Goal: Contribute content: Contribute content

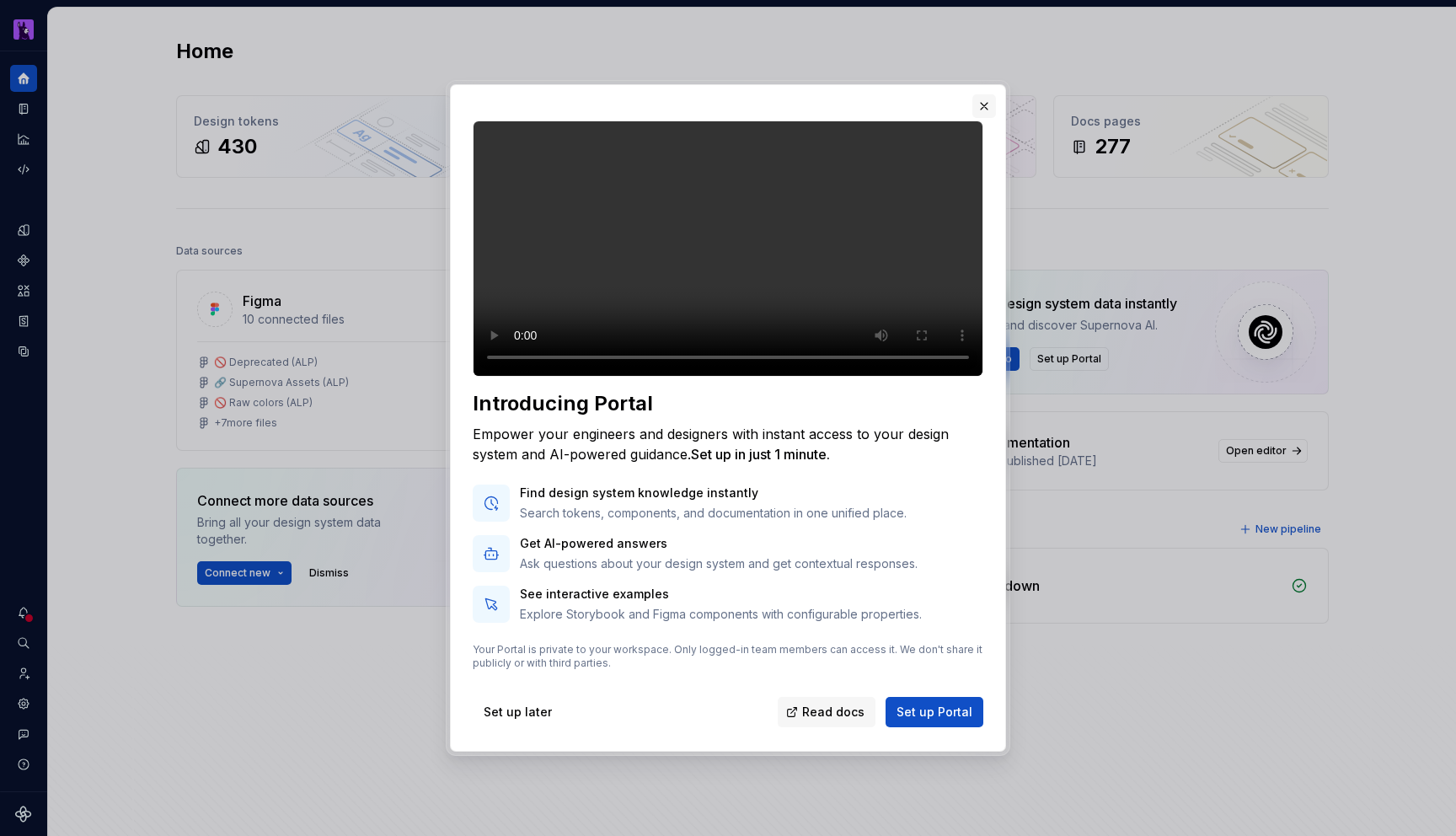
click at [982, 94] on button "button" at bounding box center [984, 106] width 23 height 23
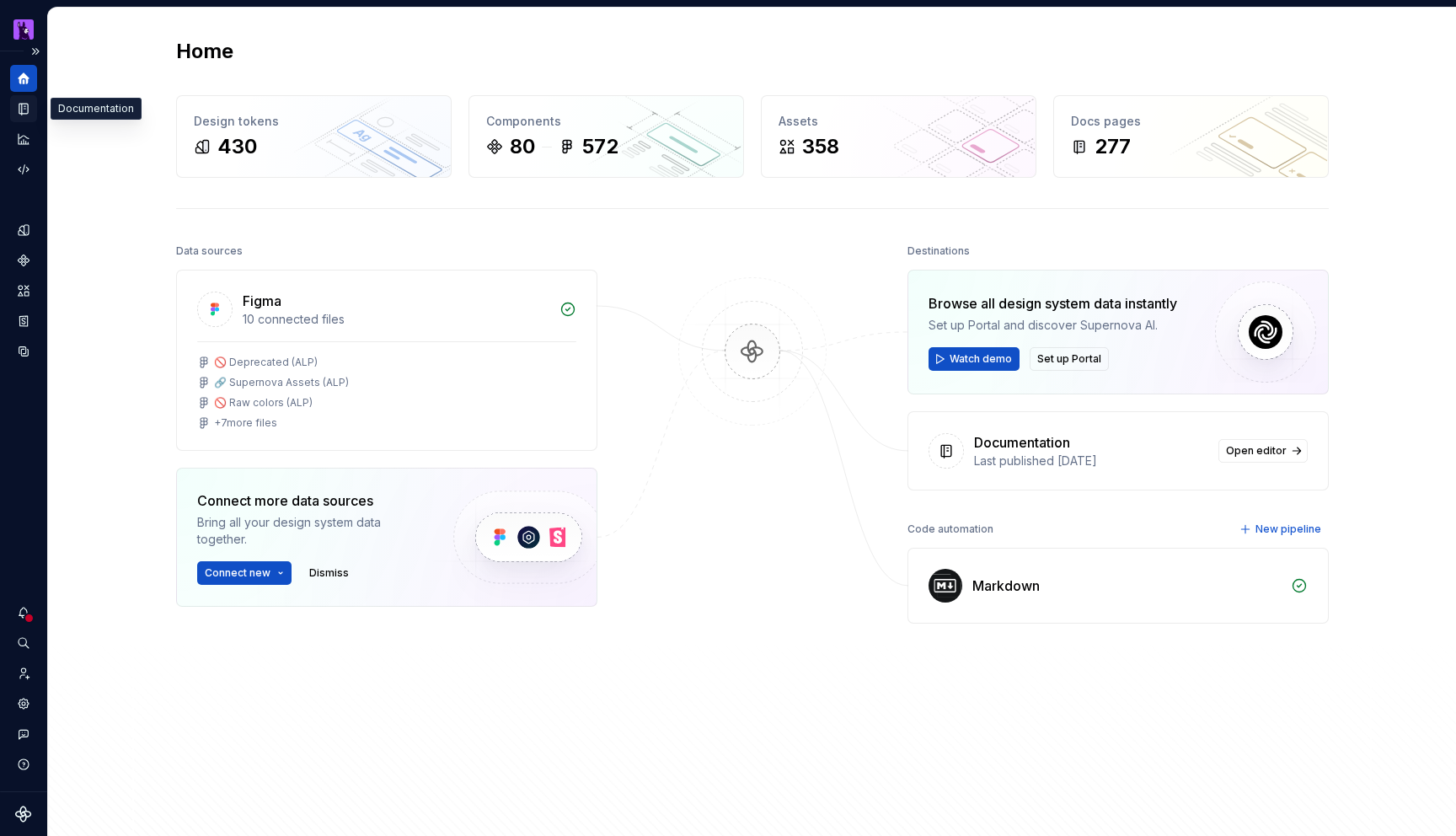
click at [21, 114] on icon "Documentation" at bounding box center [23, 109] width 15 height 15
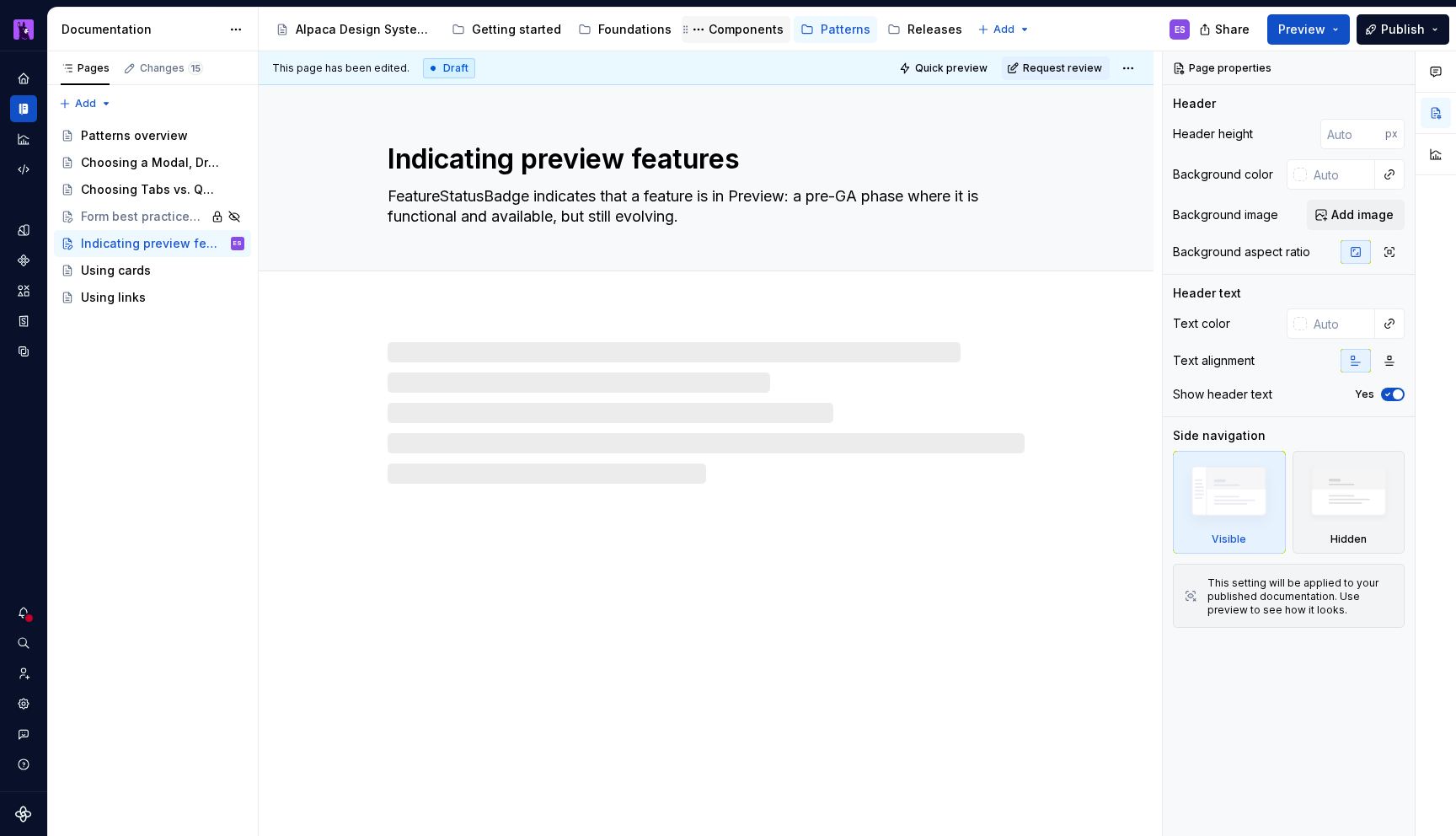
click at [736, 27] on div "Components" at bounding box center [746, 29] width 75 height 17
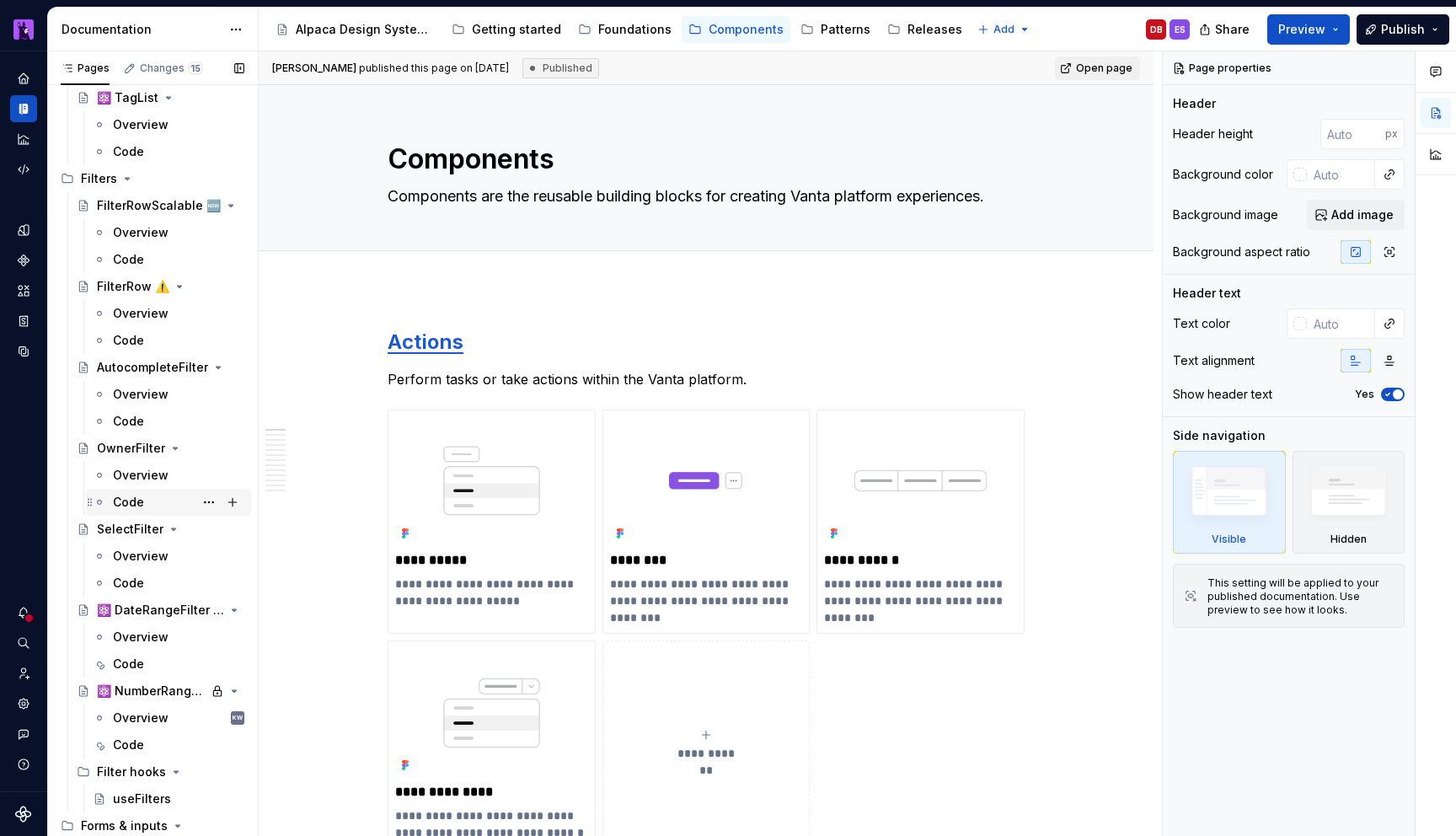
scroll to position [1796, 0]
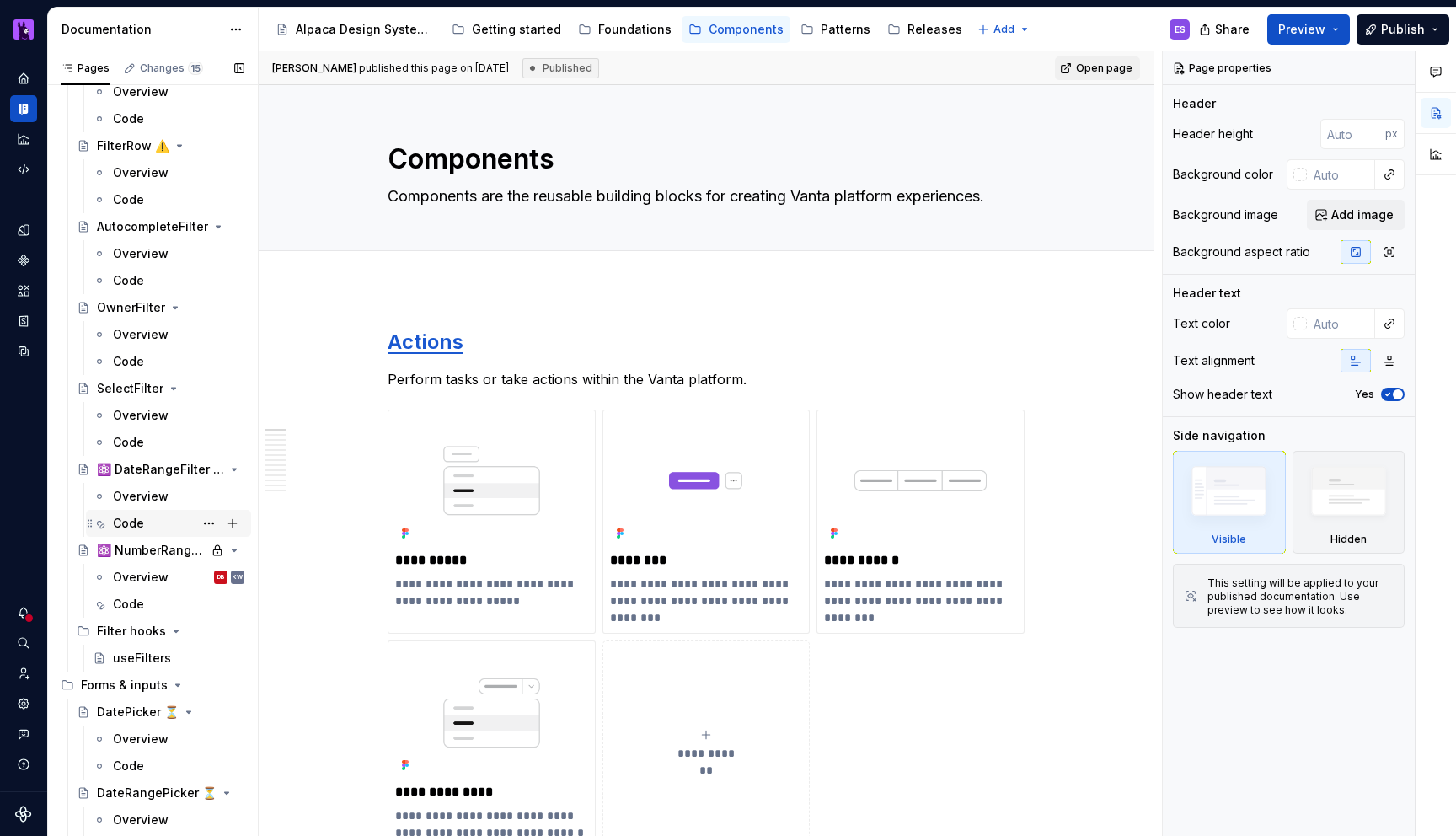
click at [132, 525] on div "Code" at bounding box center [128, 523] width 31 height 17
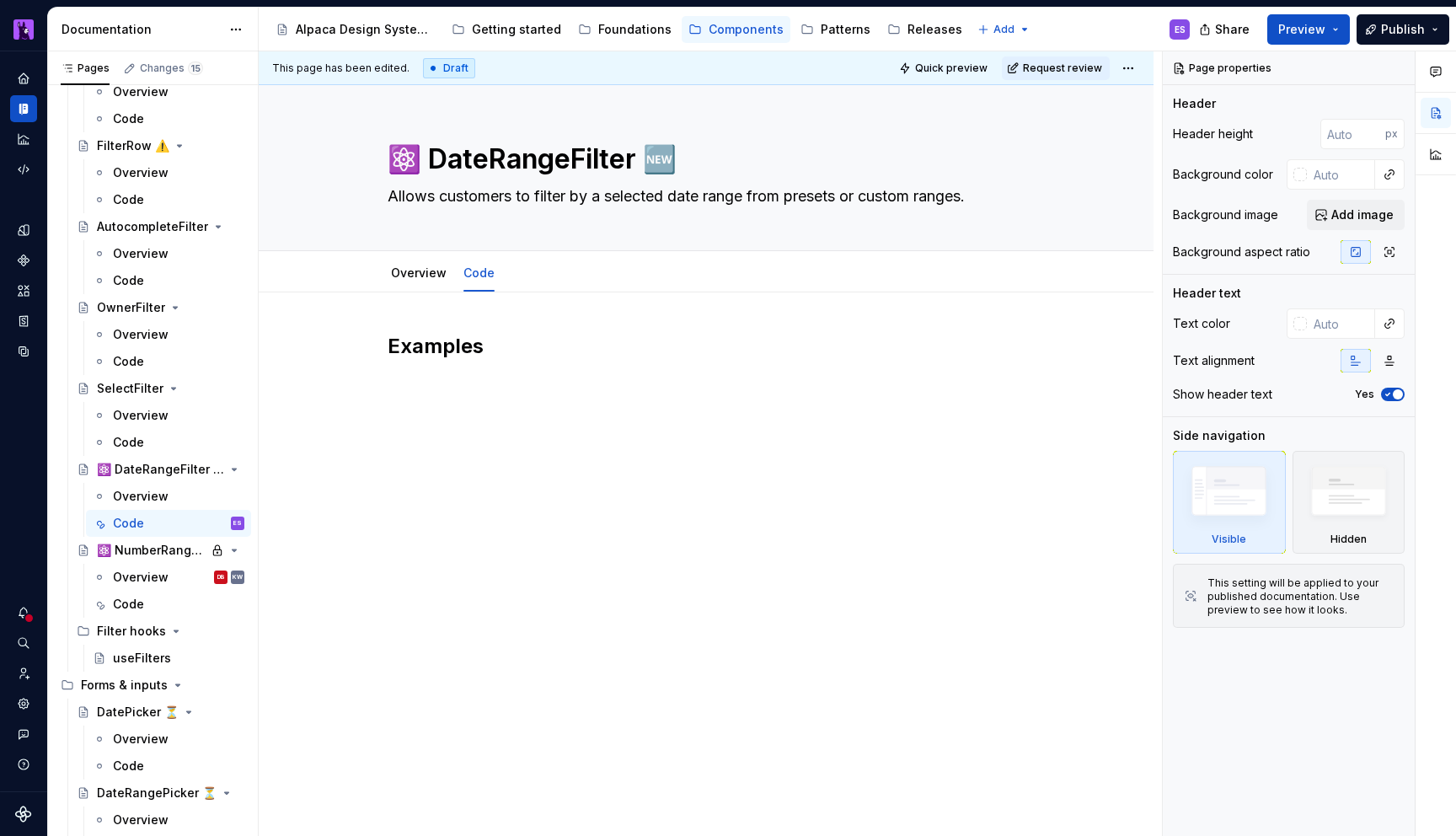
click at [504, 400] on div "Examples" at bounding box center [706, 375] width 637 height 84
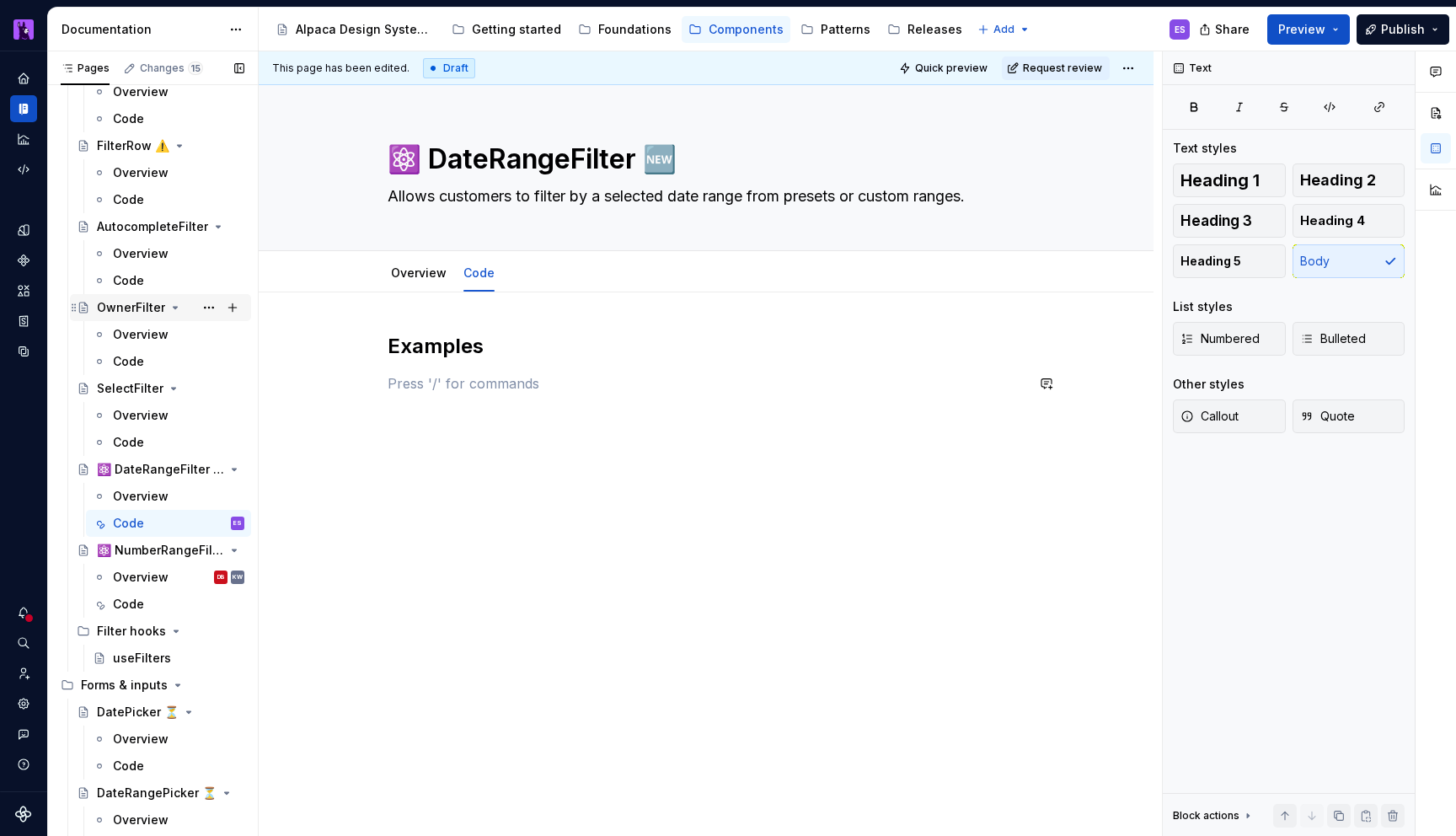
type textarea "*"
click at [444, 383] on p at bounding box center [706, 383] width 637 height 21
click at [389, 337] on div "This page has been edited. Draft Quick preview Request review ⚛️ DateRangeFilte…" at bounding box center [710, 444] width 904 height 785
click at [409, 390] on p at bounding box center [706, 383] width 637 height 21
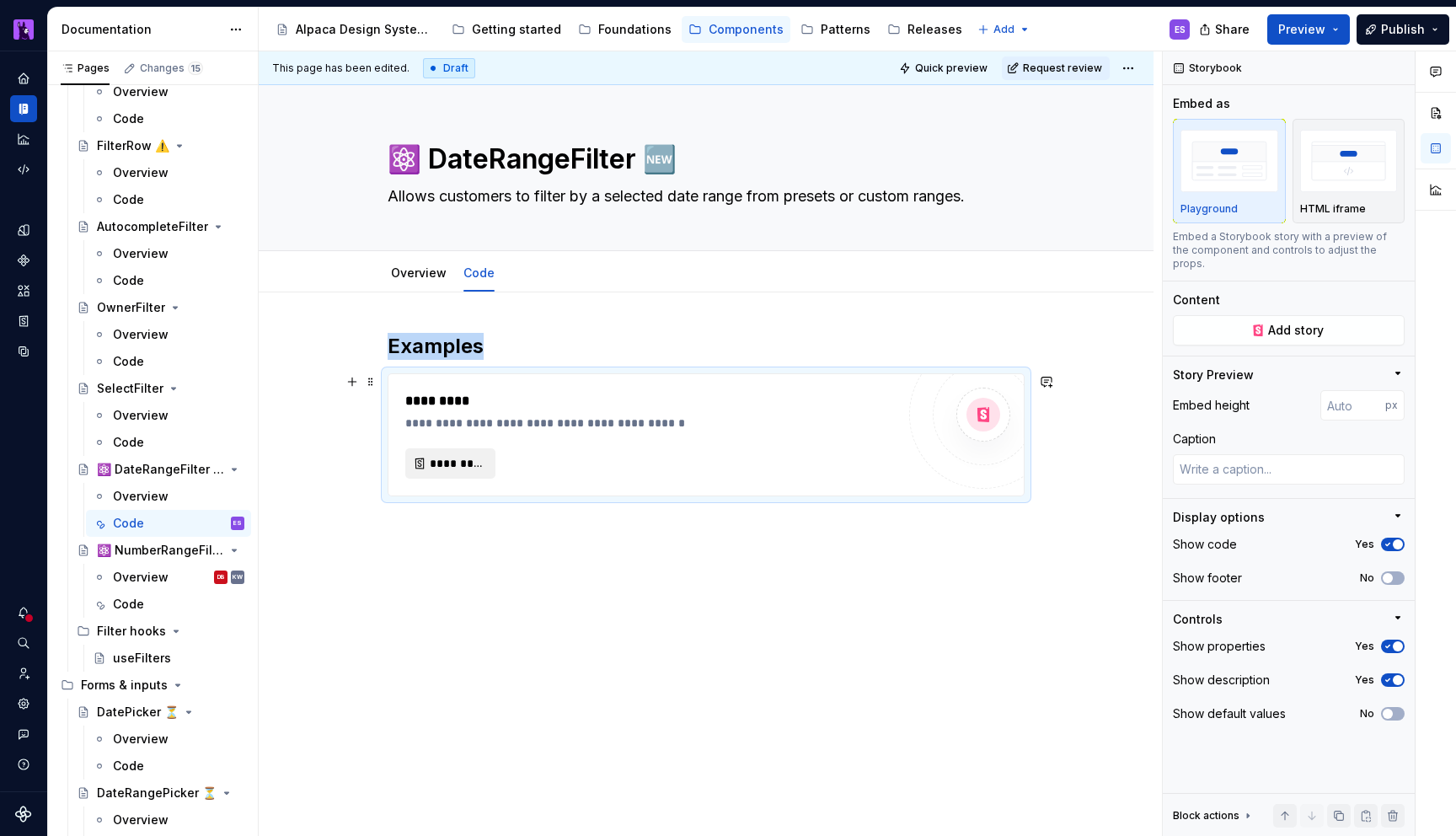
click at [443, 470] on span "*********" at bounding box center [456, 463] width 55 height 17
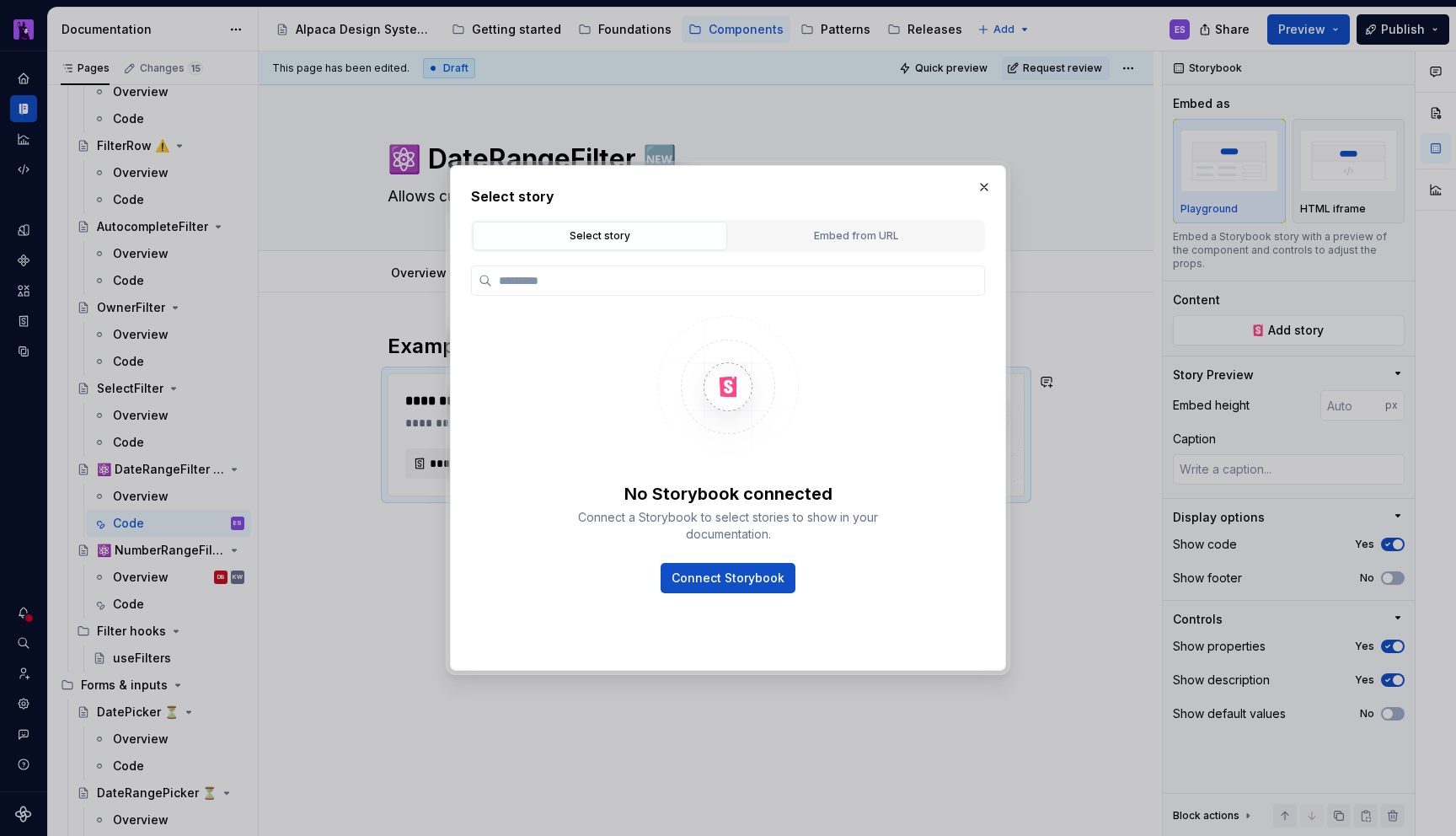
type textarea "*"
type input "**********"
click at [878, 214] on div "Select story Select story Embed from URL No Storybook connected Connect a Story…" at bounding box center [728, 415] width 514 height 458
click at [870, 239] on div "Embed from URL" at bounding box center [856, 235] width 243 height 17
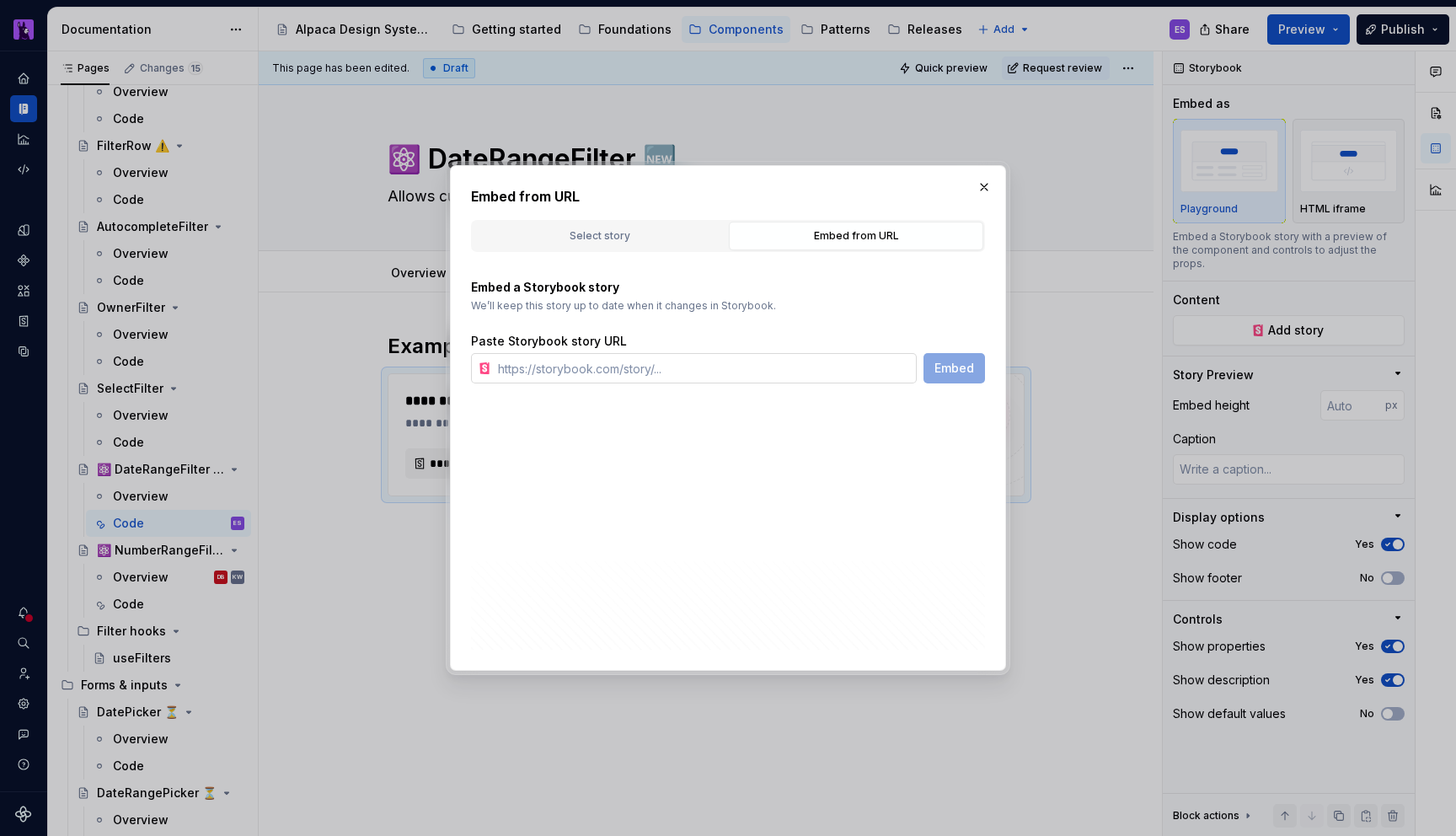
click at [562, 361] on input "text" at bounding box center [704, 368] width 426 height 31
paste input "[URL][DOMAIN_NAME]"
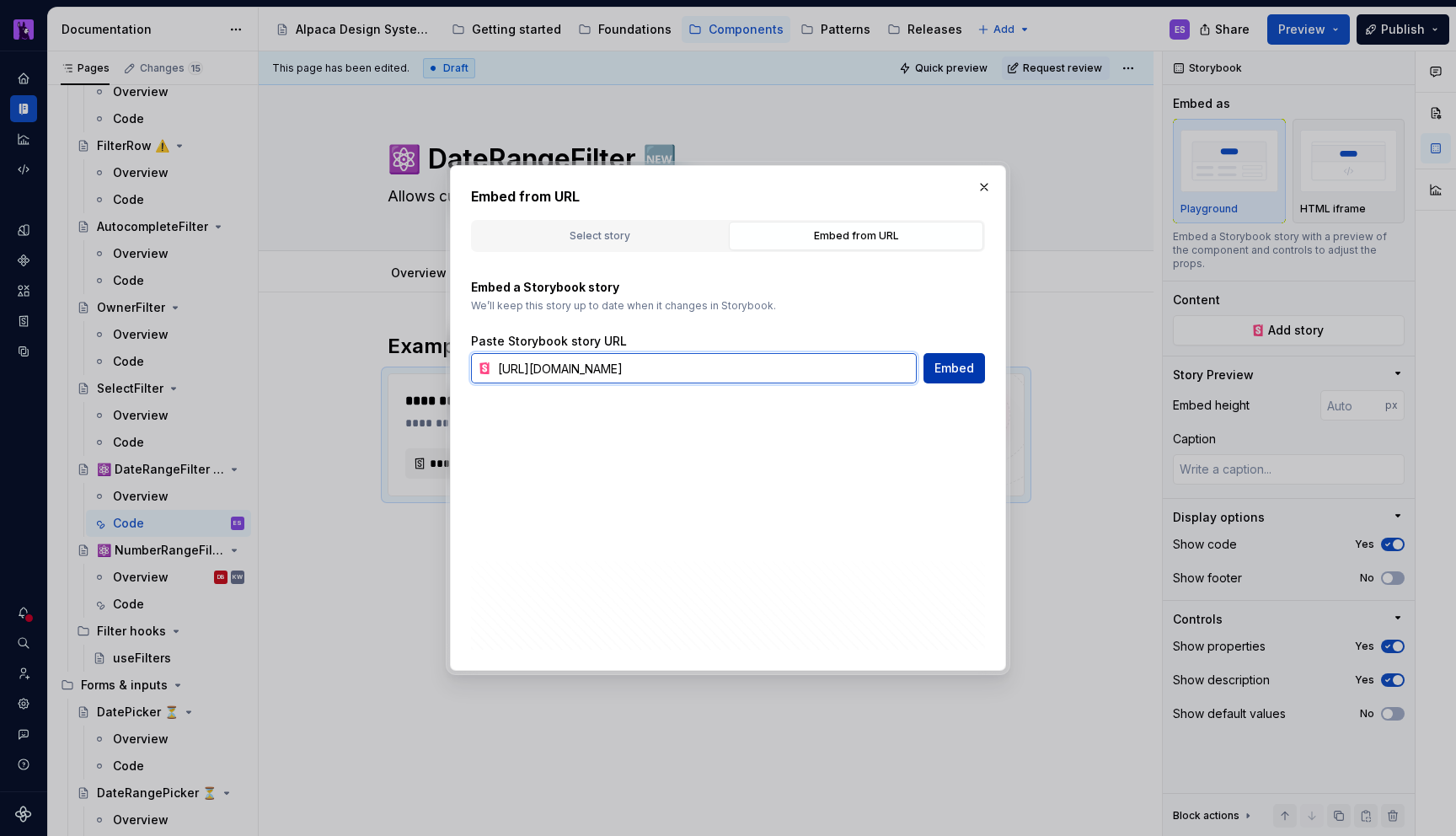
type input "[URL][DOMAIN_NAME]"
click at [974, 365] on span "Embed" at bounding box center [954, 368] width 40 height 17
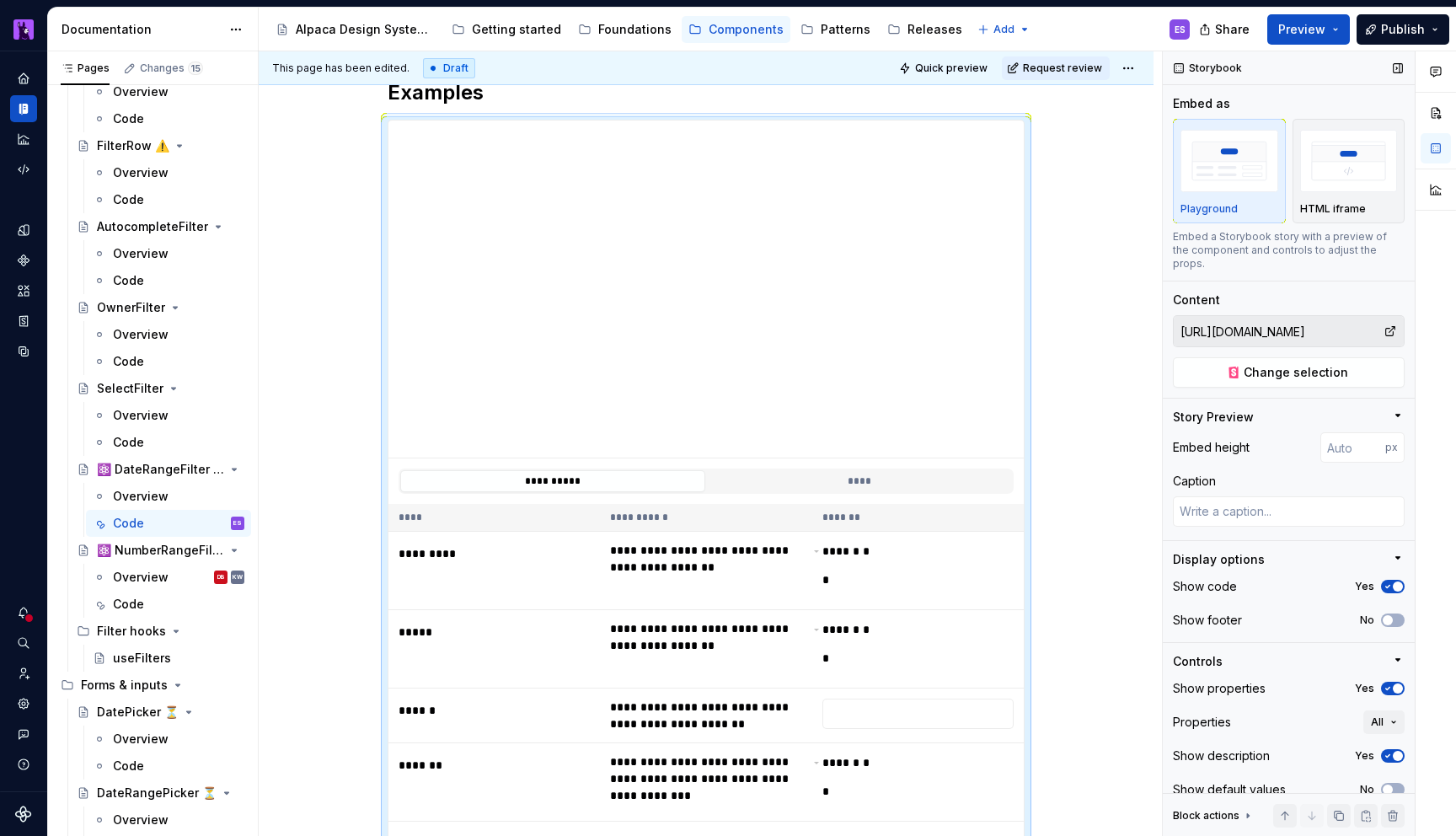
scroll to position [5, 0]
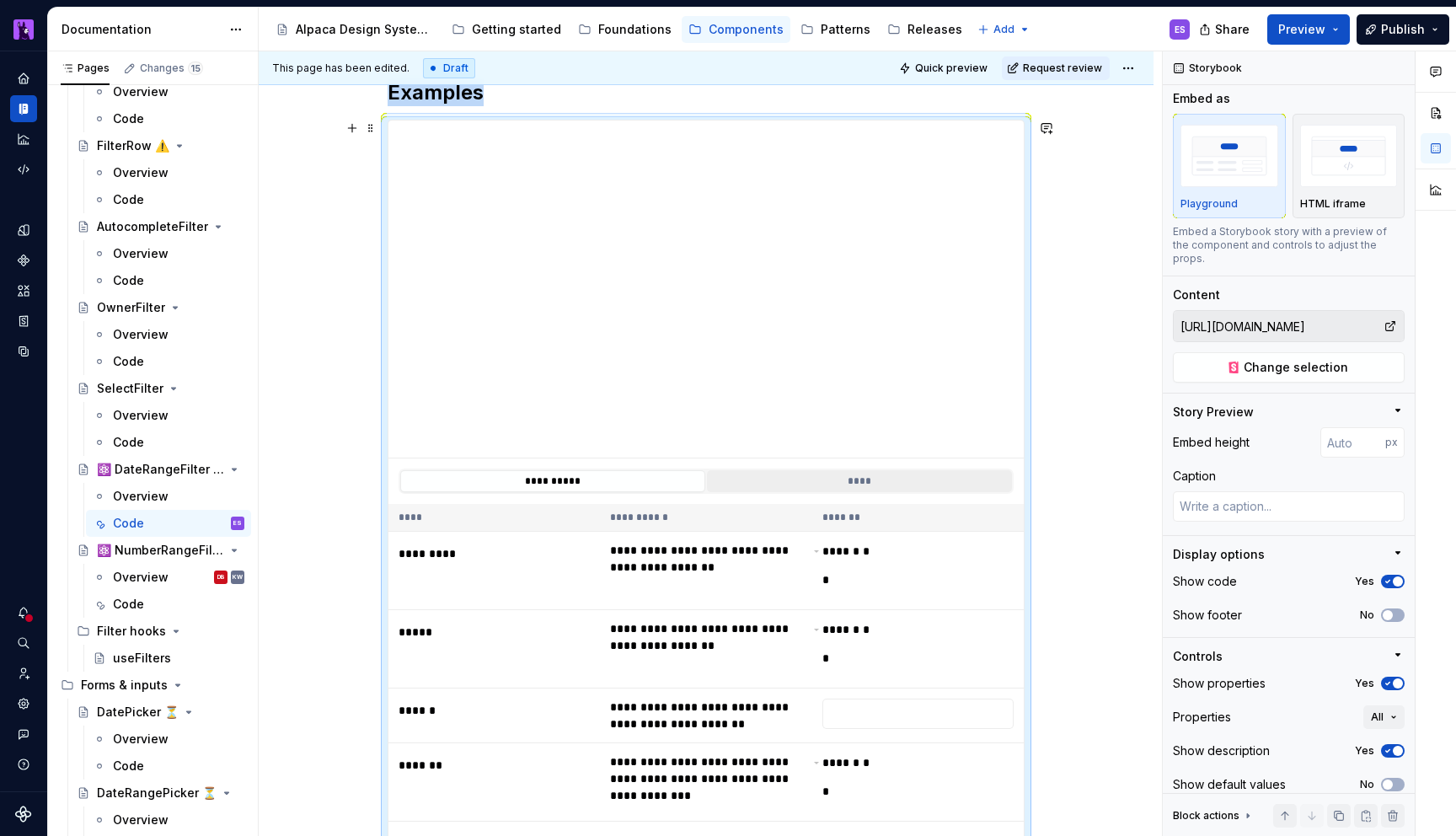
click at [788, 471] on button "****" at bounding box center [860, 481] width 305 height 22
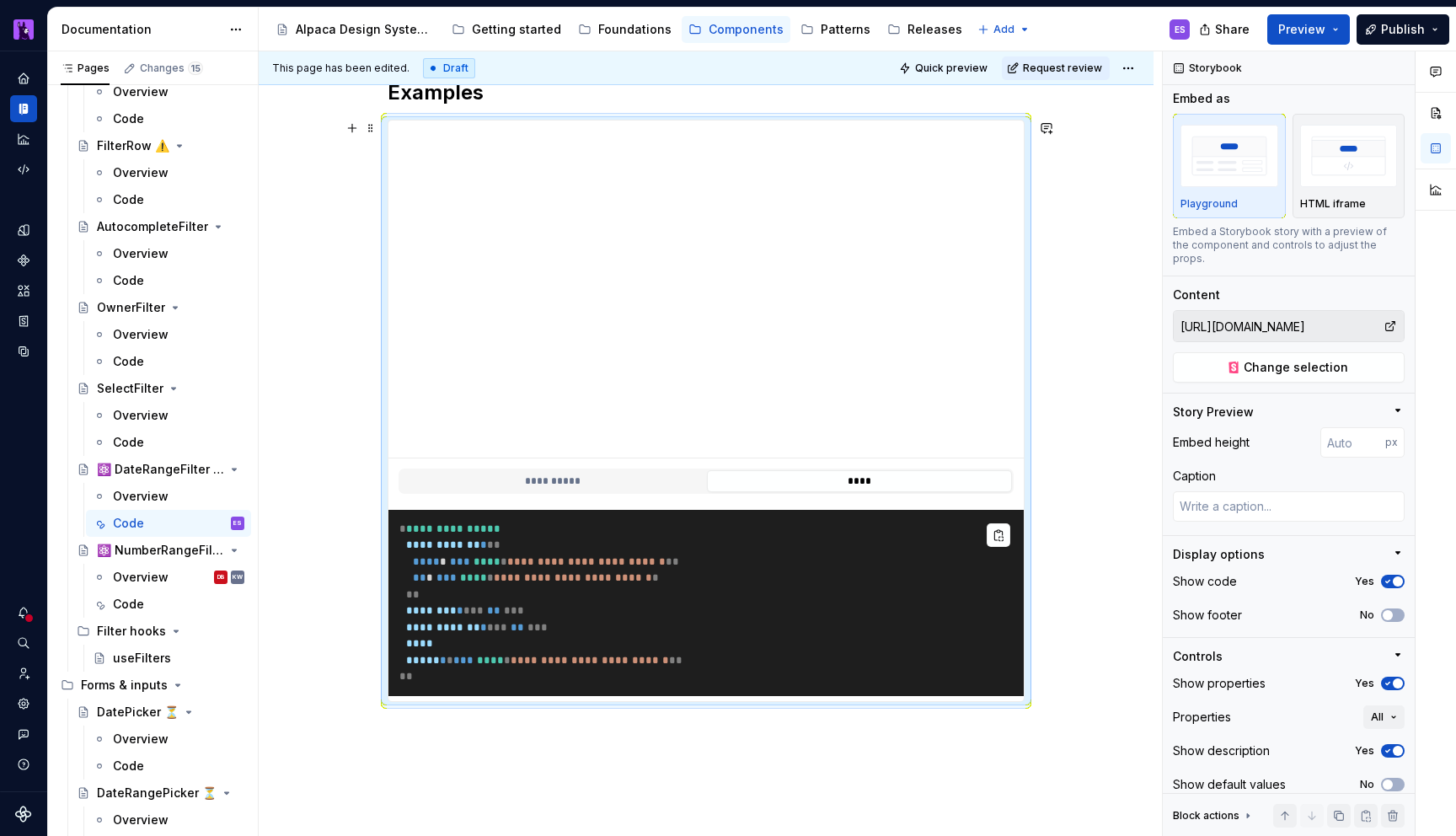
click at [703, 552] on pre "**********" at bounding box center [705, 603] width 635 height 186
click at [1396, 608] on button "No" at bounding box center [1393, 614] width 23 height 13
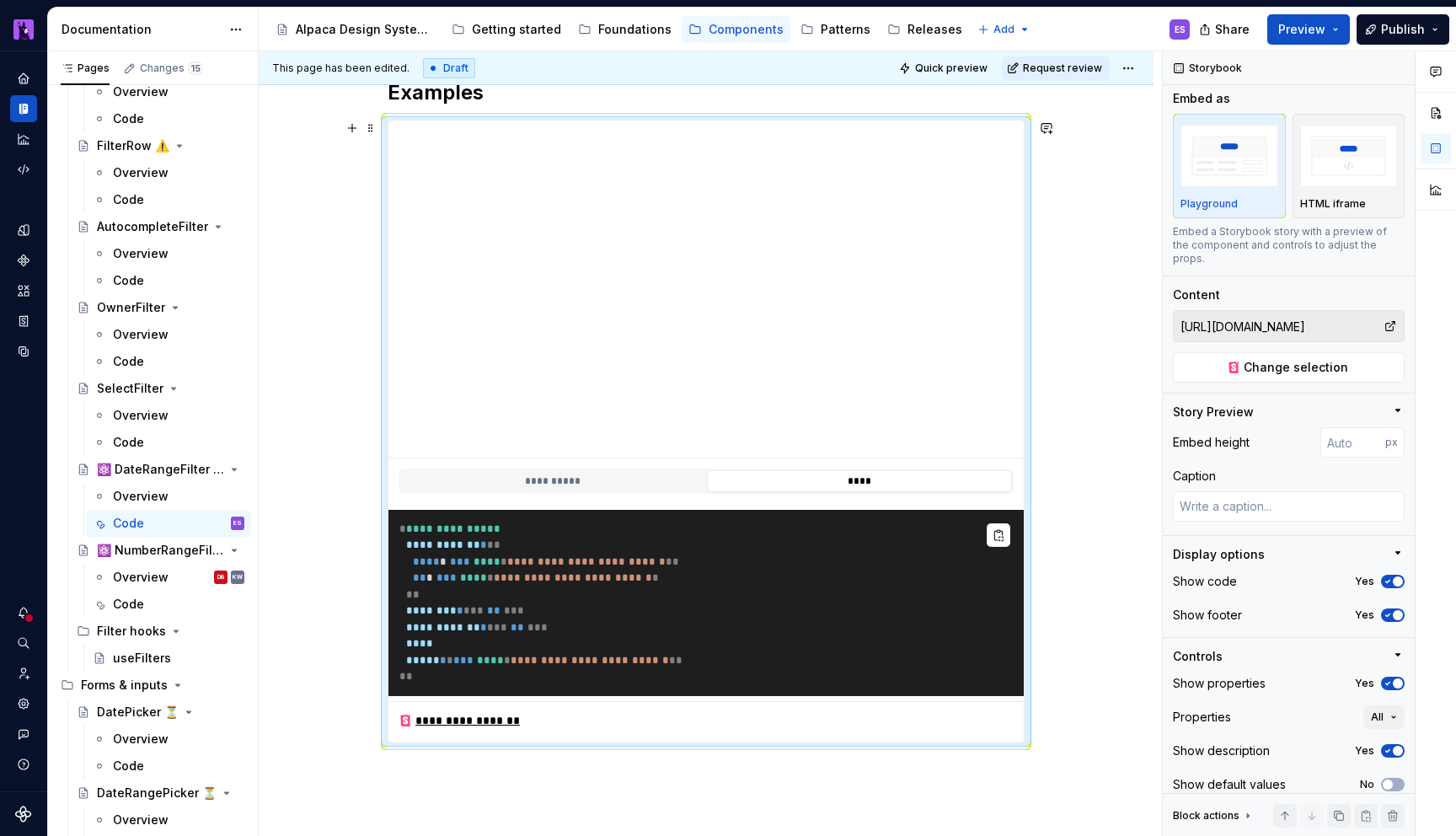
click at [857, 588] on pre "**********" at bounding box center [705, 603] width 635 height 186
click at [1397, 678] on span "button" at bounding box center [1398, 682] width 10 height 10
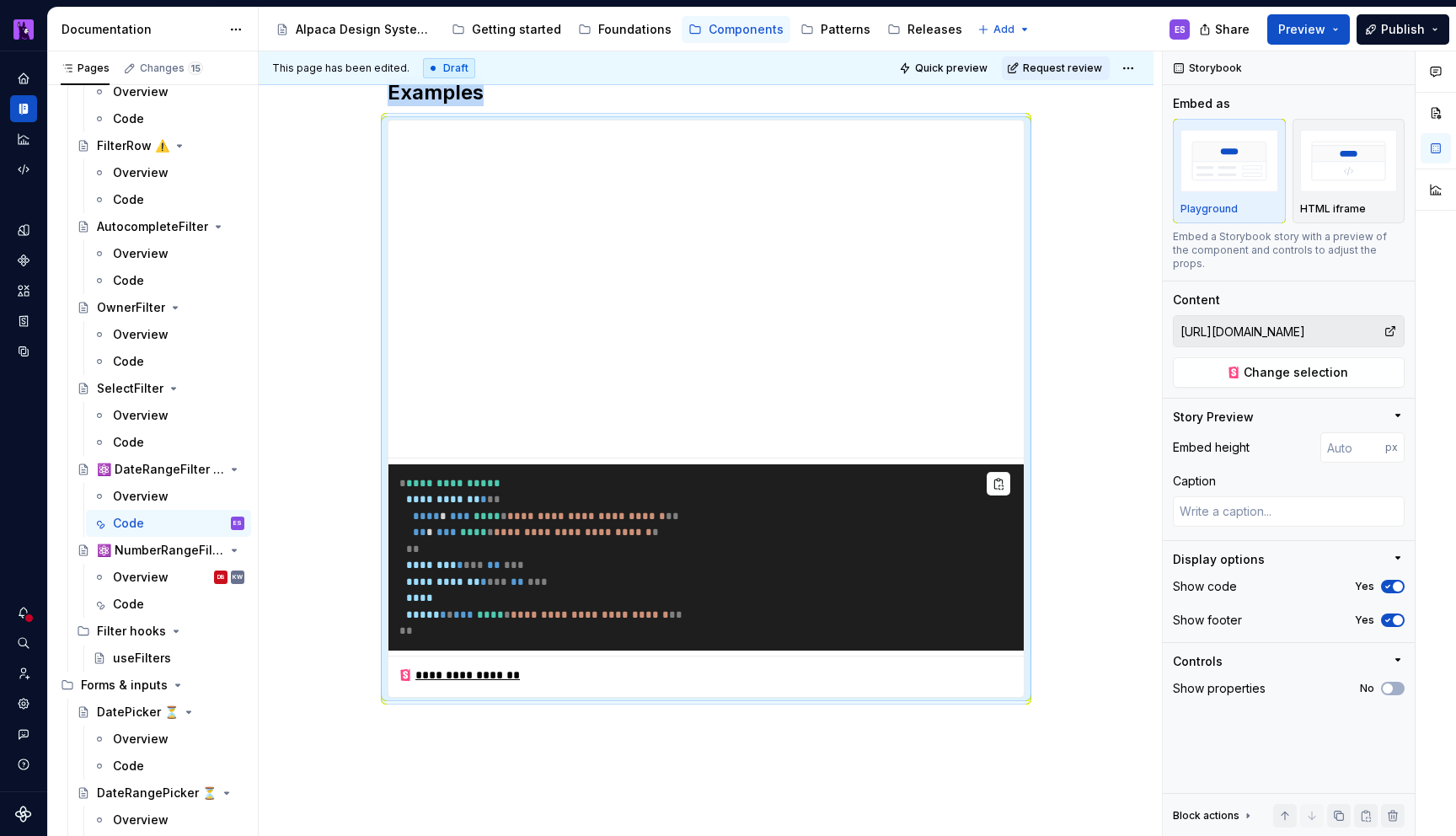
drag, startPoint x: 1390, startPoint y: 674, endPoint x: 1422, endPoint y: 719, distance: 55.2
click at [1390, 683] on span "button" at bounding box center [1388, 688] width 10 height 10
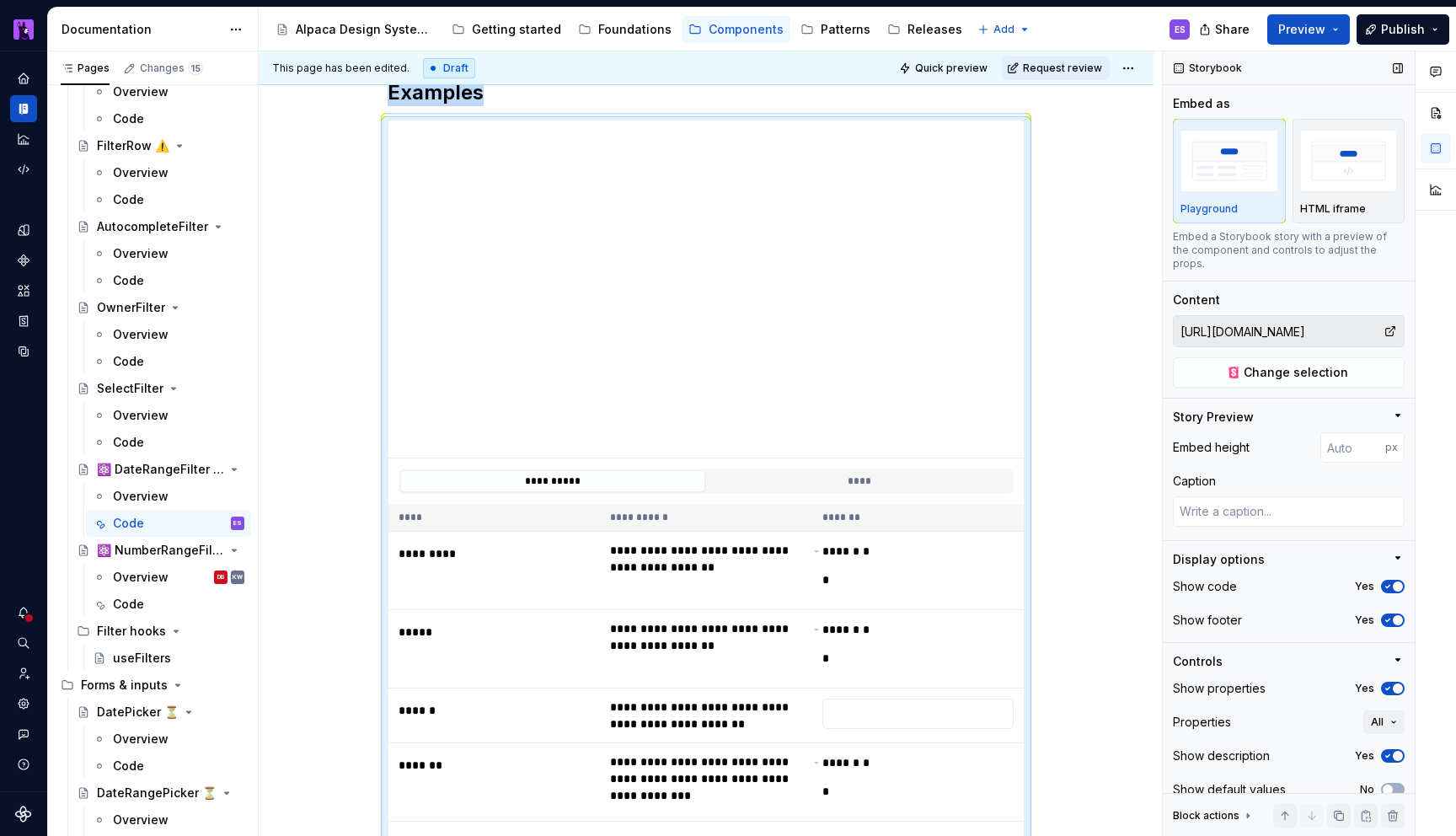
scroll to position [233, 0]
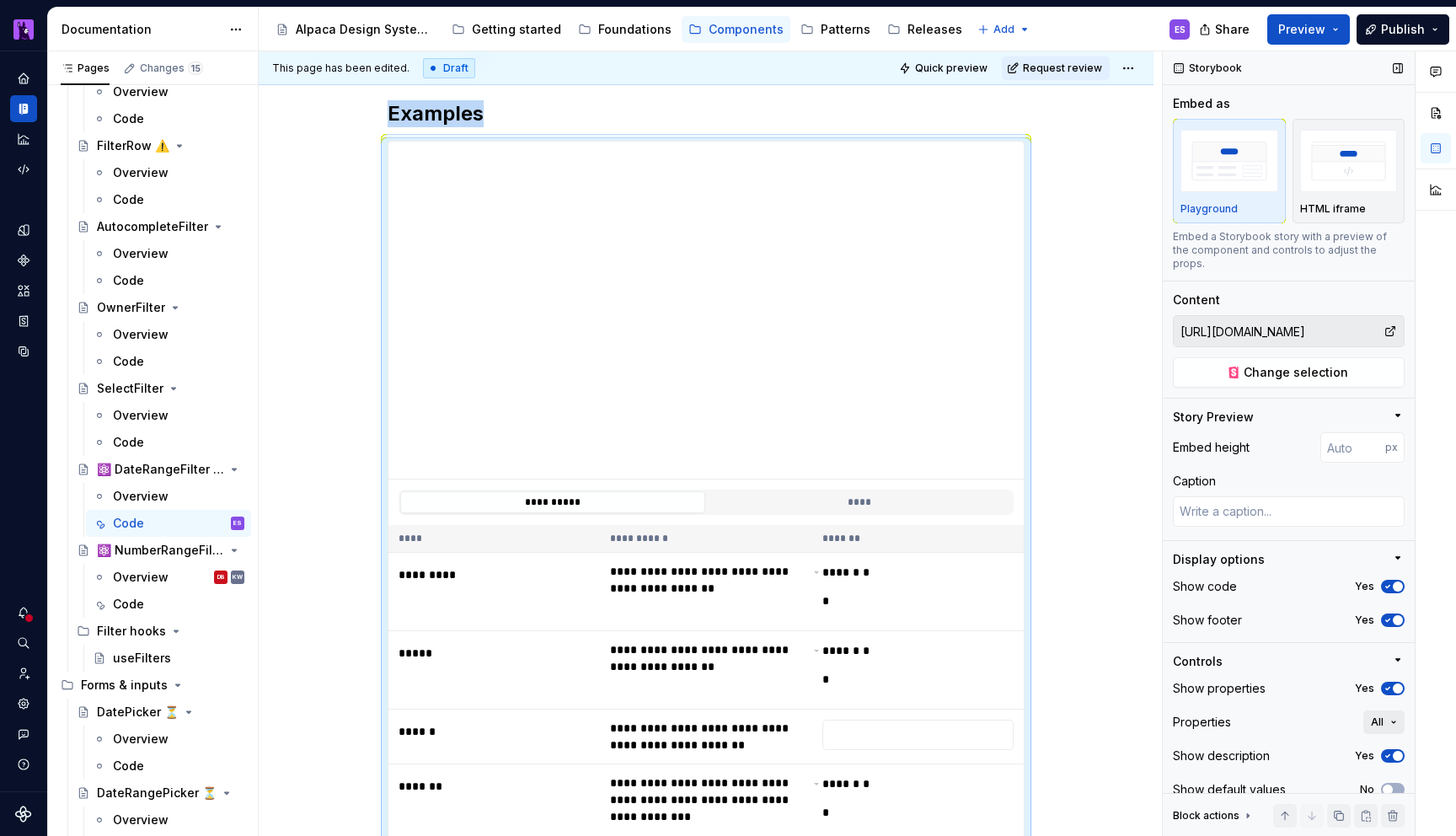
click at [1396, 712] on button "All" at bounding box center [1384, 722] width 41 height 23
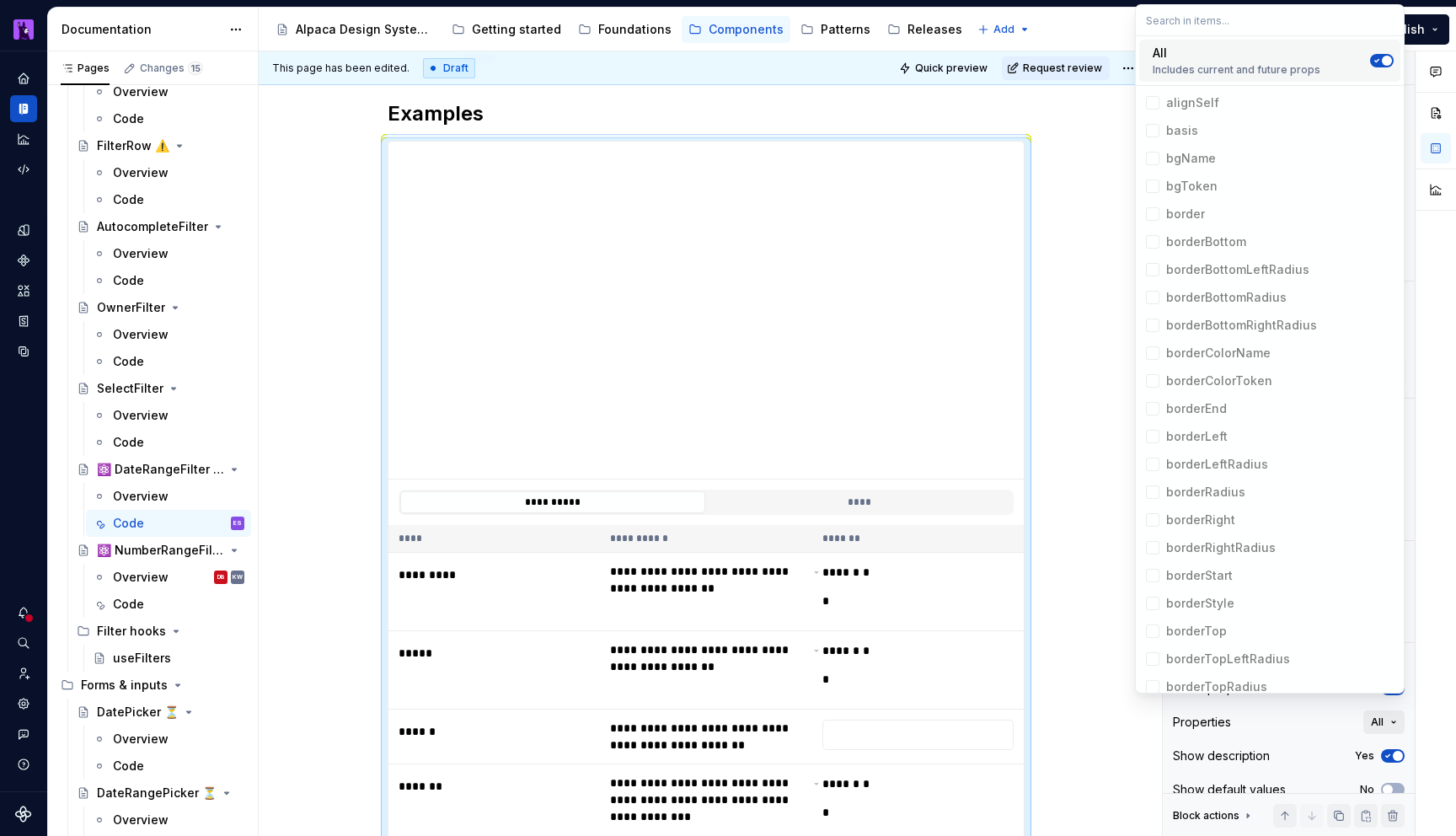
click at [1387, 710] on button "All" at bounding box center [1384, 722] width 41 height 23
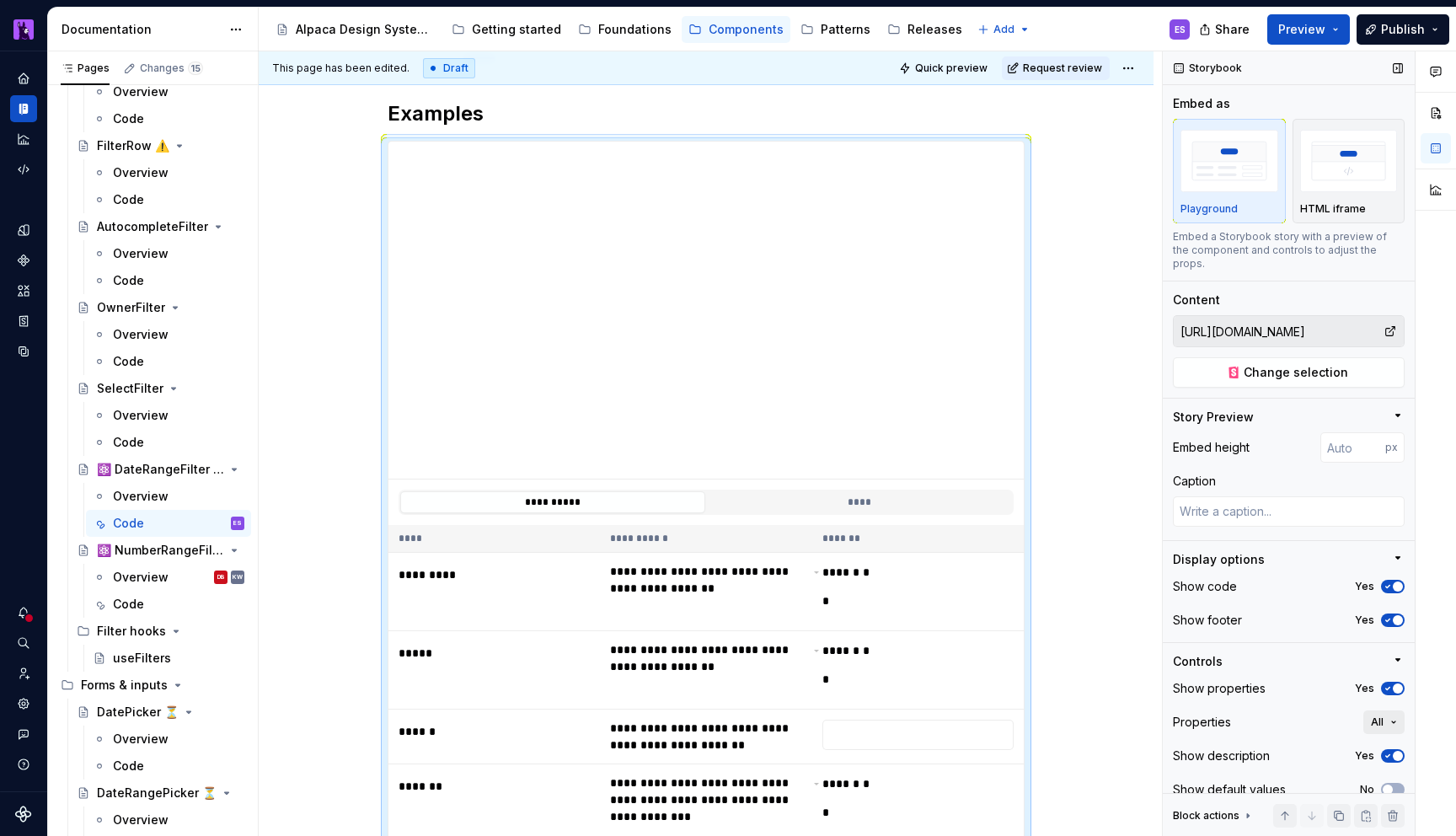
click at [1382, 716] on span "All" at bounding box center [1377, 722] width 13 height 13
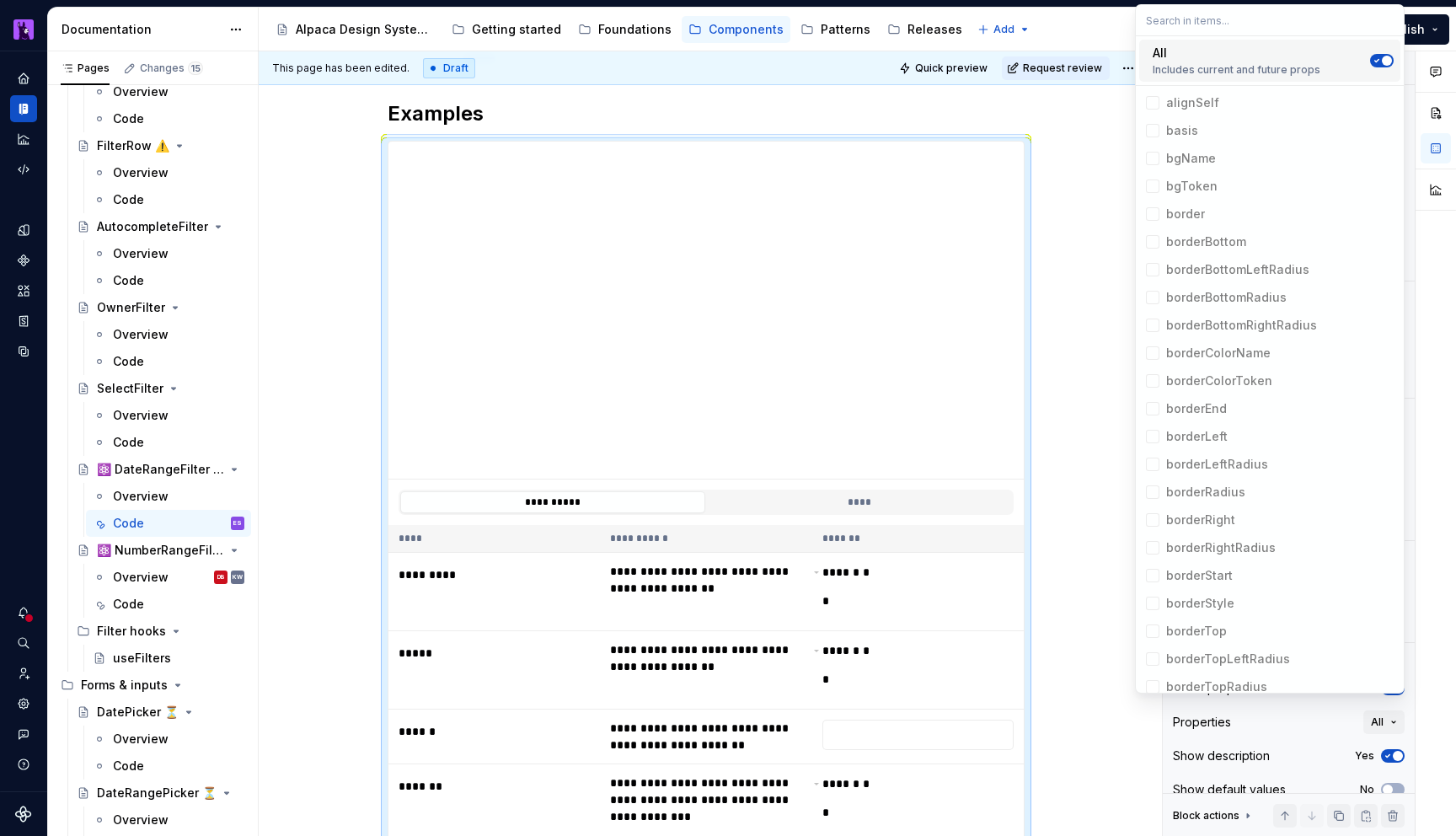
click at [1324, 744] on div "Show description Yes" at bounding box center [1289, 755] width 232 height 23
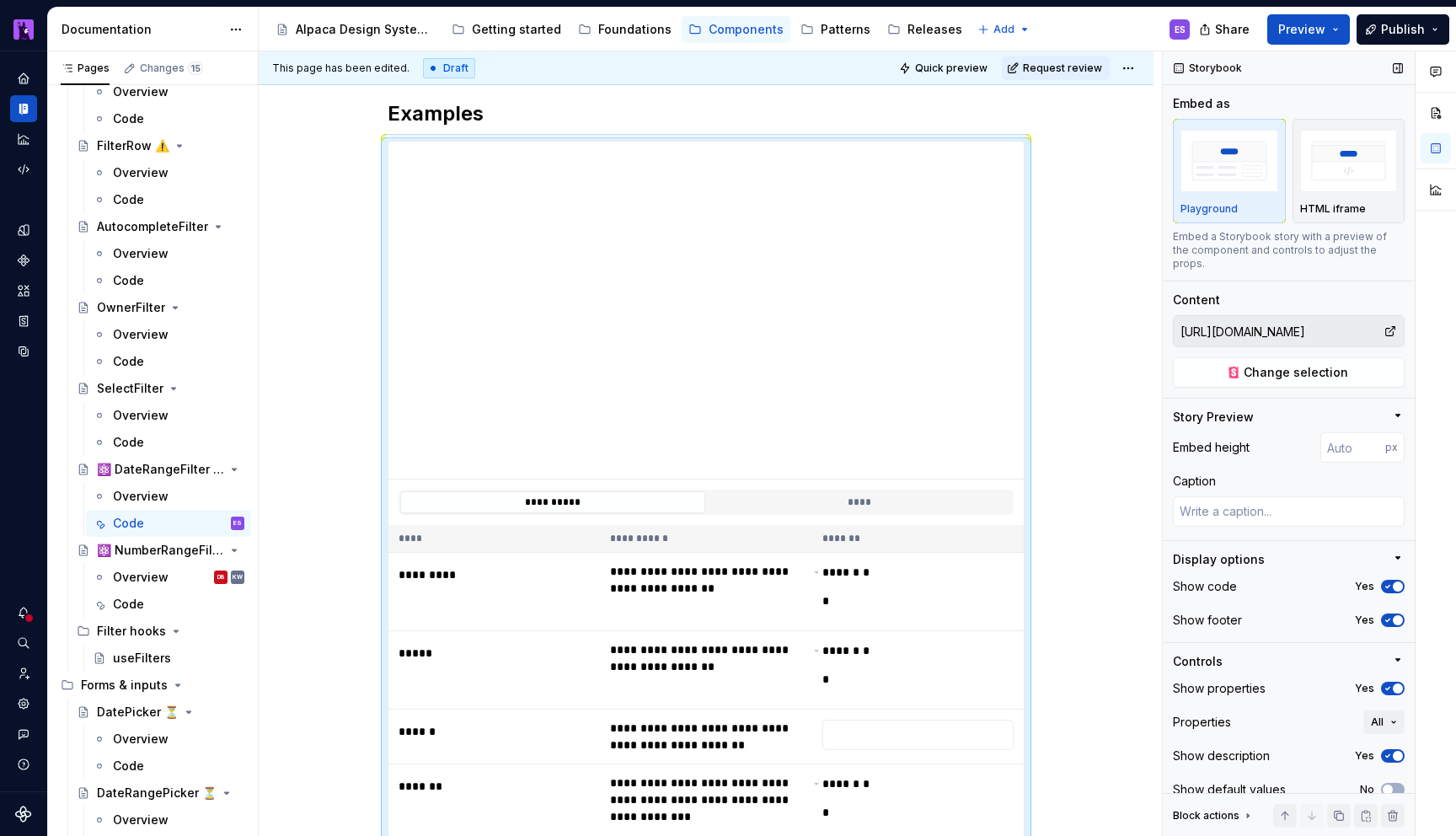
click at [1399, 751] on span "button" at bounding box center [1398, 755] width 10 height 10
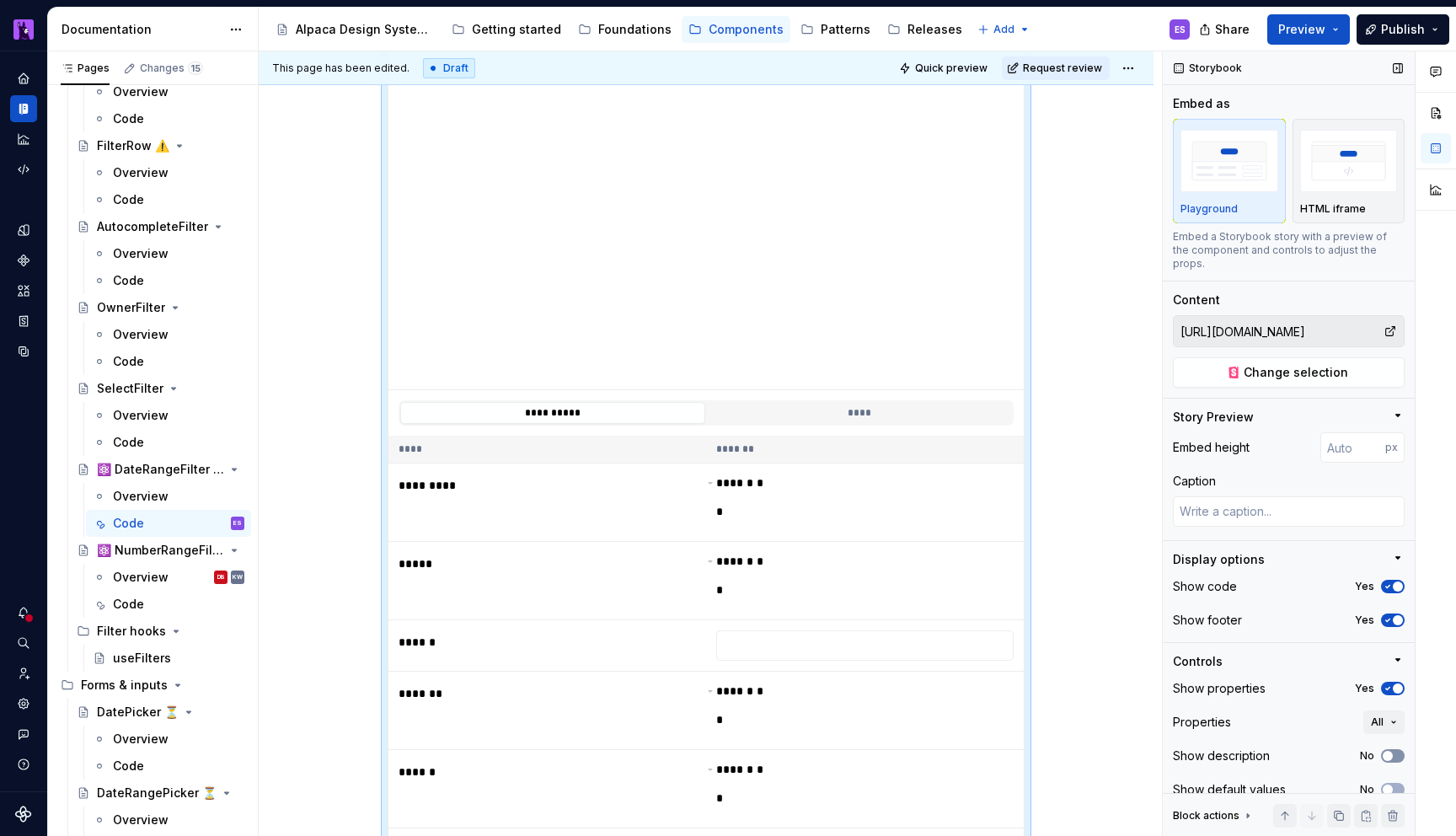
click at [1399, 749] on button "No" at bounding box center [1393, 755] width 23 height 13
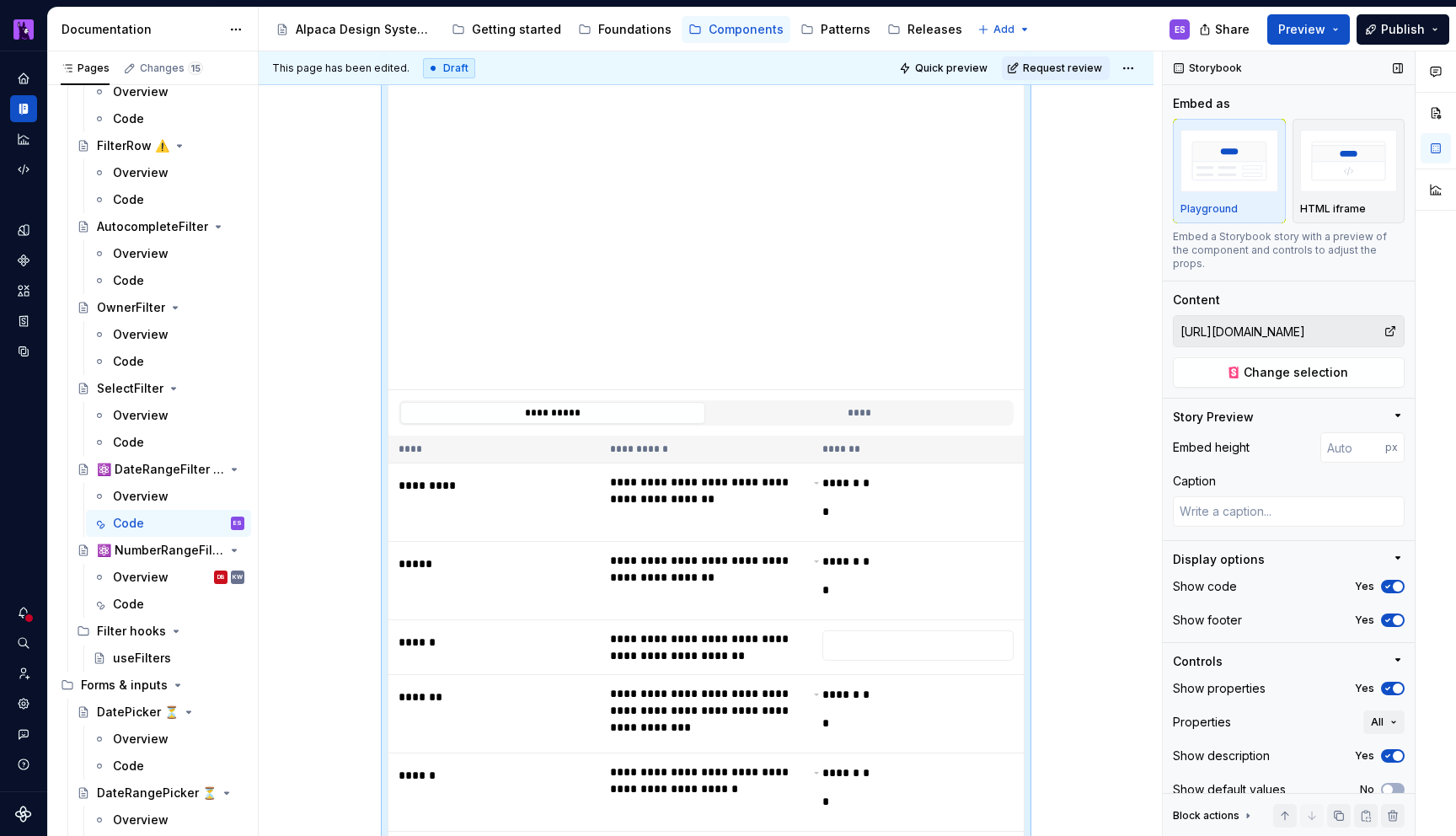
click at [1396, 684] on div "Show properties Yes" at bounding box center [1289, 688] width 232 height 23
click at [1395, 683] on span "button" at bounding box center [1398, 688] width 10 height 10
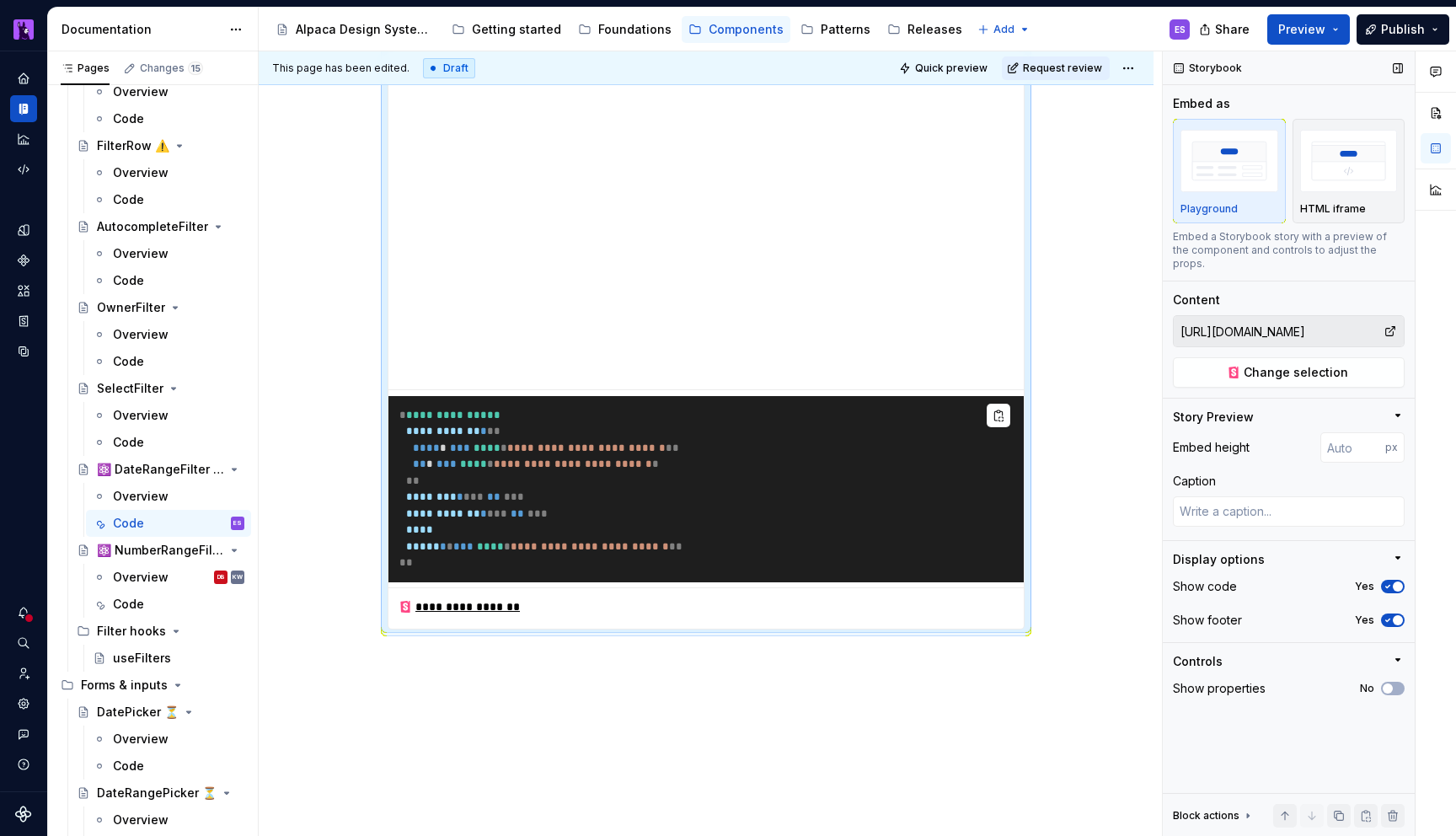
click at [1245, 813] on icon at bounding box center [1248, 815] width 13 height 13
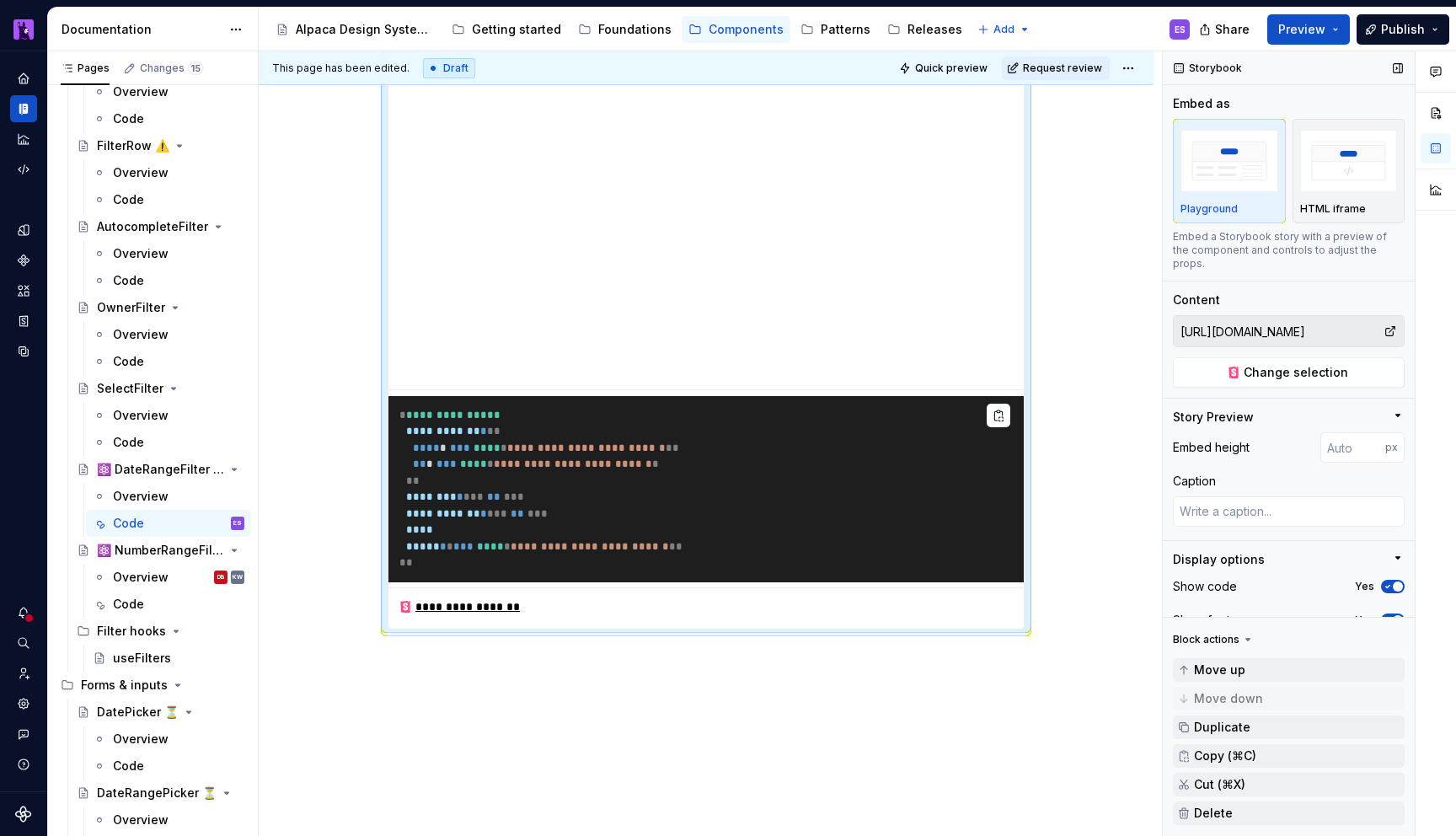
click at [1241, 646] on icon at bounding box center [1248, 639] width 13 height 13
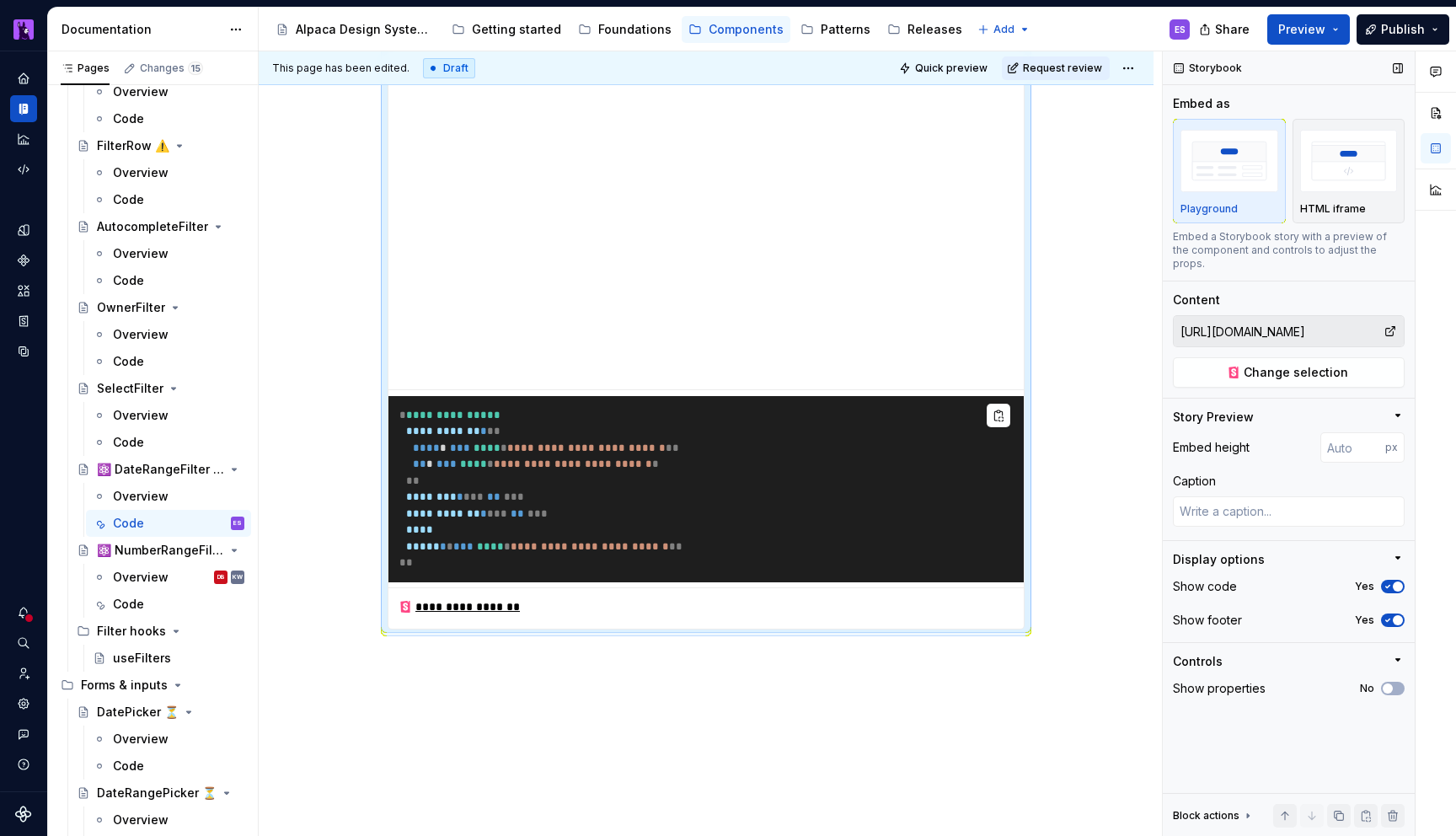
type textarea "*"
click at [736, 705] on div "**********" at bounding box center [706, 436] width 895 height 930
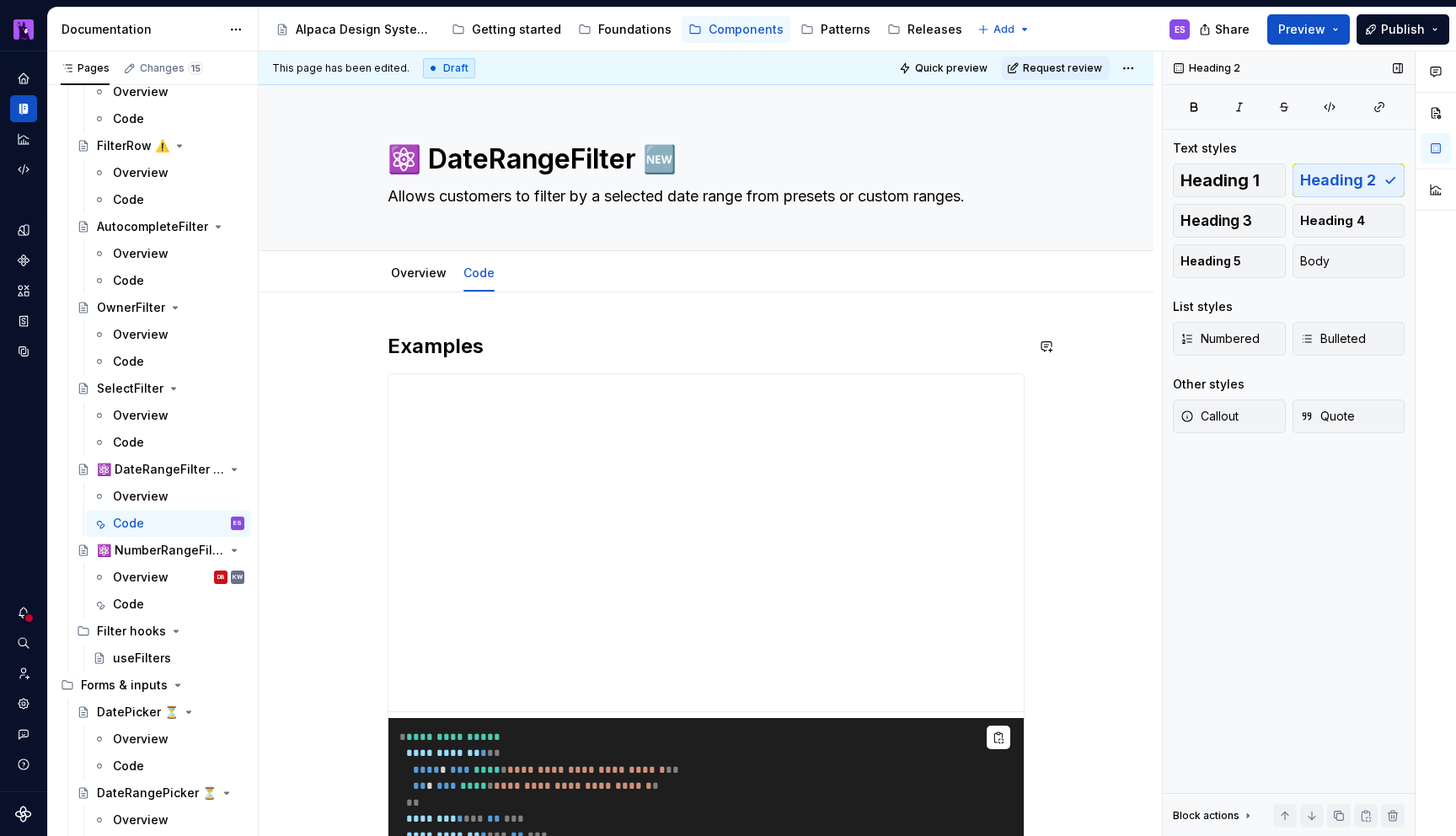
click at [631, 360] on div "**********" at bounding box center [706, 642] width 637 height 619
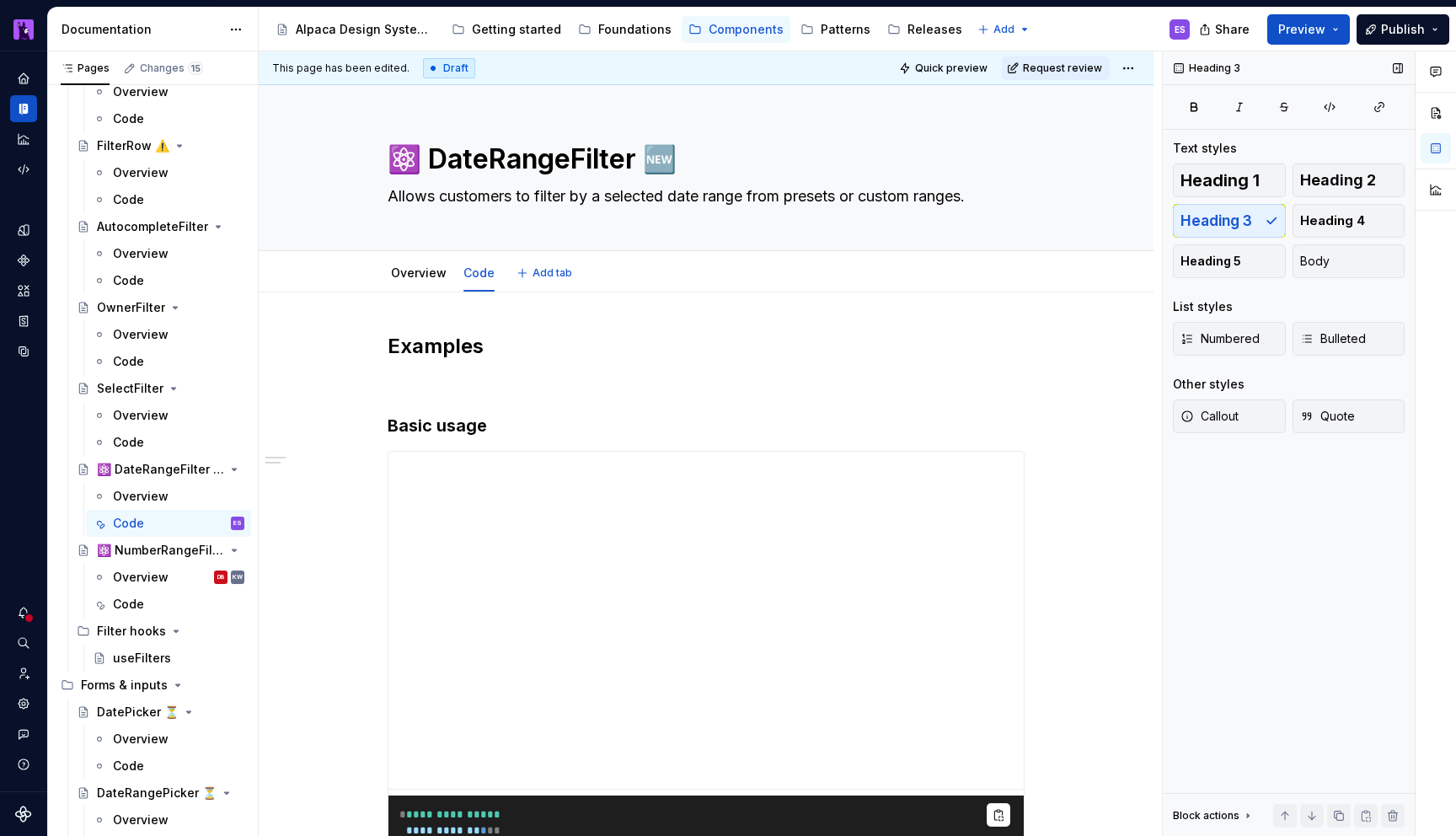
scroll to position [462, 0]
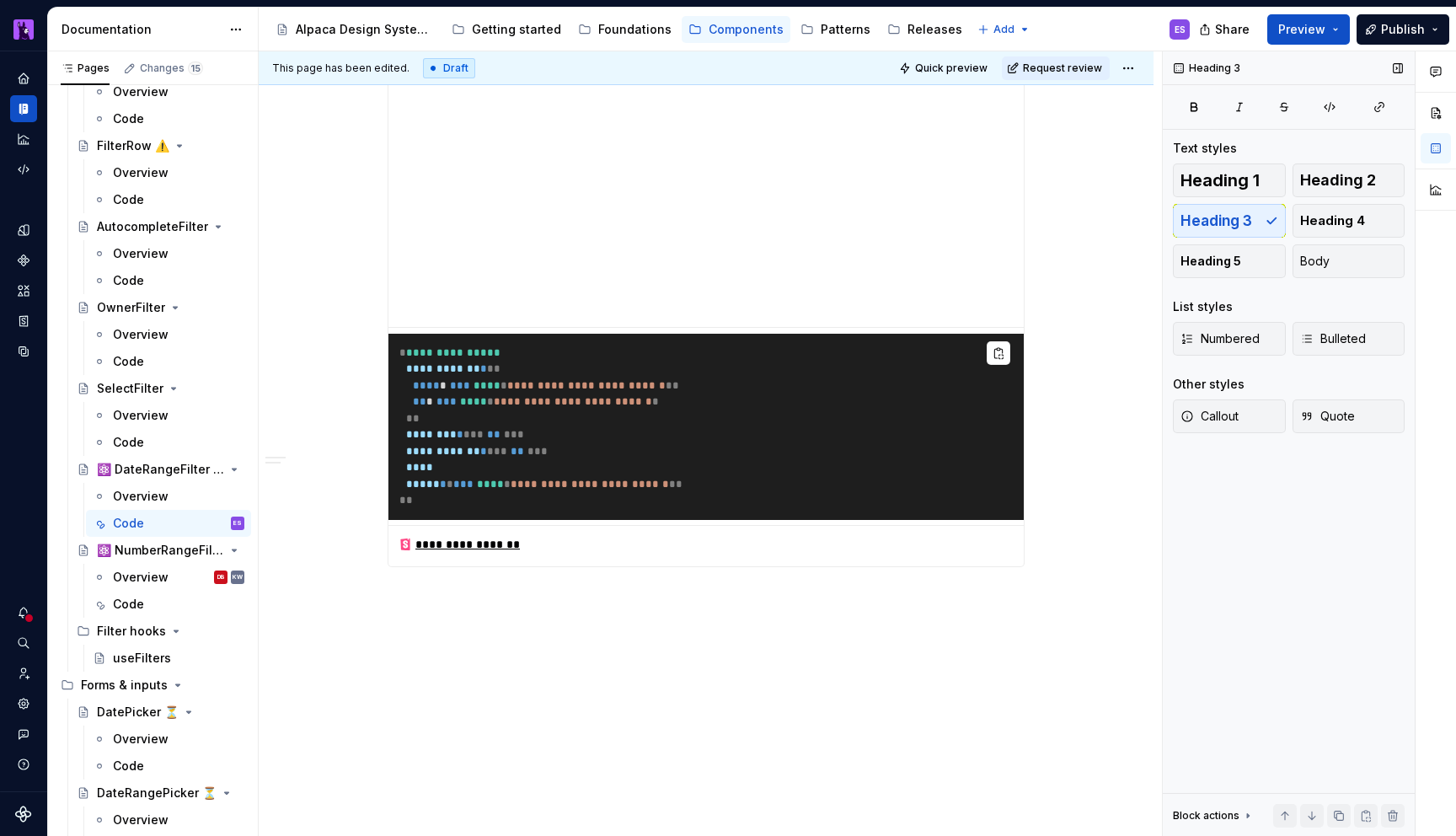
click at [697, 726] on div "**********" at bounding box center [706, 334] width 895 height 1008
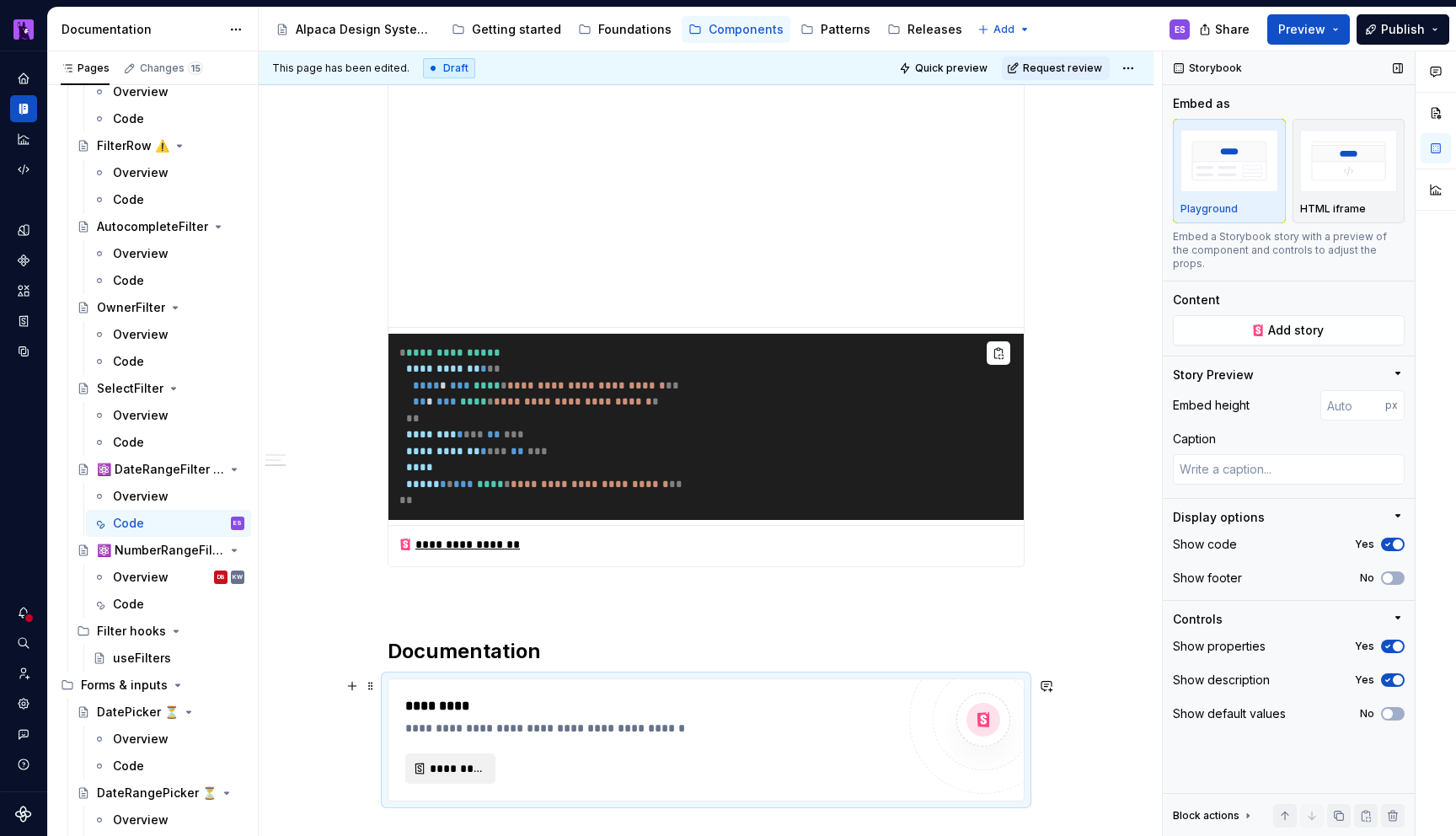
click at [472, 768] on span "*********" at bounding box center [456, 768] width 55 height 17
type textarea "*"
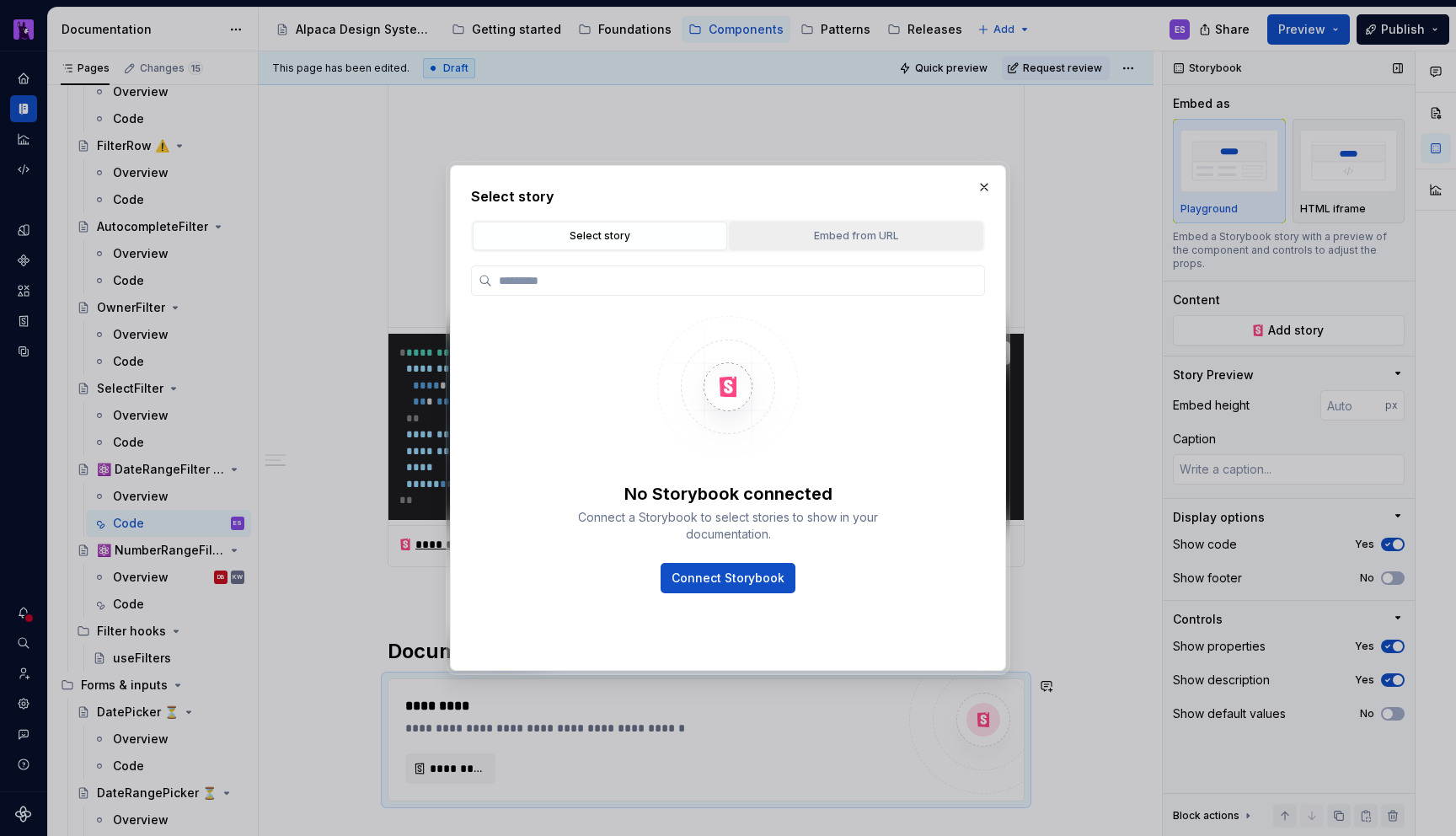
click at [817, 246] on button "Embed from URL" at bounding box center [856, 236] width 254 height 29
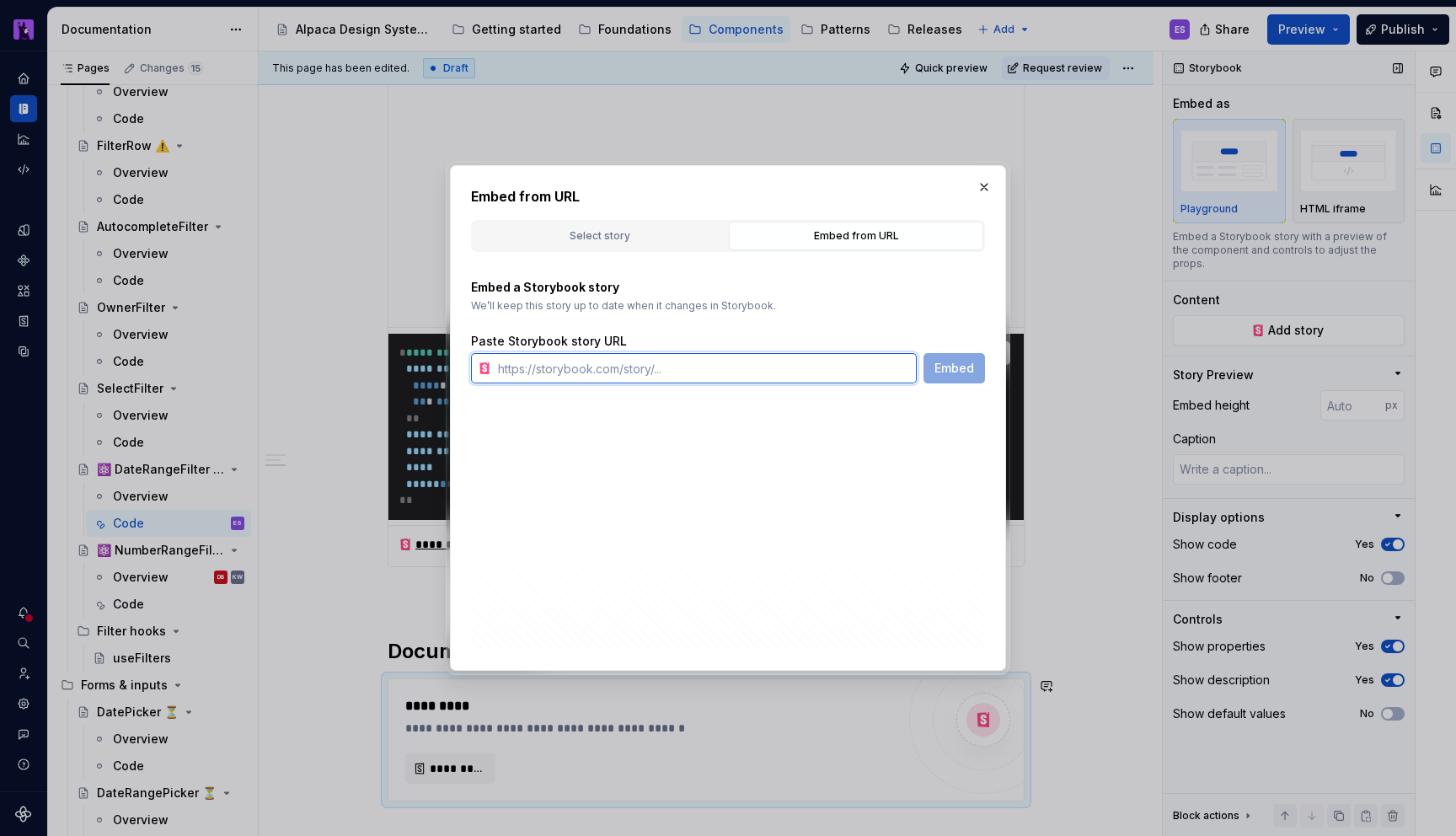
click at [717, 368] on input "text" at bounding box center [704, 368] width 426 height 31
paste input "[URL][DOMAIN_NAME]"
type input "[URL][DOMAIN_NAME]"
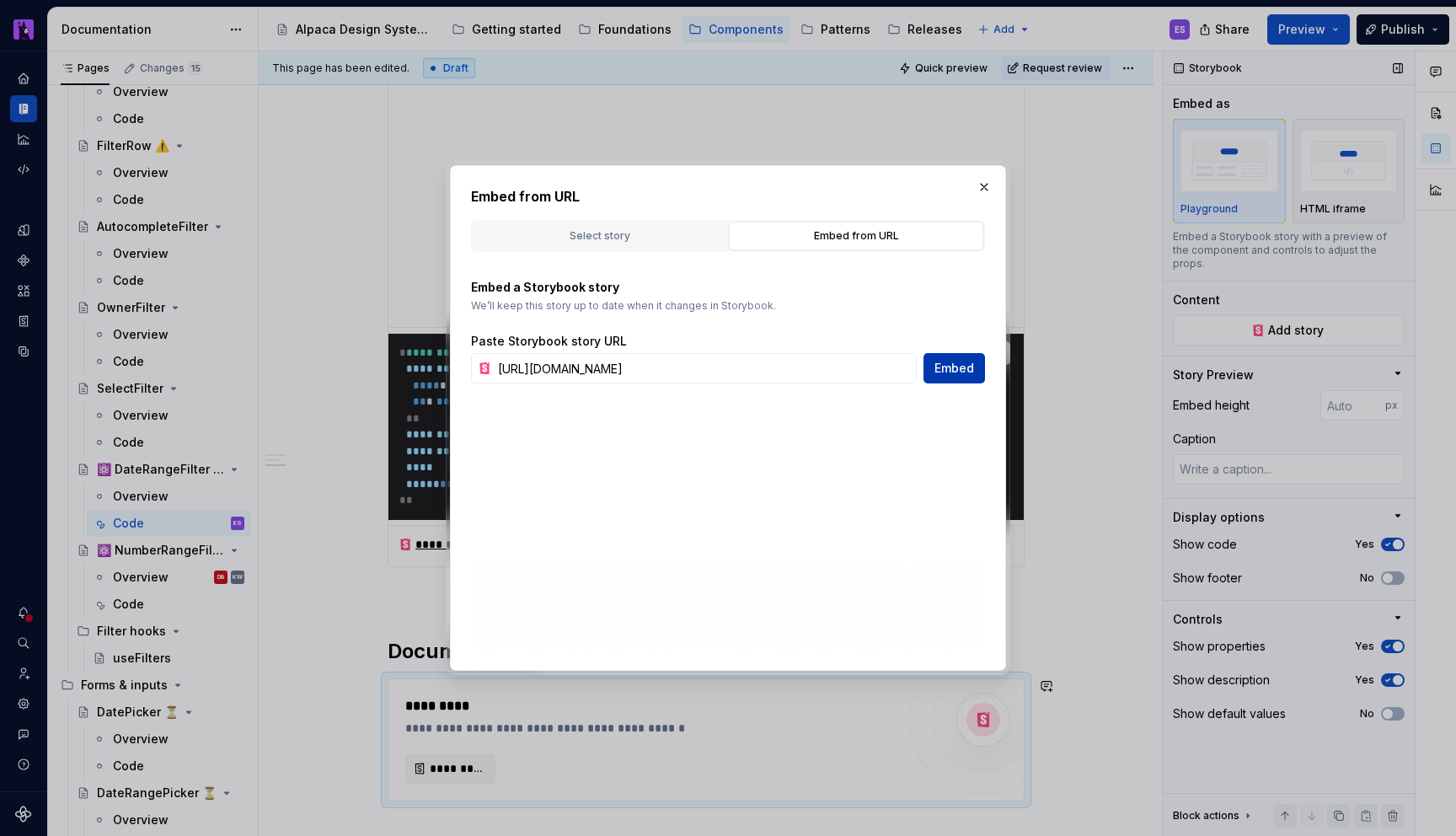
scroll to position [0, 0]
click at [940, 367] on span "Embed" at bounding box center [954, 368] width 40 height 17
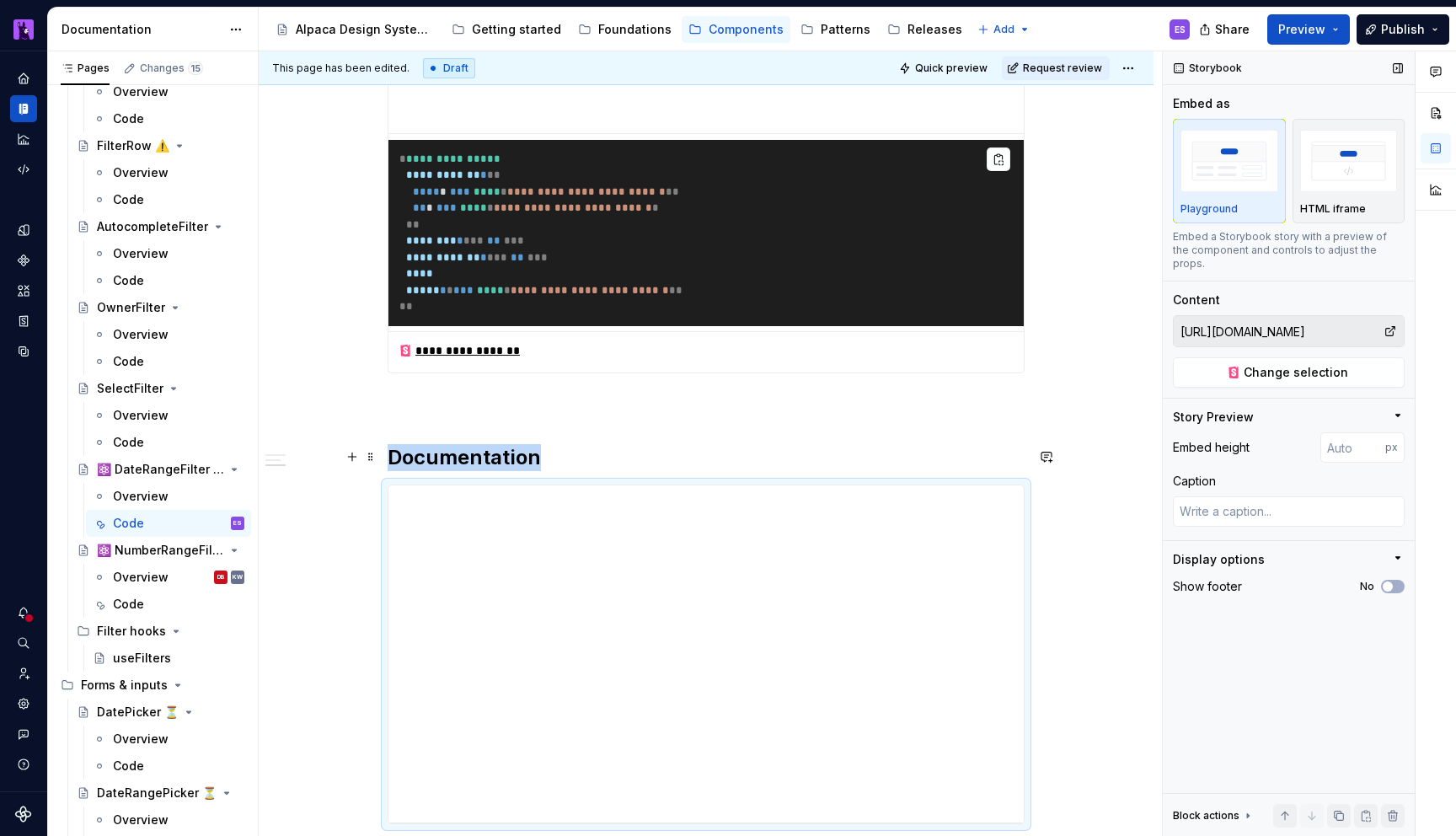
scroll to position [912, 0]
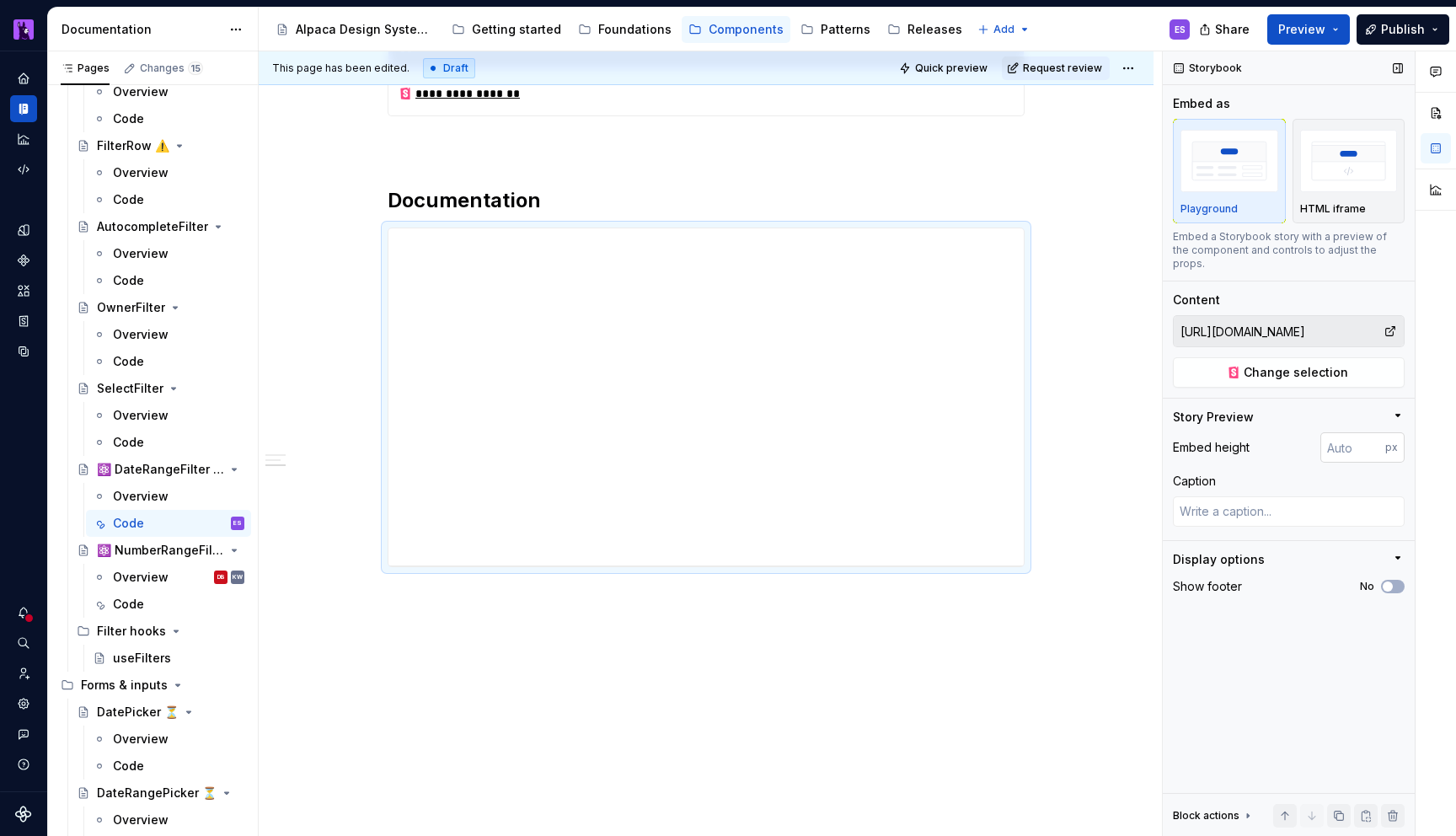
click at [1369, 442] on input "number" at bounding box center [1353, 447] width 65 height 31
click at [570, 188] on h2 "Documentation" at bounding box center [706, 200] width 637 height 27
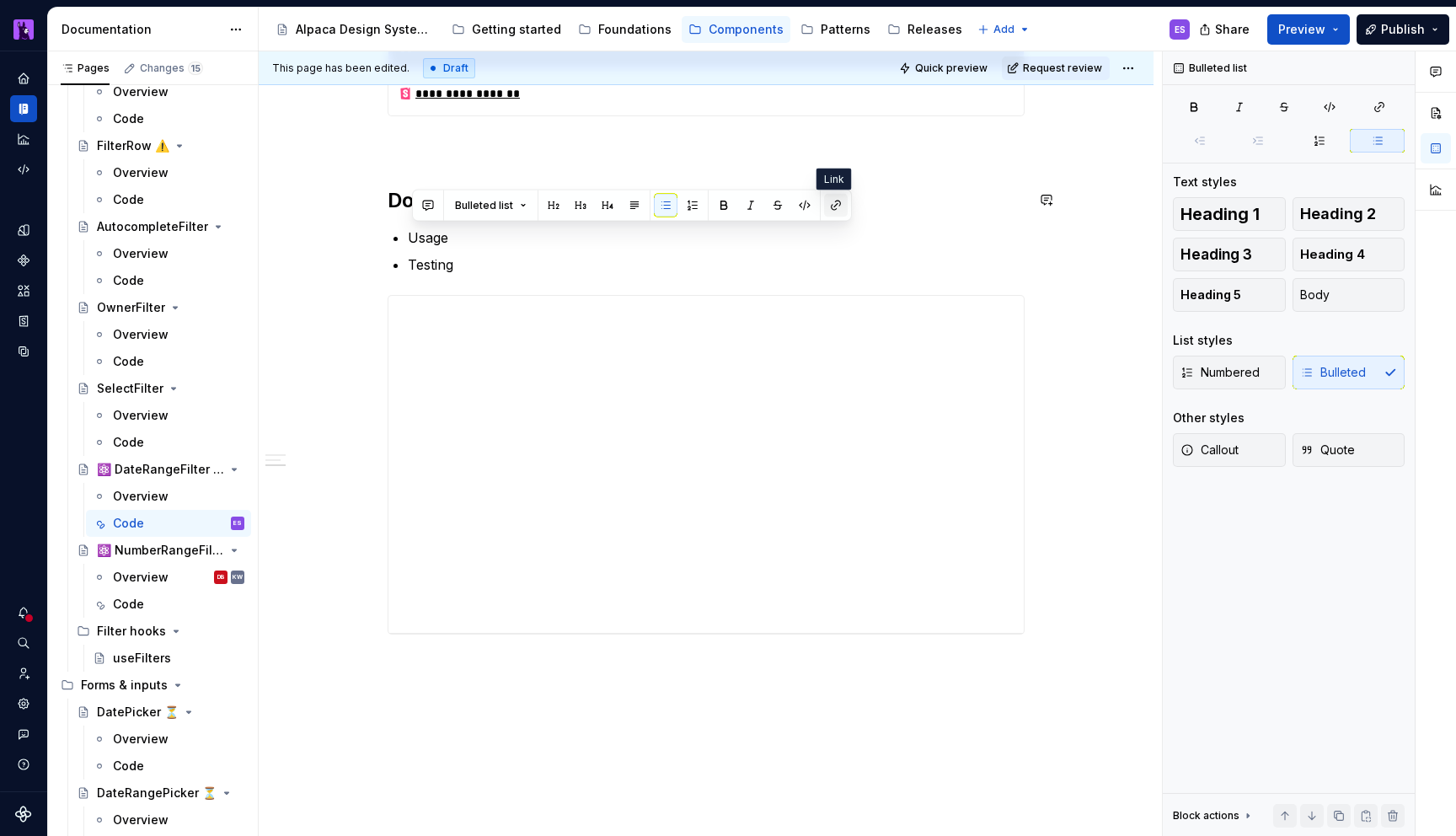
click at [837, 205] on button "button" at bounding box center [836, 206] width 23 height 23
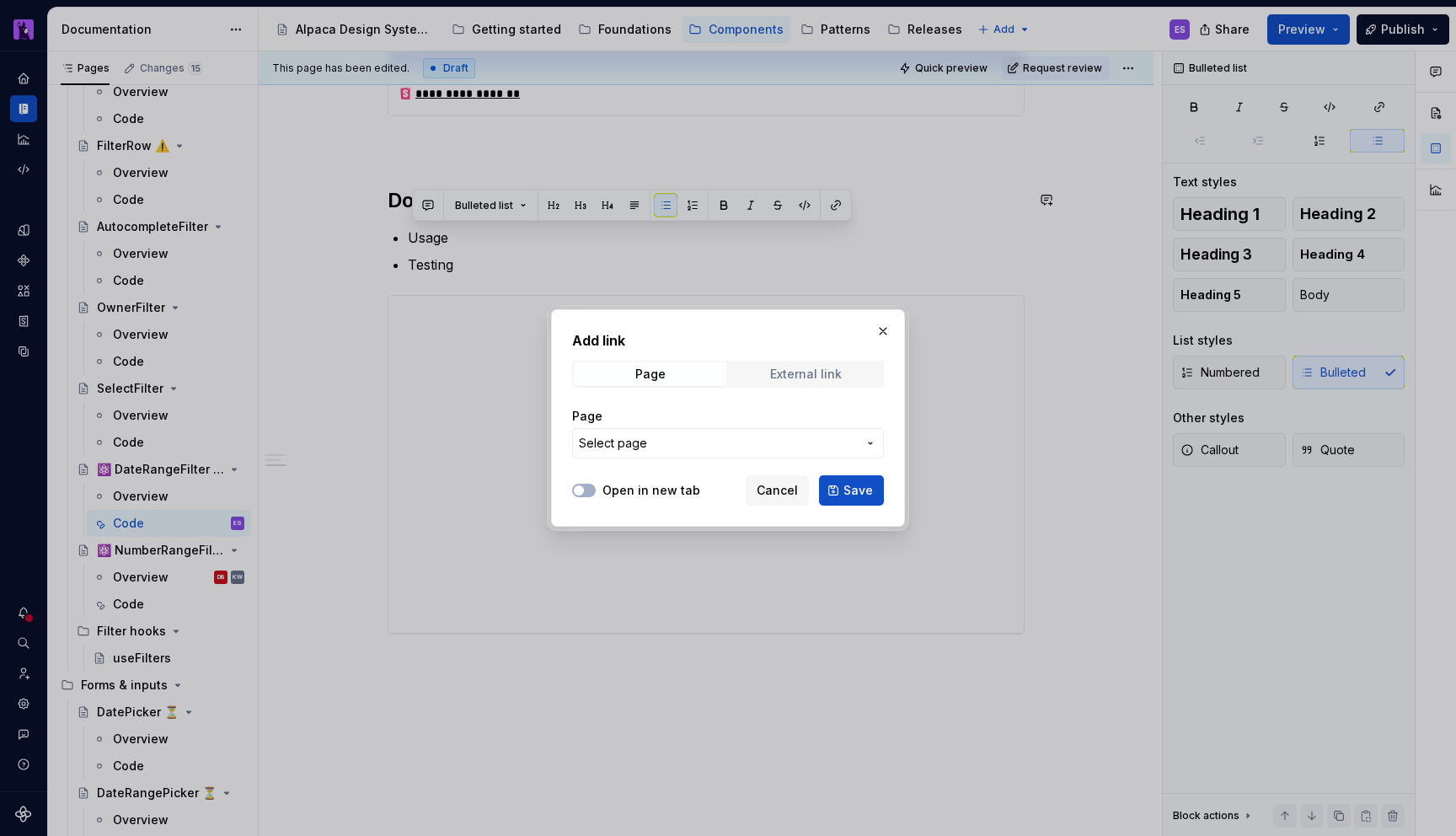
click at [785, 367] on div "External link" at bounding box center [806, 374] width 72 height 13
click at [666, 440] on input "URL" at bounding box center [728, 444] width 312 height 31
click at [627, 446] on input "URL" at bounding box center [728, 444] width 312 height 31
click at [596, 484] on div "Open in new tab" at bounding box center [636, 490] width 128 height 17
click at [591, 484] on button "Open in new tab" at bounding box center [584, 490] width 23 height 13
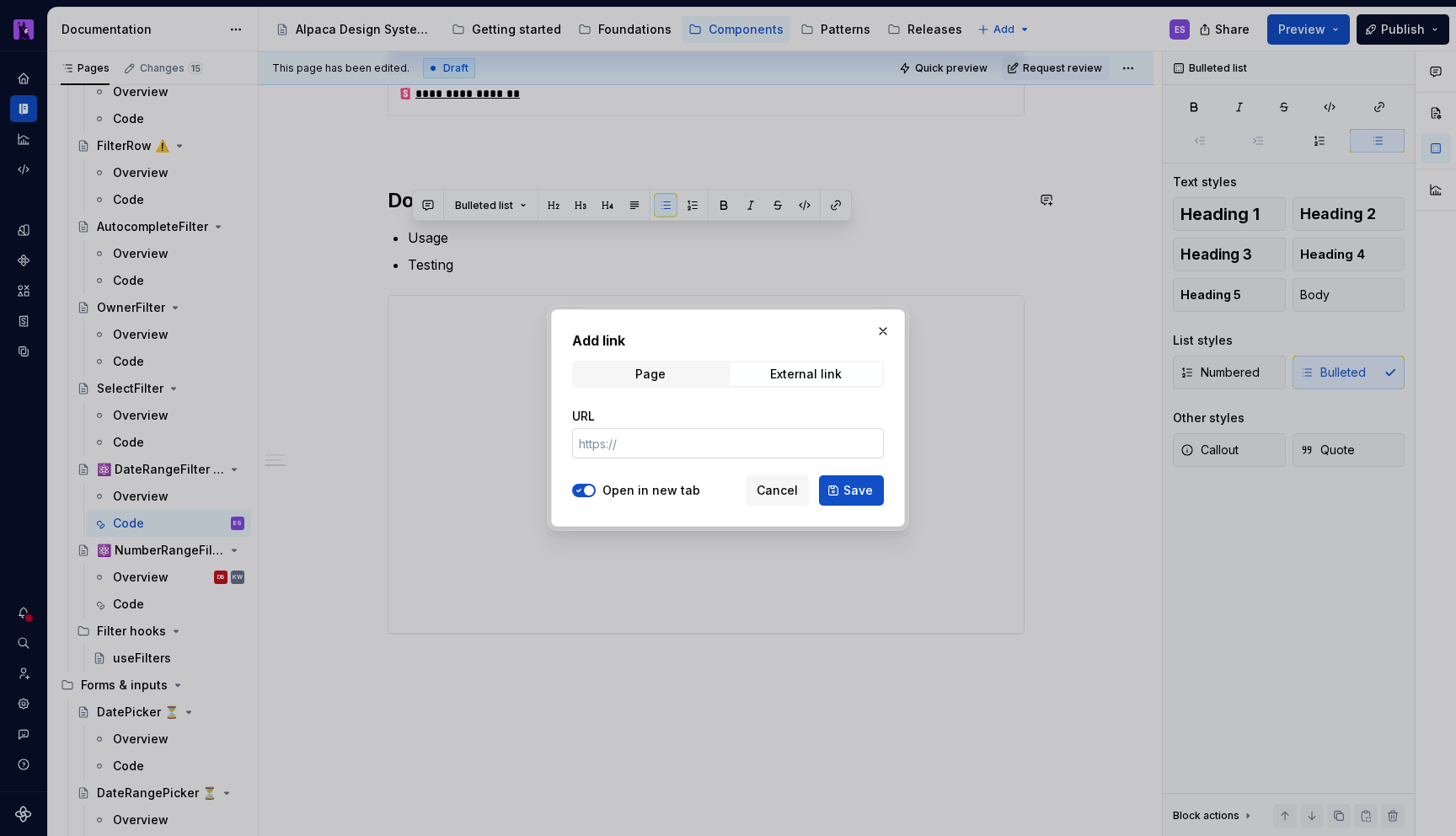
click at [626, 453] on input "URL" at bounding box center [728, 444] width 312 height 31
type textarea "*"
paste input "[URL][DOMAIN_NAME]"
type input "[URL][DOMAIN_NAME]"
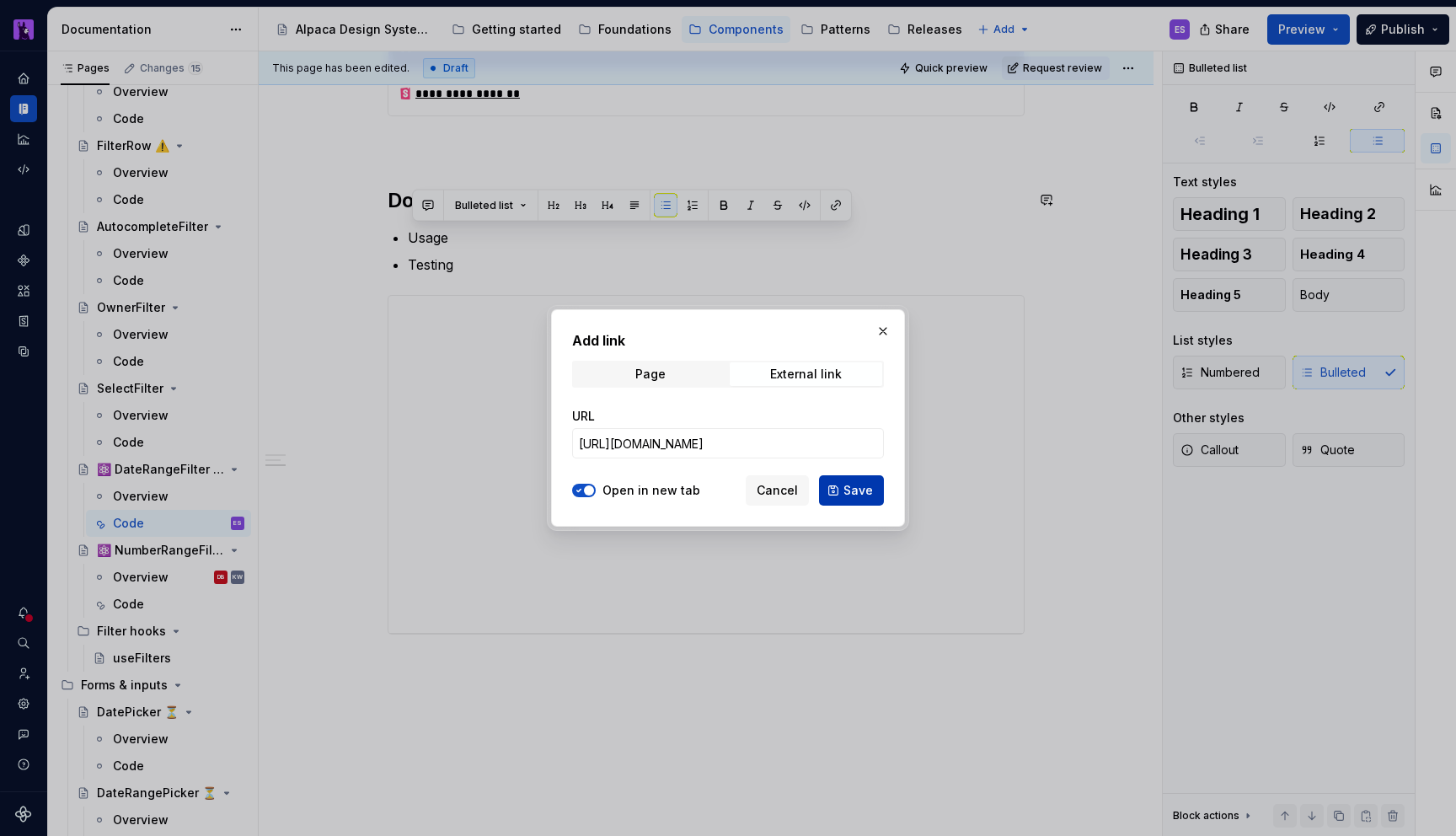
click at [865, 495] on span "Save" at bounding box center [858, 490] width 30 height 17
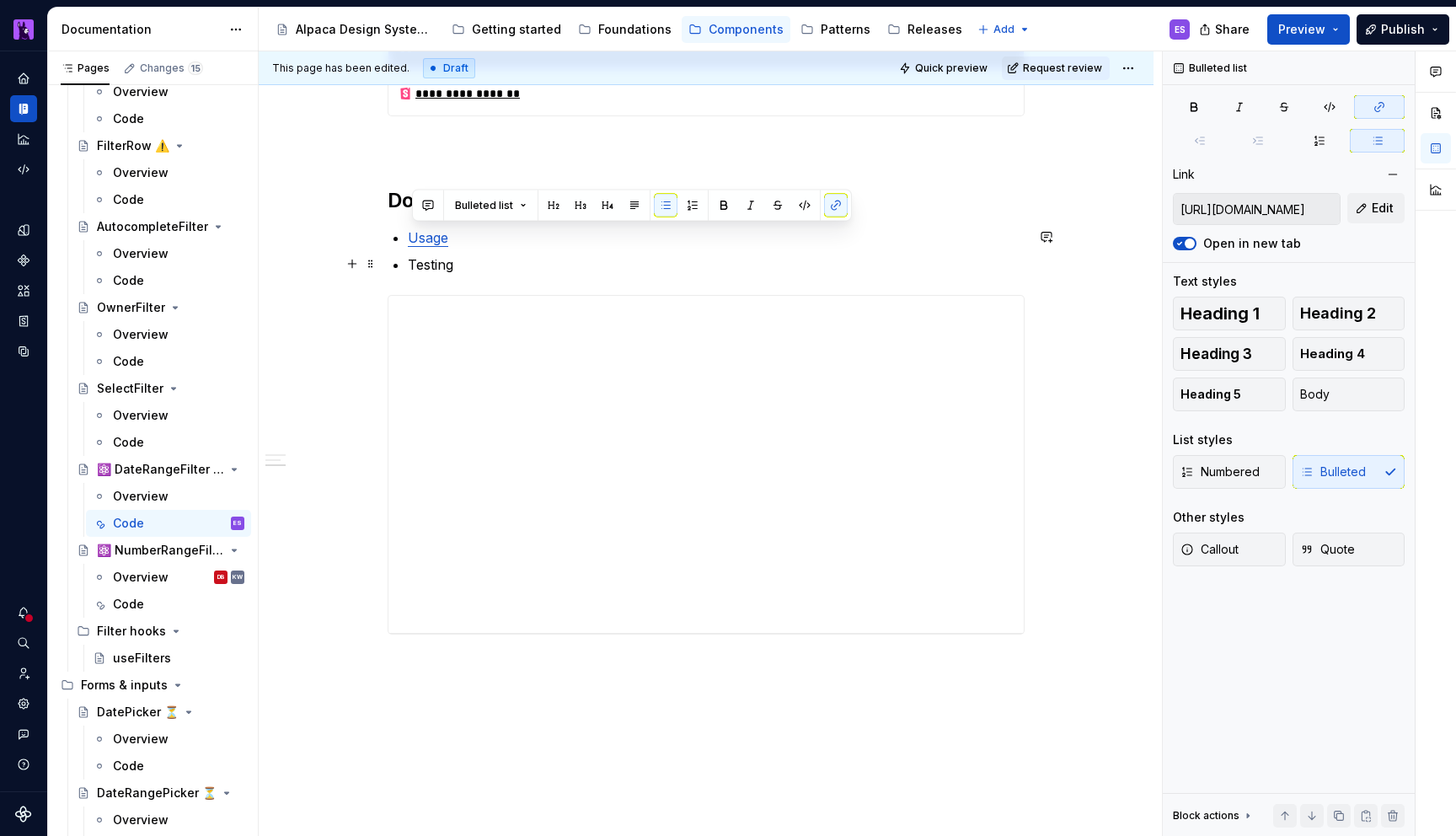
click at [556, 261] on p "Testing" at bounding box center [716, 264] width 617 height 21
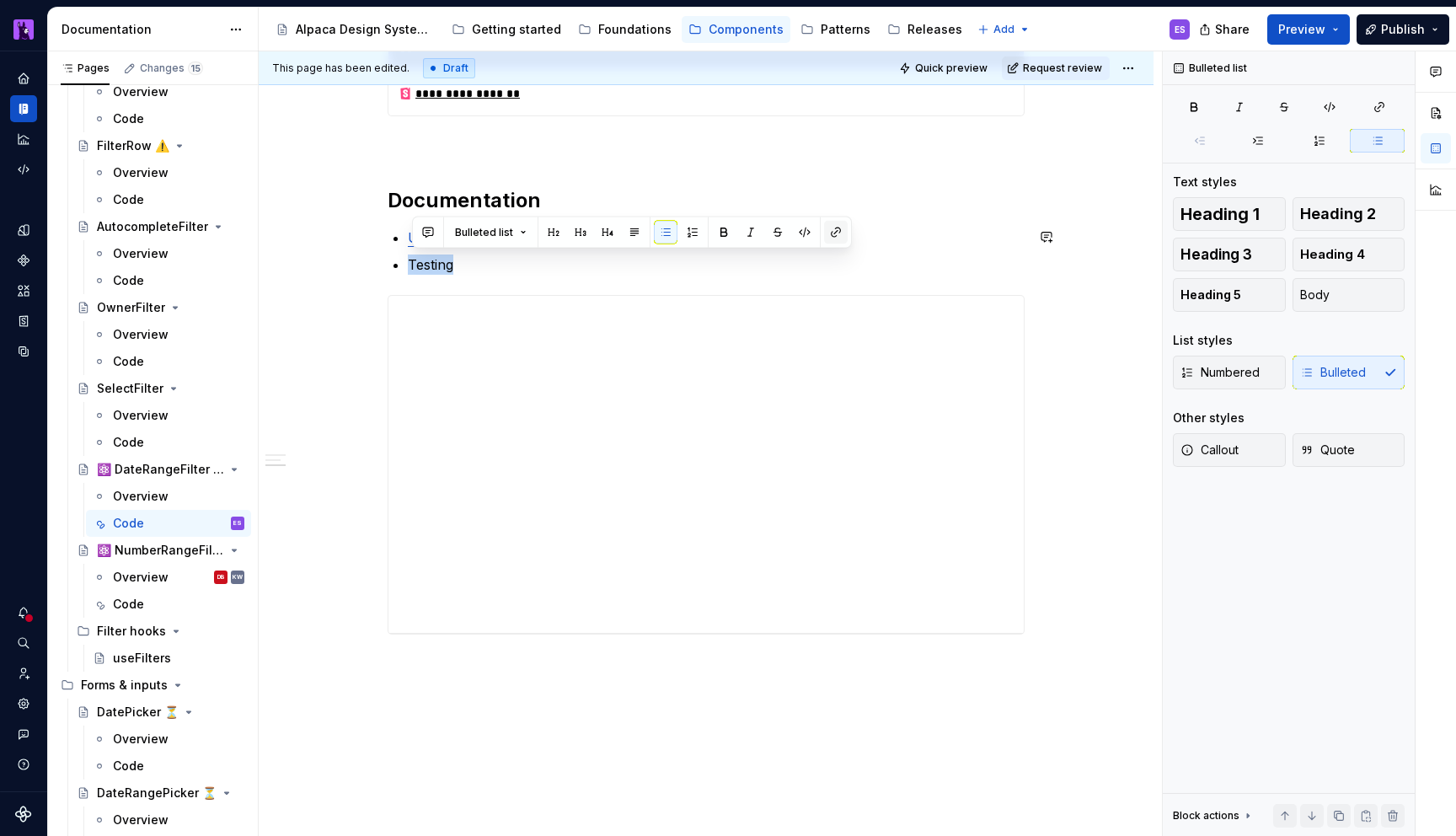
click at [837, 228] on button "button" at bounding box center [836, 233] width 23 height 23
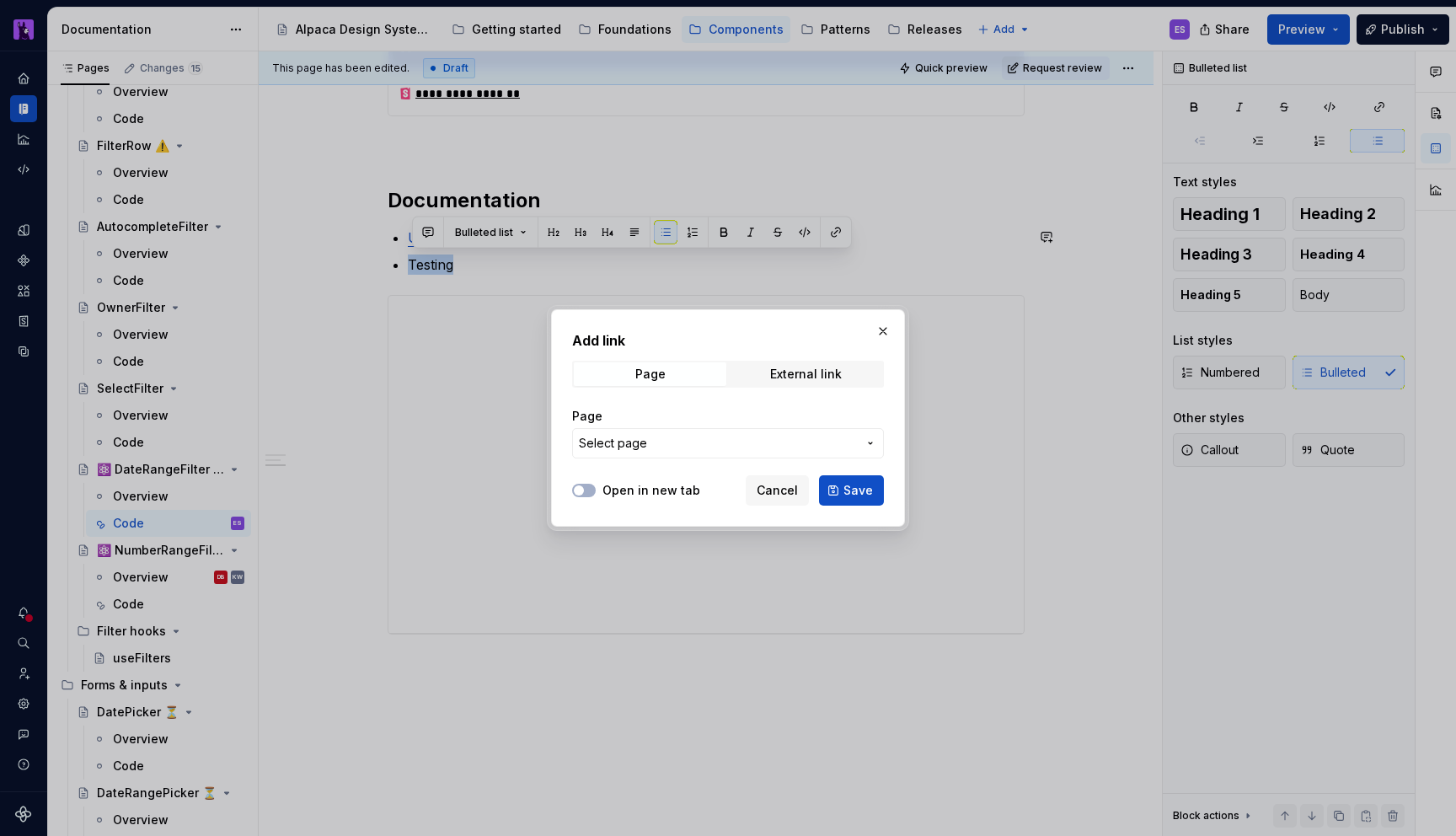
type textarea "*"
click at [741, 444] on span "Select page" at bounding box center [719, 443] width 278 height 17
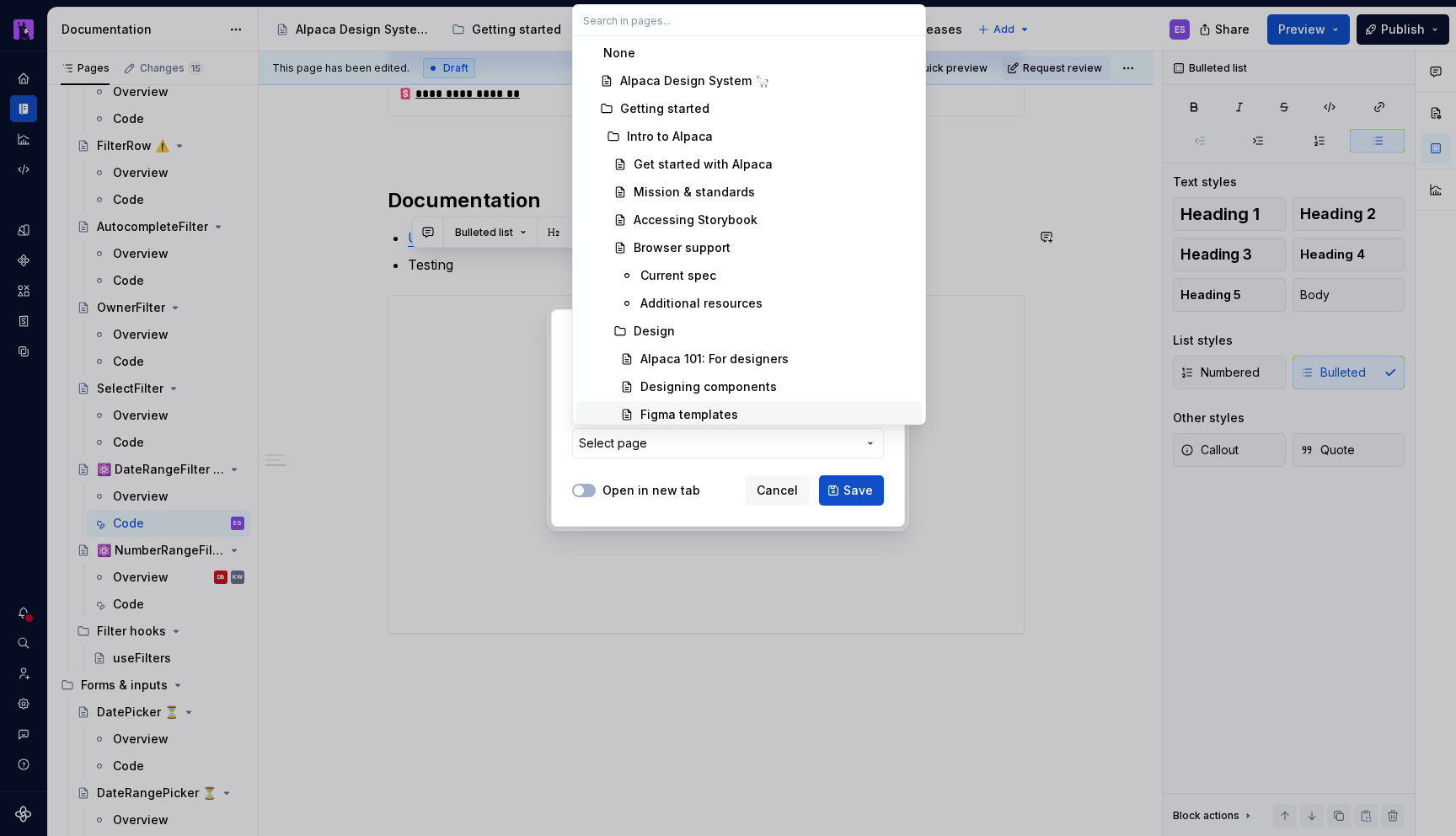
click at [756, 444] on div "Add link Page External link Page Select page Open in new tab Cancel Save" at bounding box center [728, 418] width 1456 height 836
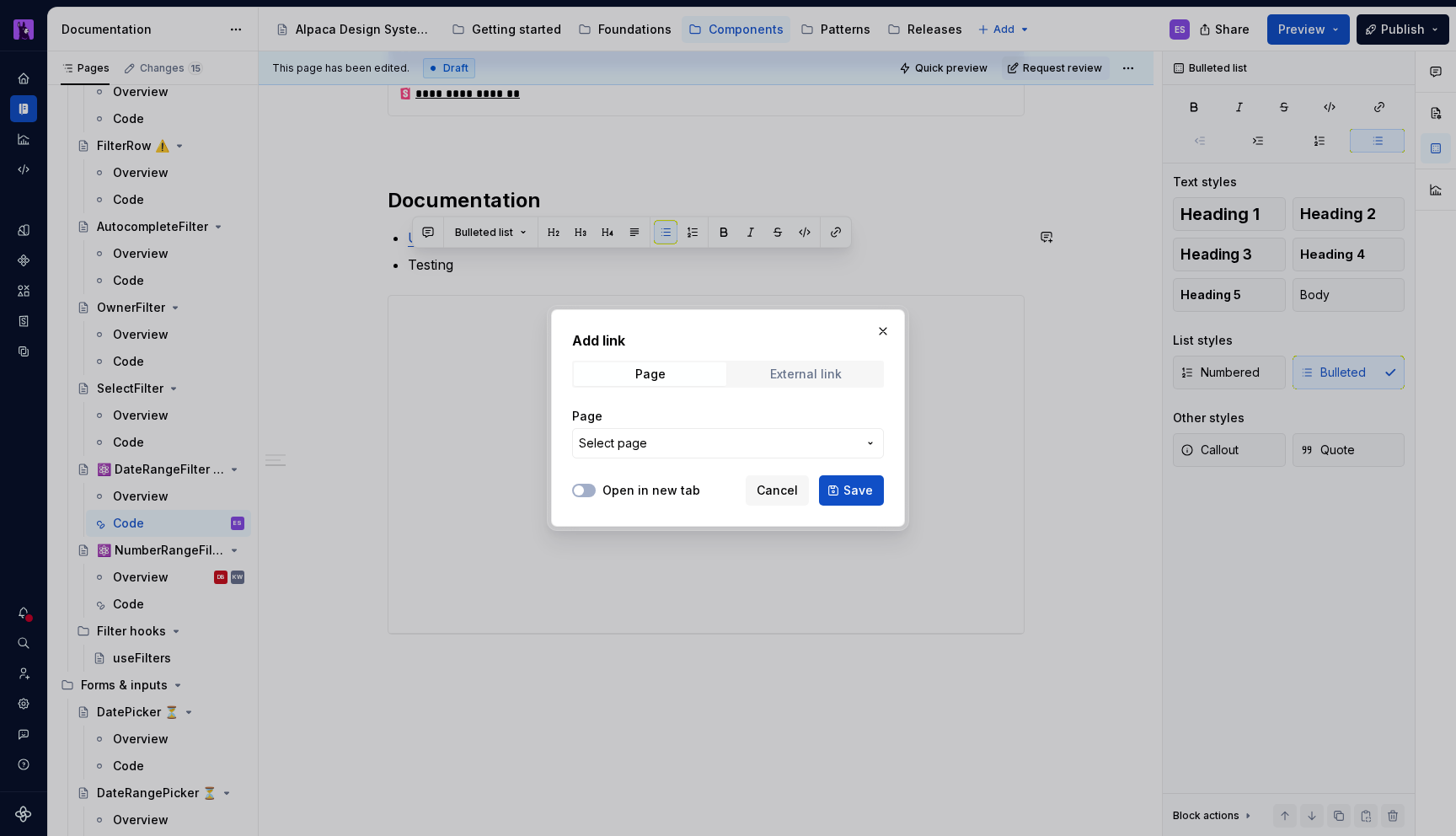
click at [779, 364] on span "External link" at bounding box center [806, 374] width 153 height 23
click at [717, 453] on input "URL" at bounding box center [728, 444] width 312 height 31
paste input "[URL][DOMAIN_NAME]"
type input "[URL][DOMAIN_NAME]"
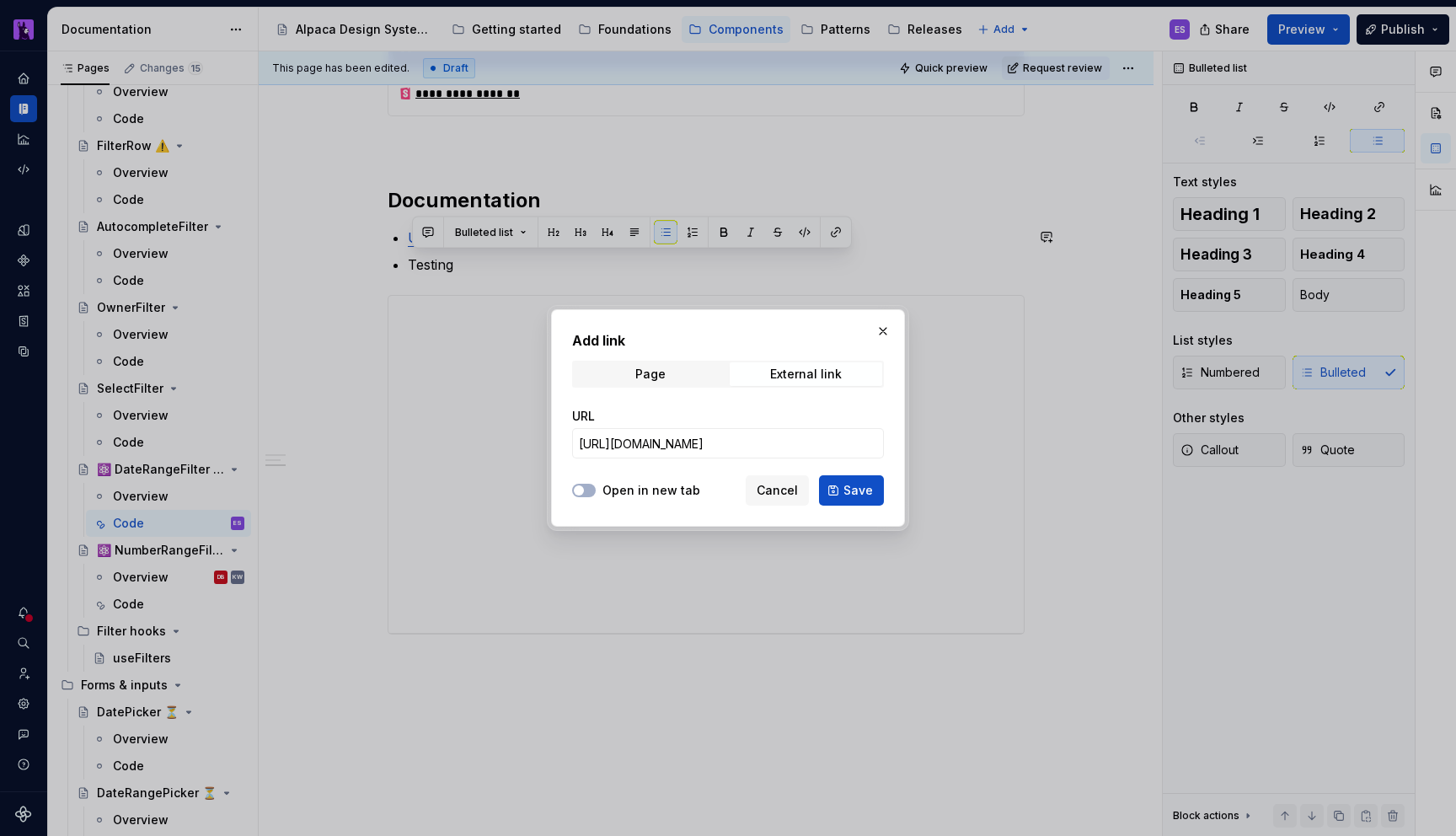
scroll to position [0, 0]
click at [666, 497] on label "Open in new tab" at bounding box center [651, 490] width 98 height 17
click at [596, 497] on button "Open in new tab" at bounding box center [584, 490] width 23 height 13
click at [838, 483] on button "Save" at bounding box center [852, 490] width 65 height 31
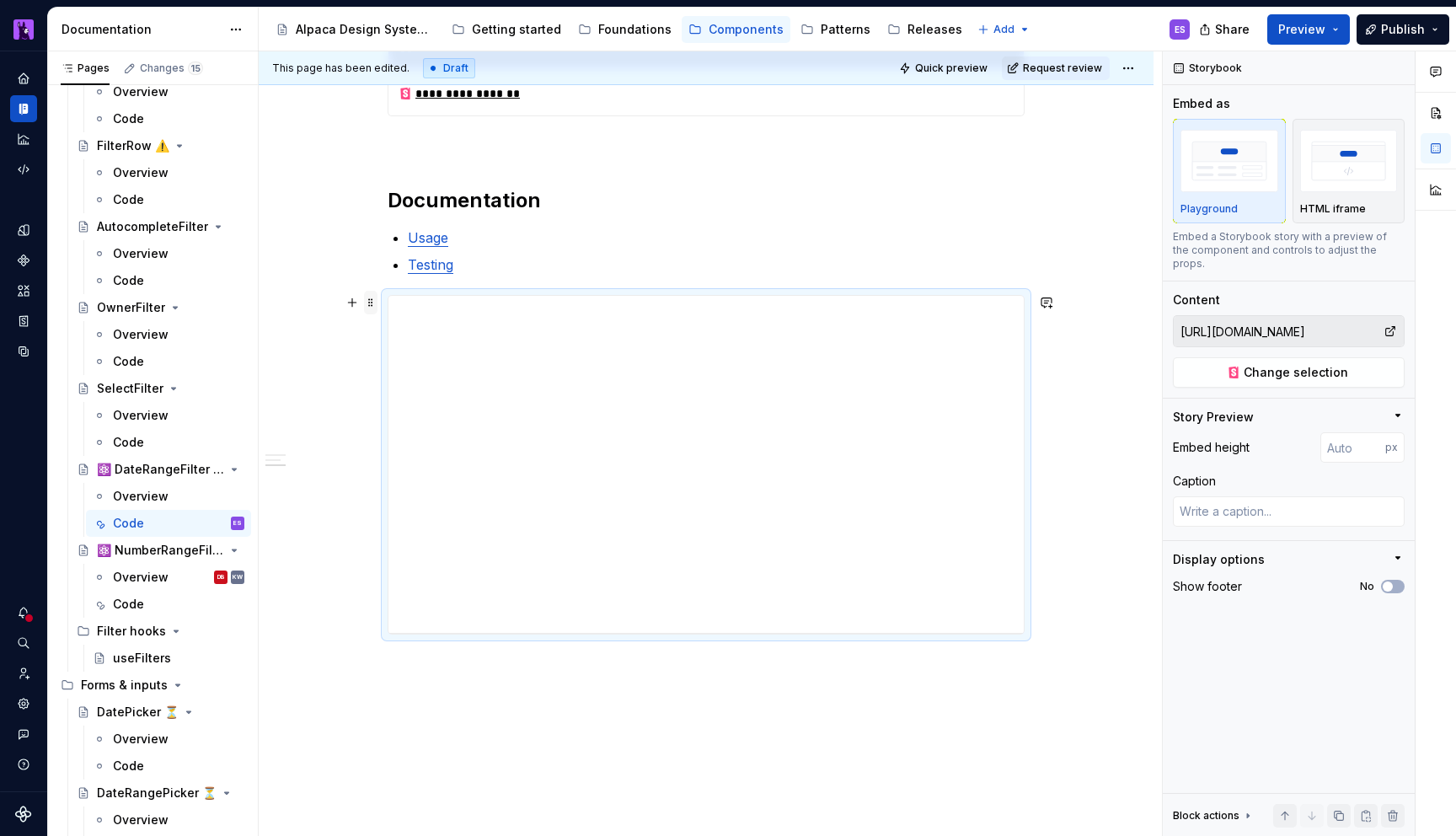
click at [377, 295] on span at bounding box center [370, 303] width 13 height 23
click at [426, 442] on div "Delete" at bounding box center [444, 452] width 143 height 27
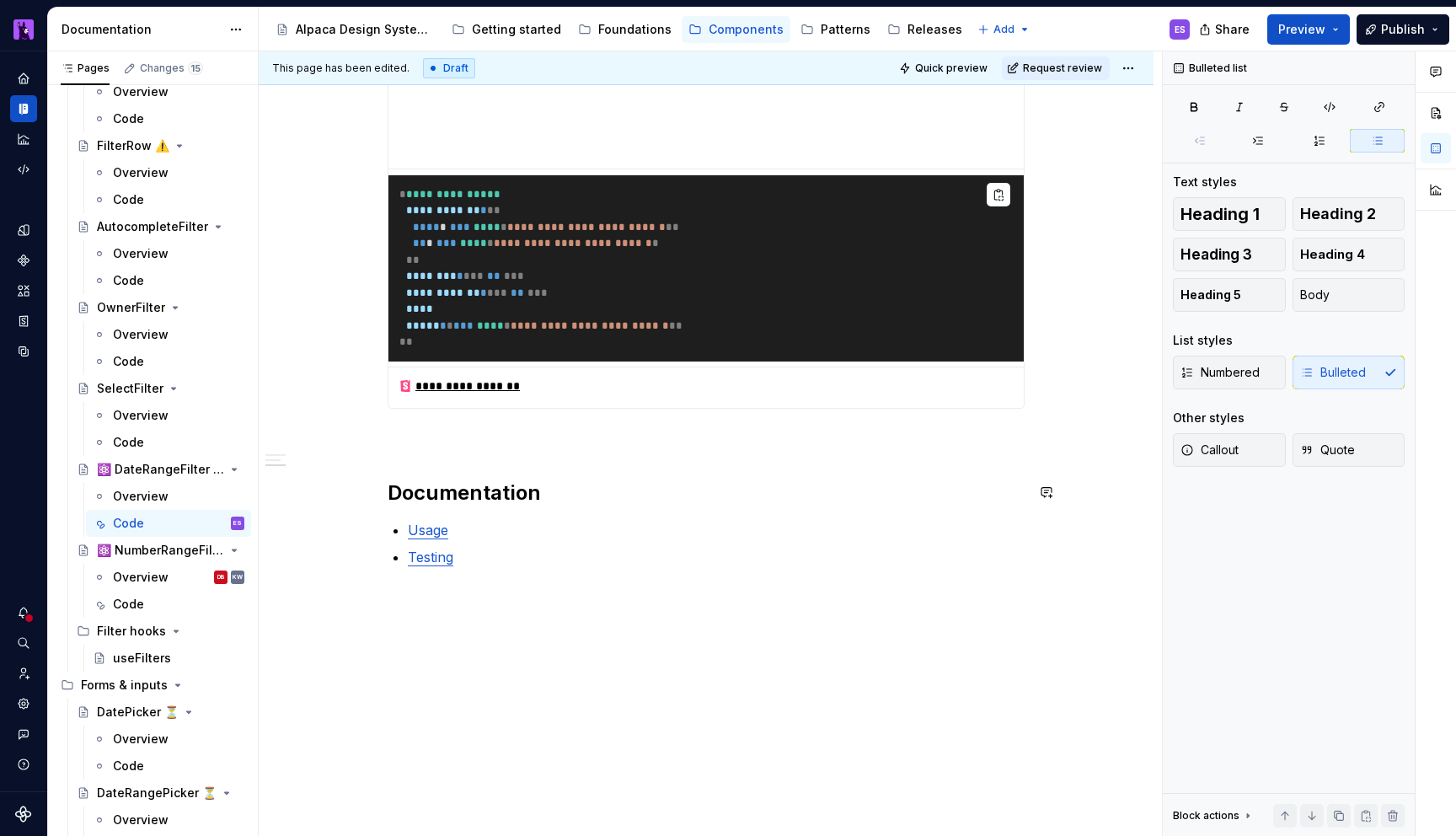
click at [546, 438] on p at bounding box center [706, 439] width 637 height 21
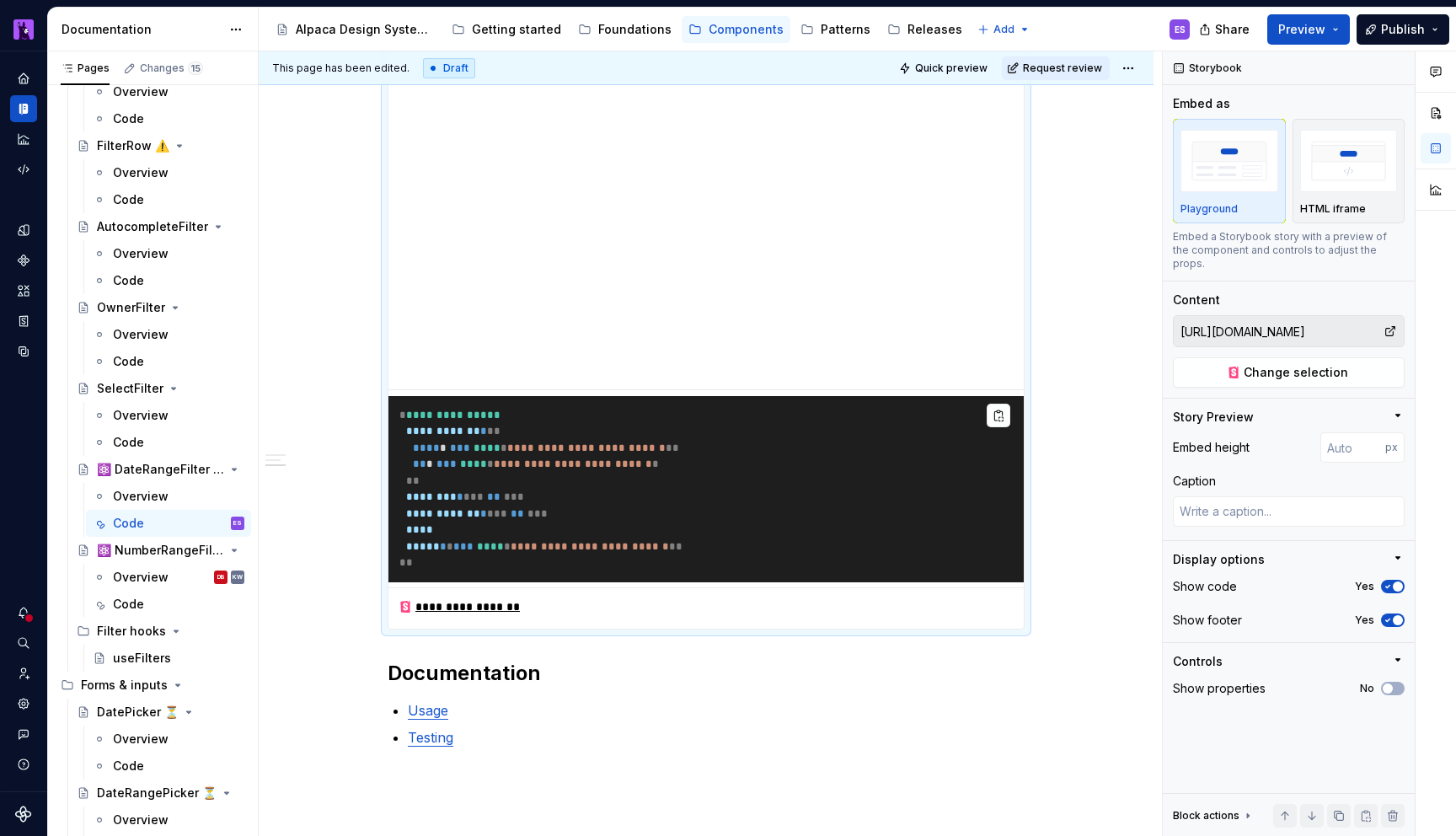
scroll to position [0, 0]
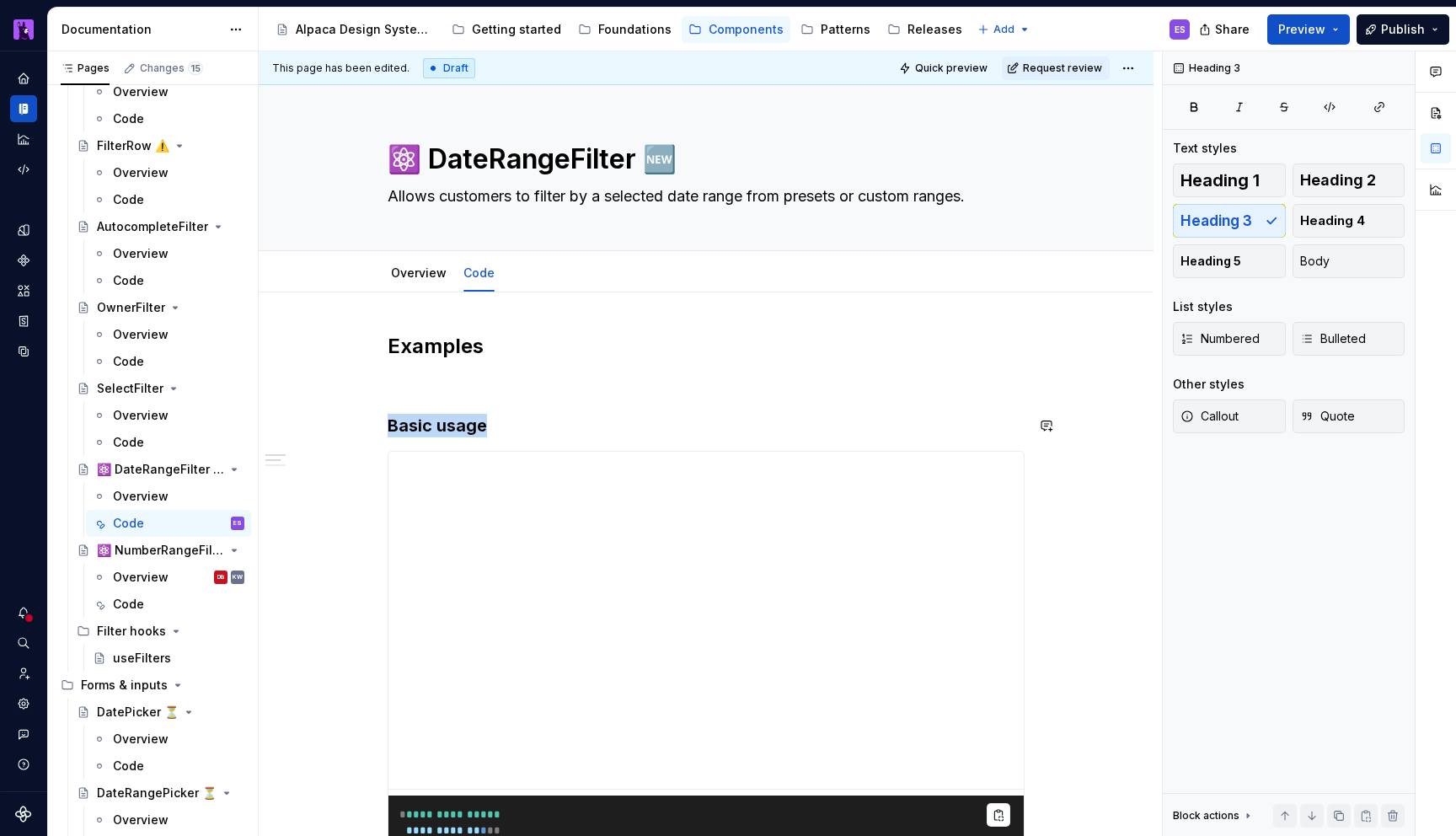
click at [552, 397] on div "**********" at bounding box center [706, 740] width 637 height 814
click at [624, 386] on p at bounding box center [706, 383] width 637 height 21
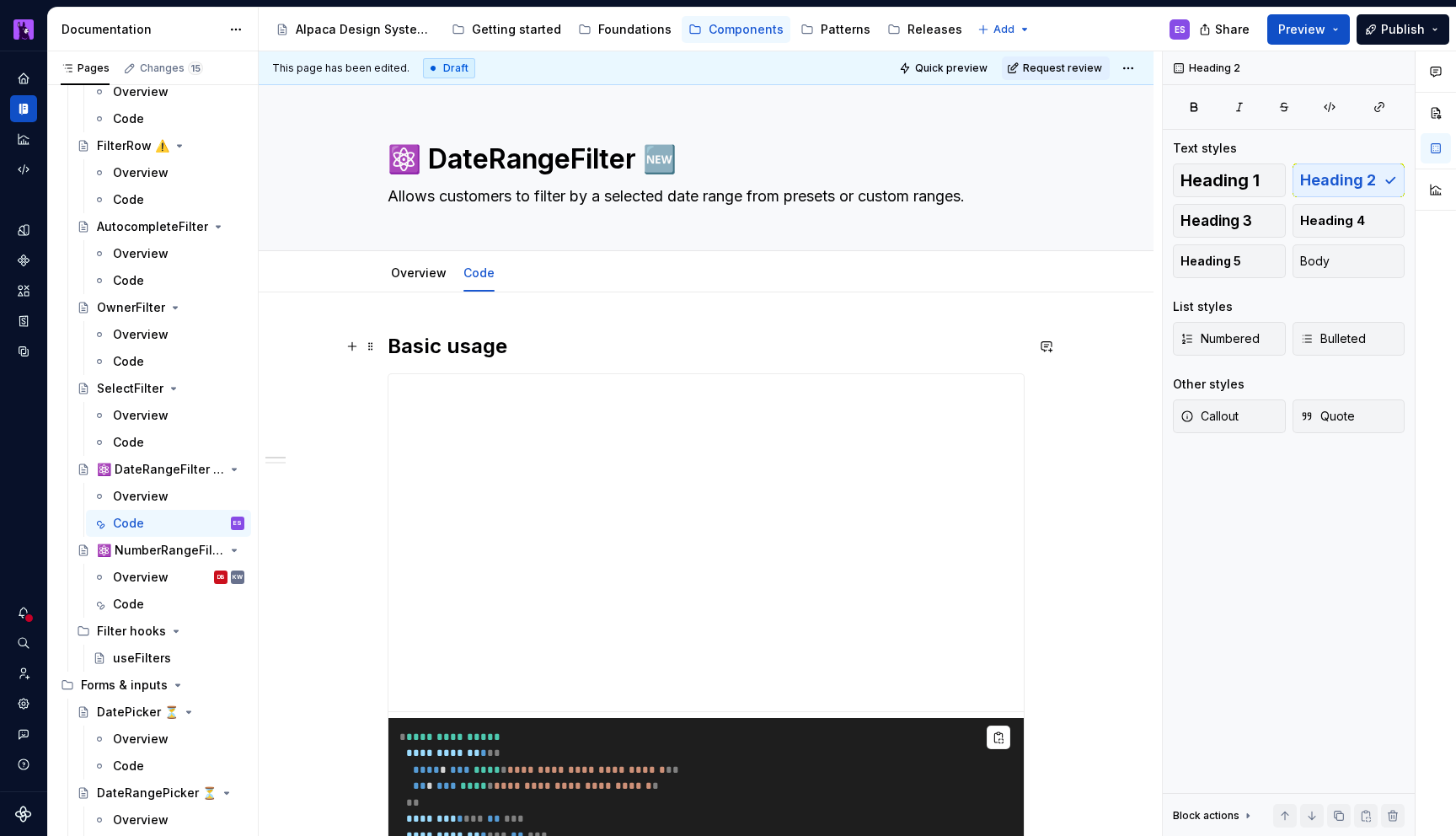
scroll to position [302, 0]
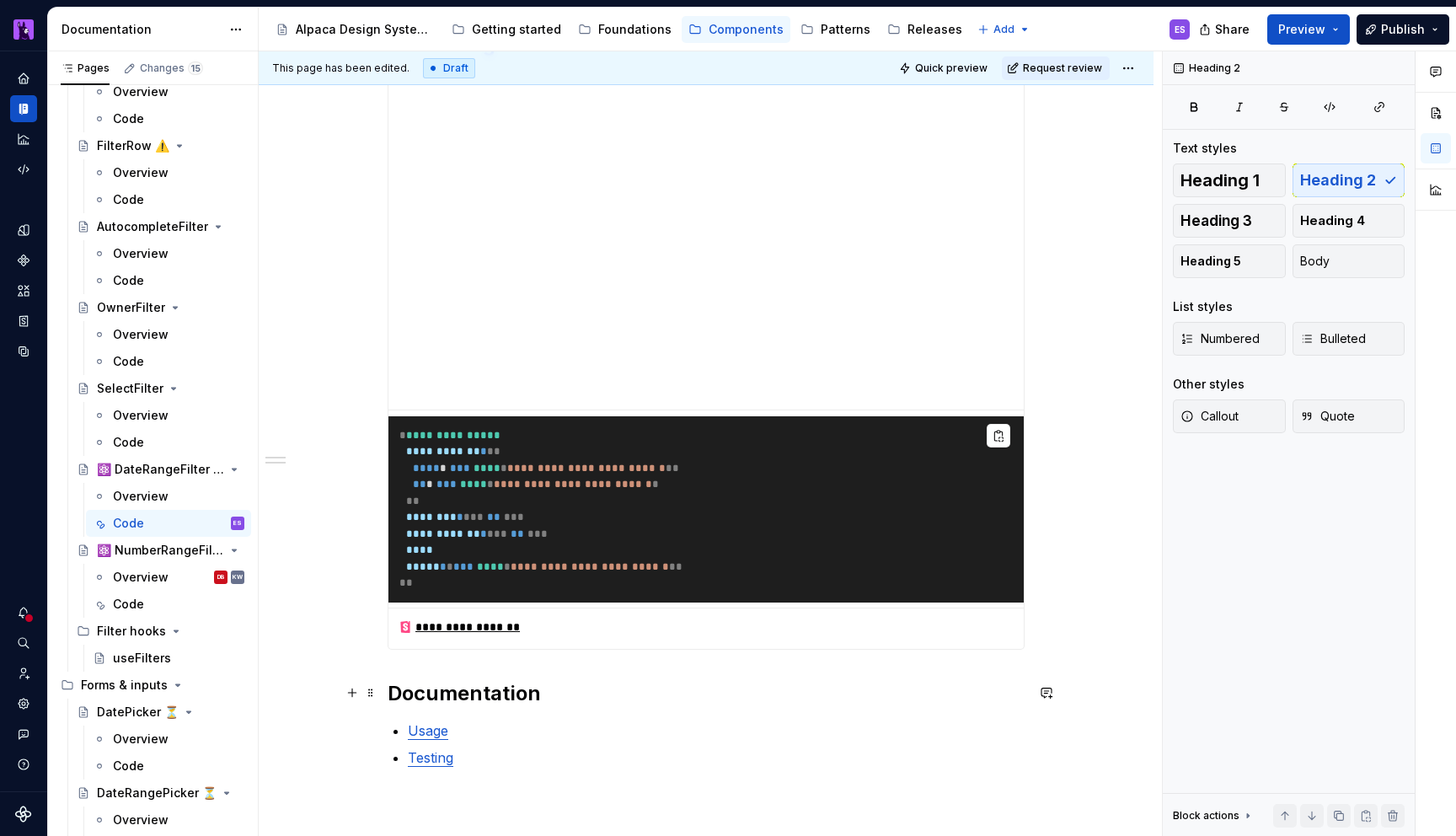
click at [438, 704] on h2 "Documentation" at bounding box center [706, 693] width 637 height 27
click at [612, 704] on h2 "Documentation" at bounding box center [706, 693] width 637 height 27
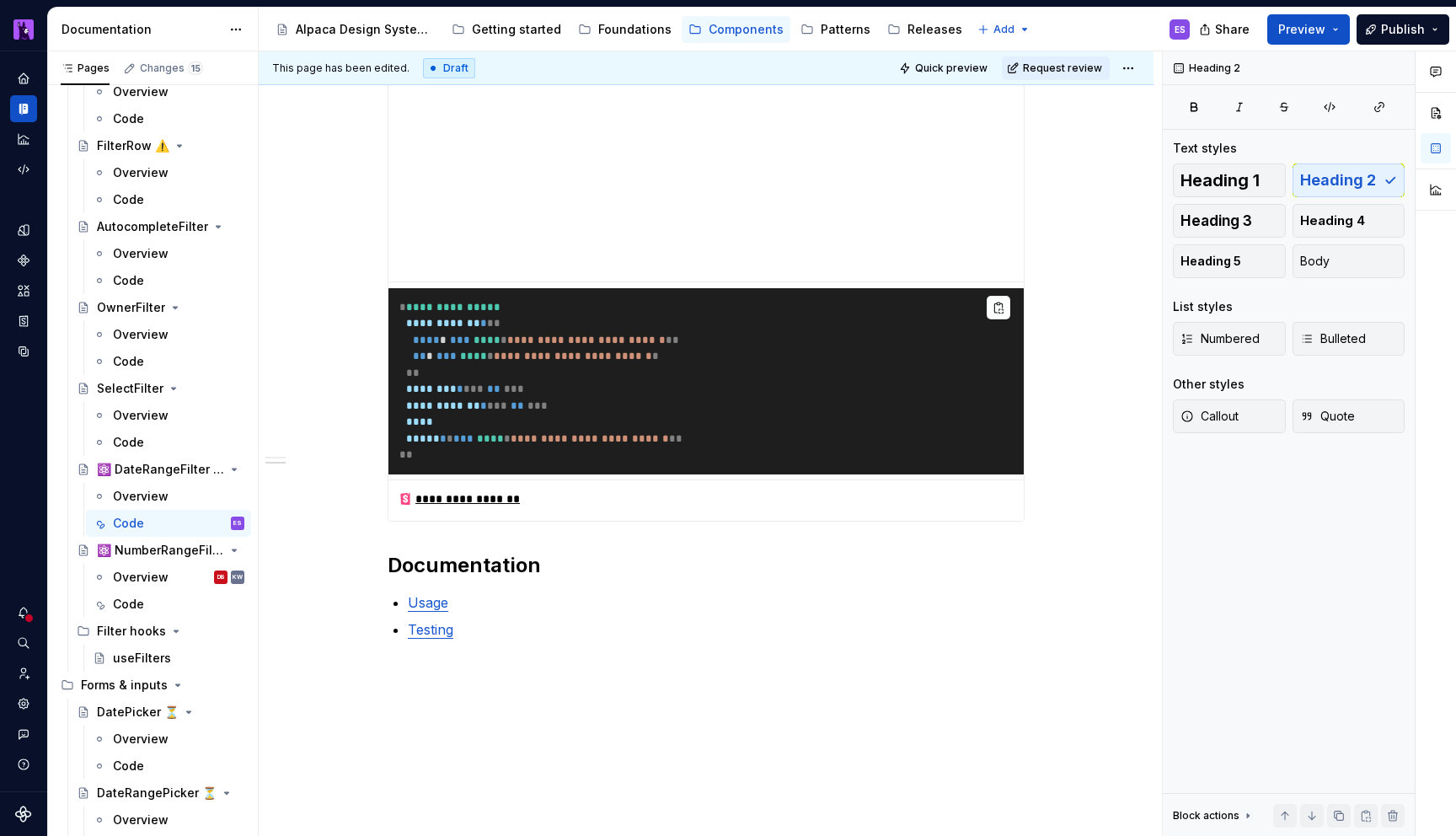
scroll to position [433, 0]
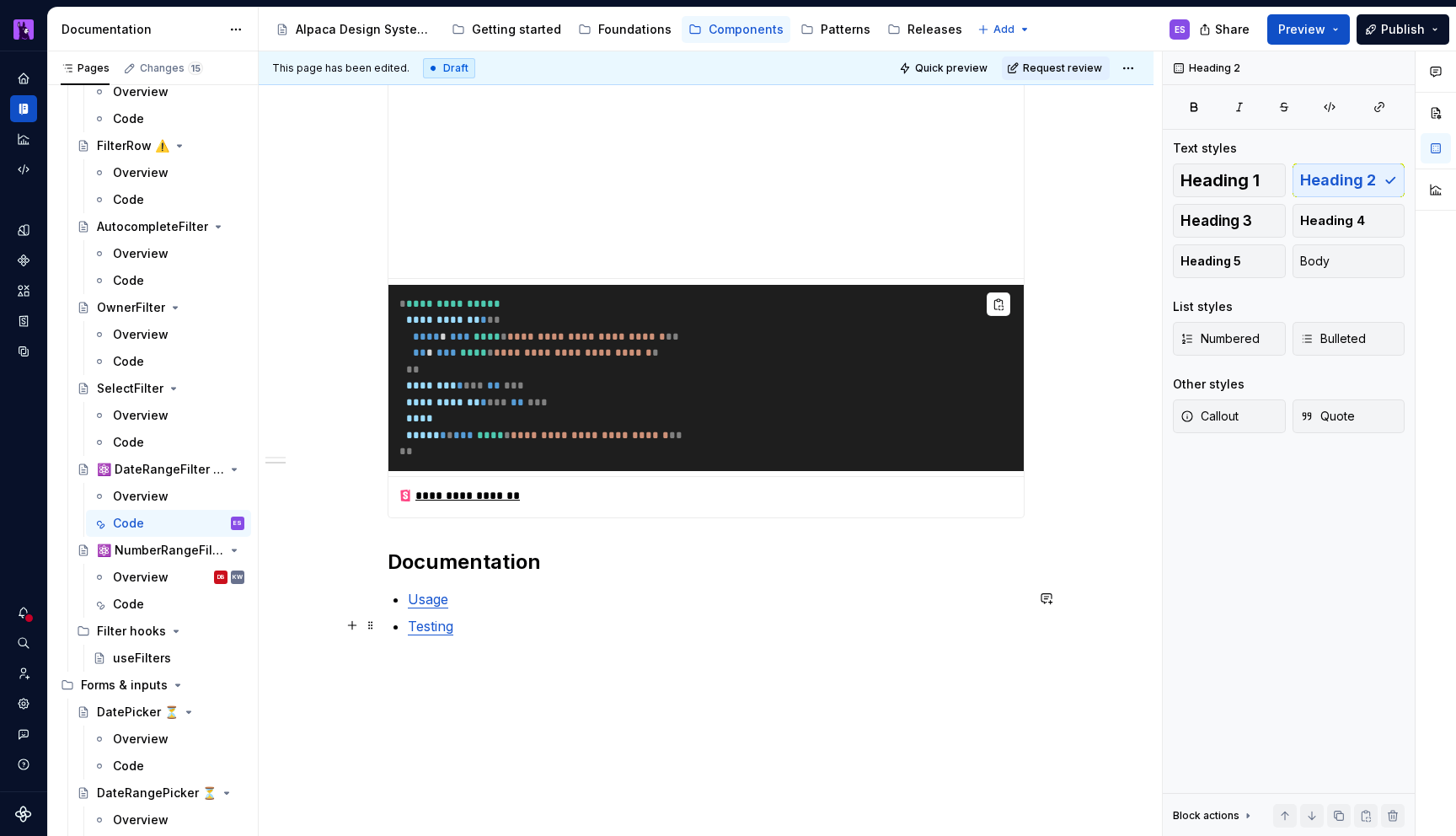
click at [595, 638] on div "**********" at bounding box center [706, 277] width 637 height 756
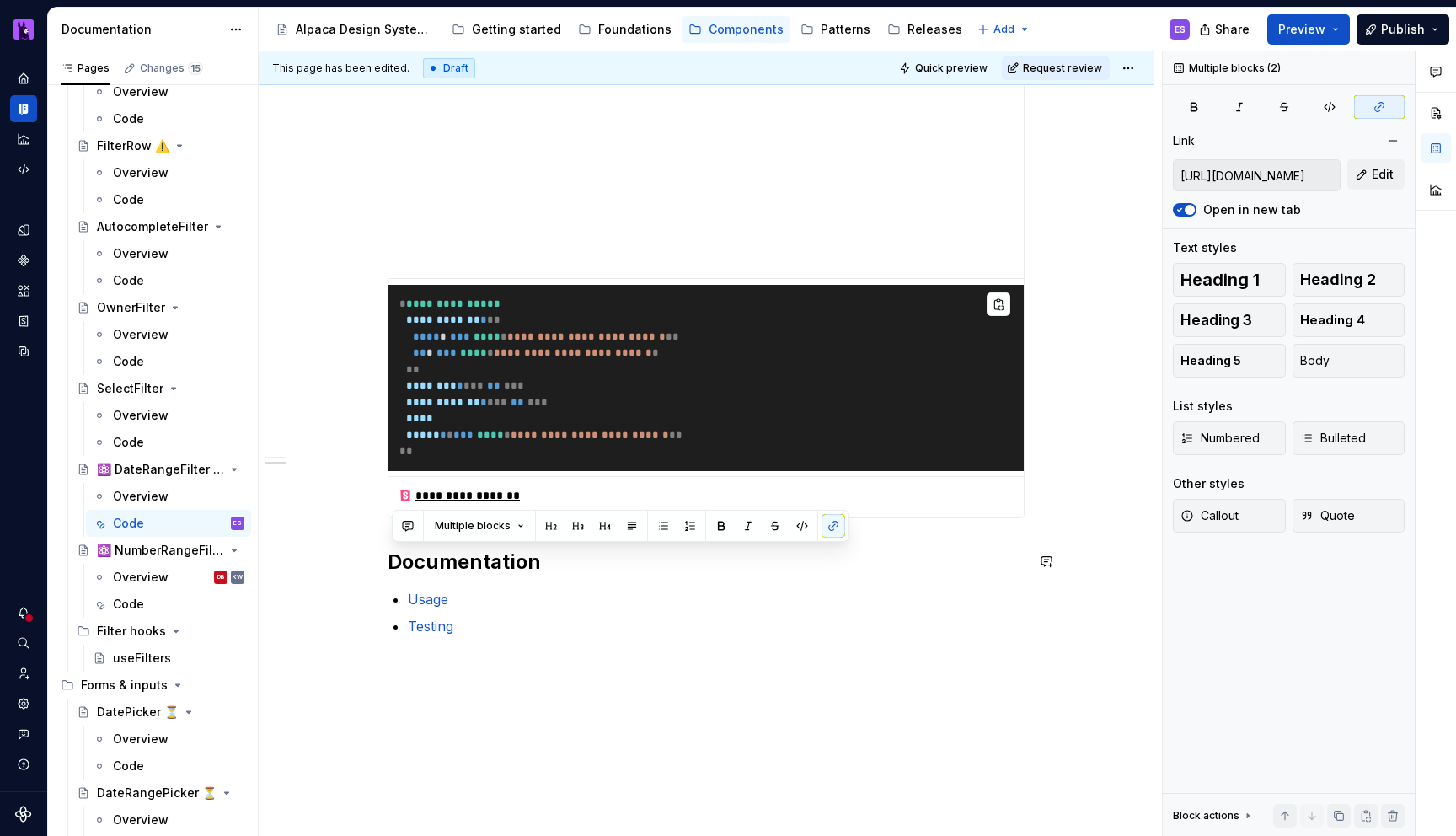
click at [391, 535] on div "**********" at bounding box center [706, 268] width 637 height 736
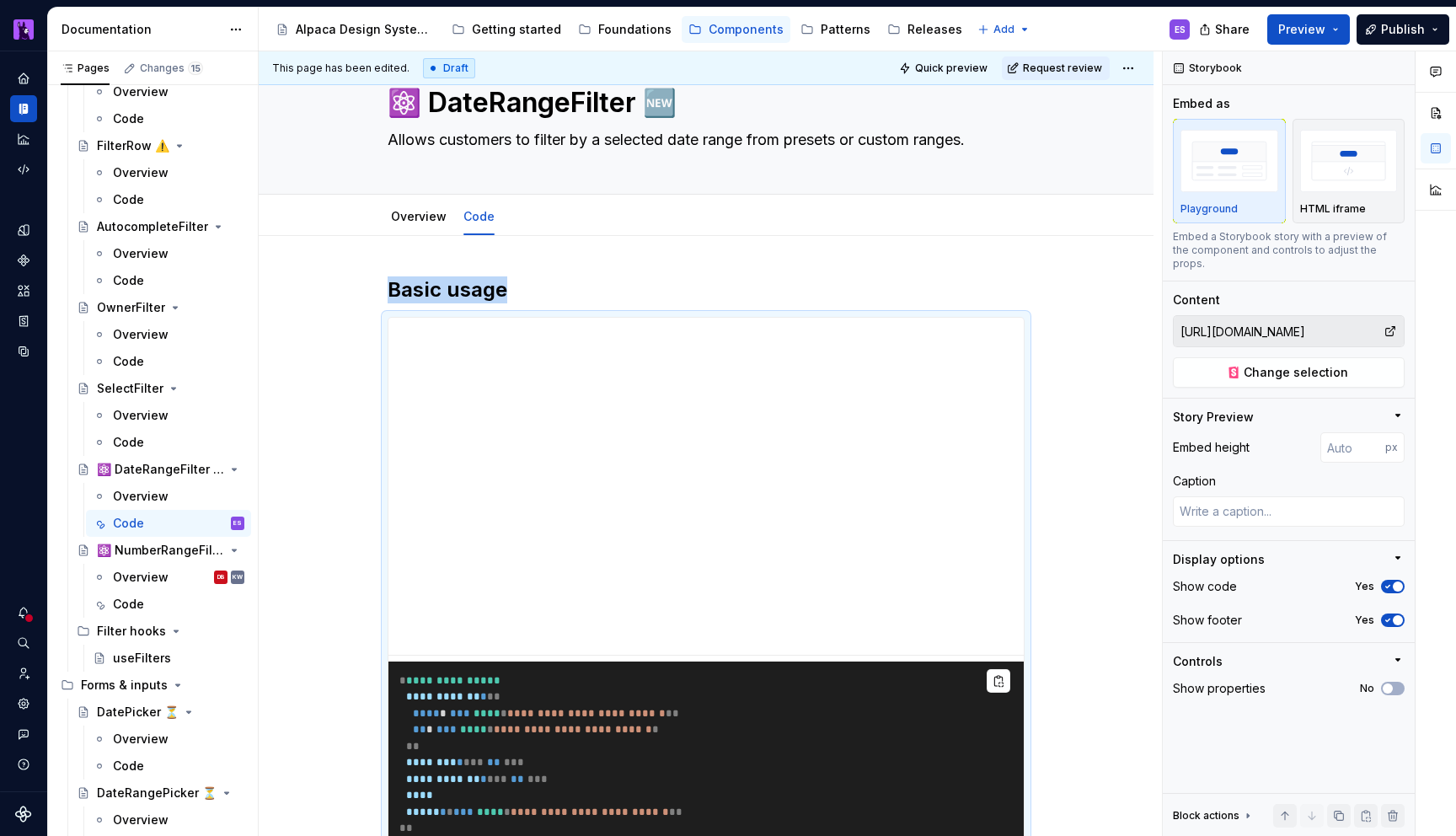
scroll to position [0, 0]
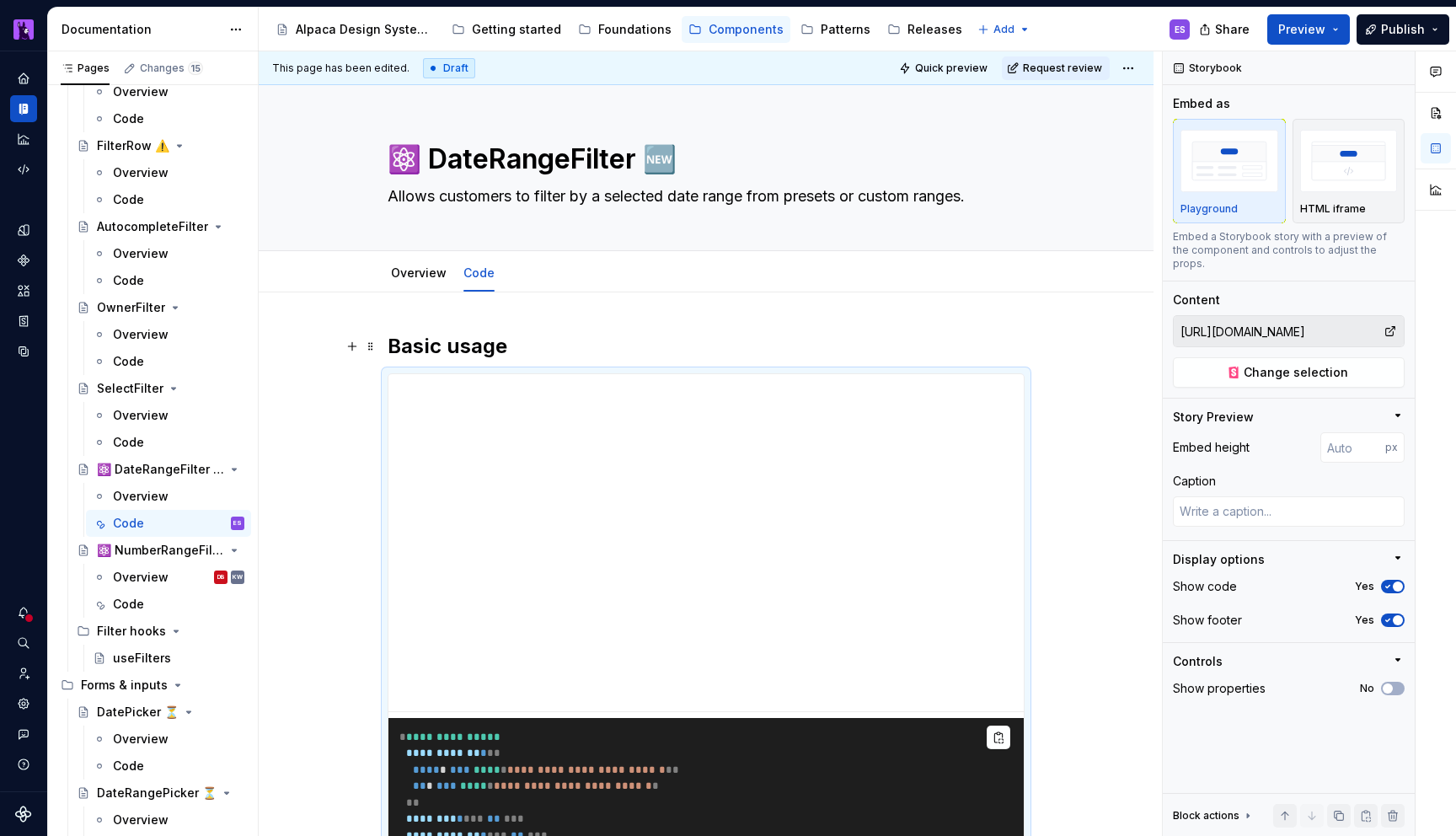
click at [543, 374] on div "**********" at bounding box center [706, 663] width 637 height 578
click at [645, 318] on div "**********" at bounding box center [706, 758] width 895 height 930
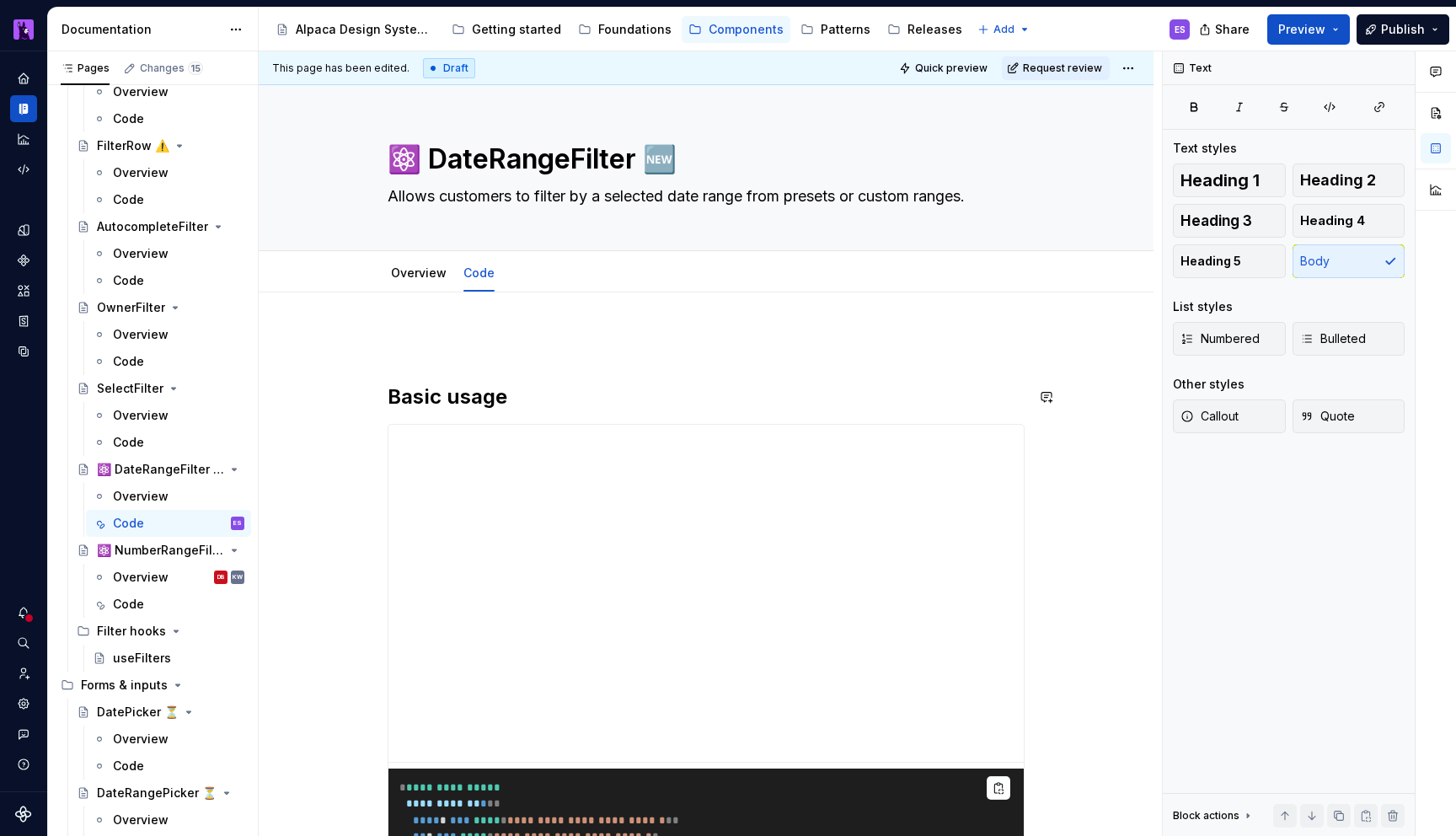
click at [664, 327] on div "**********" at bounding box center [706, 783] width 895 height 981
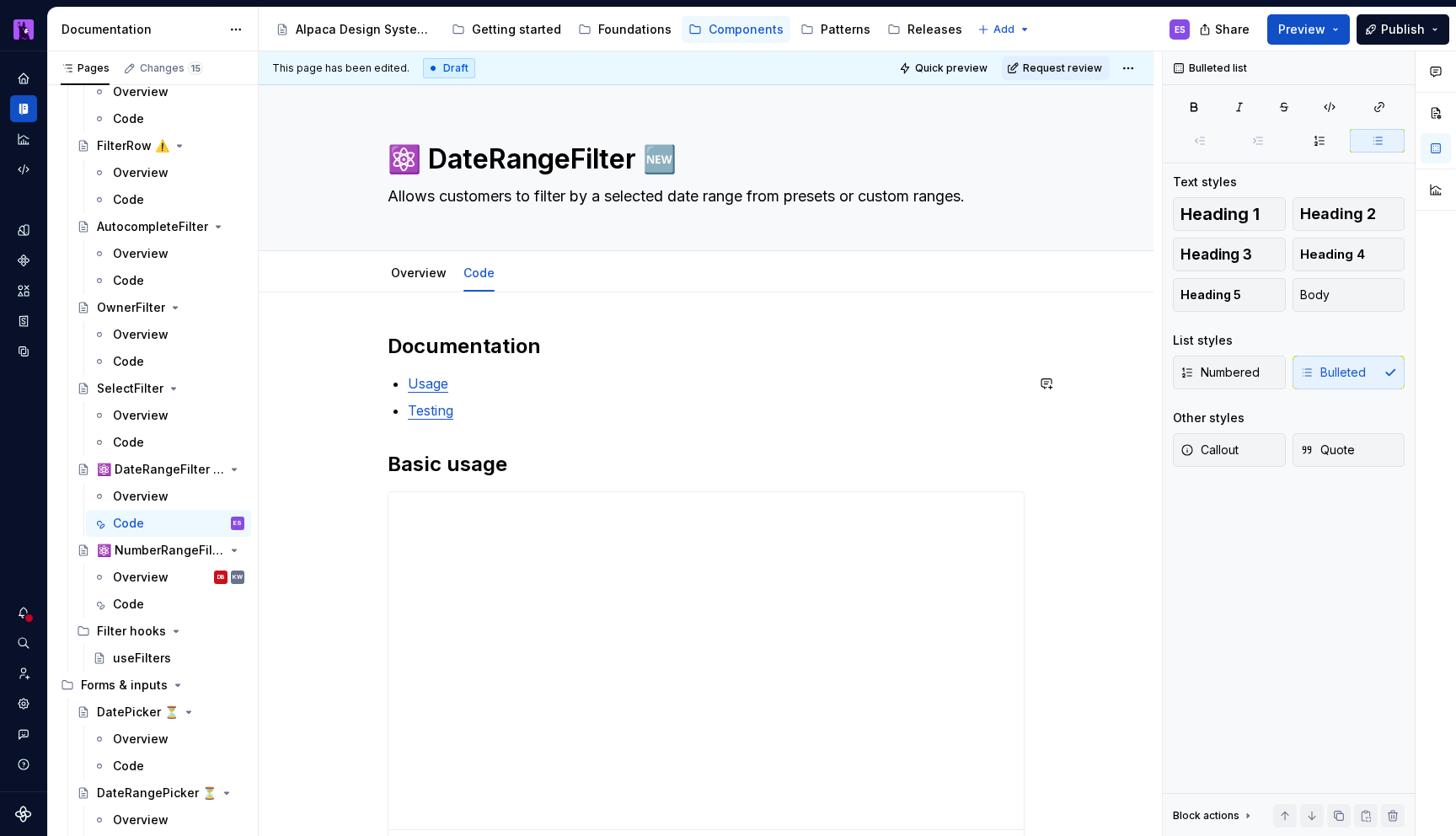
click at [552, 371] on div "**********" at bounding box center [706, 701] width 637 height 736
click at [634, 411] on p "Testing" at bounding box center [716, 410] width 617 height 21
click at [586, 367] on div "**********" at bounding box center [706, 701] width 637 height 736
click at [637, 369] on div "**********" at bounding box center [706, 701] width 637 height 736
click at [599, 356] on h2 "Documentation" at bounding box center [706, 347] width 637 height 27
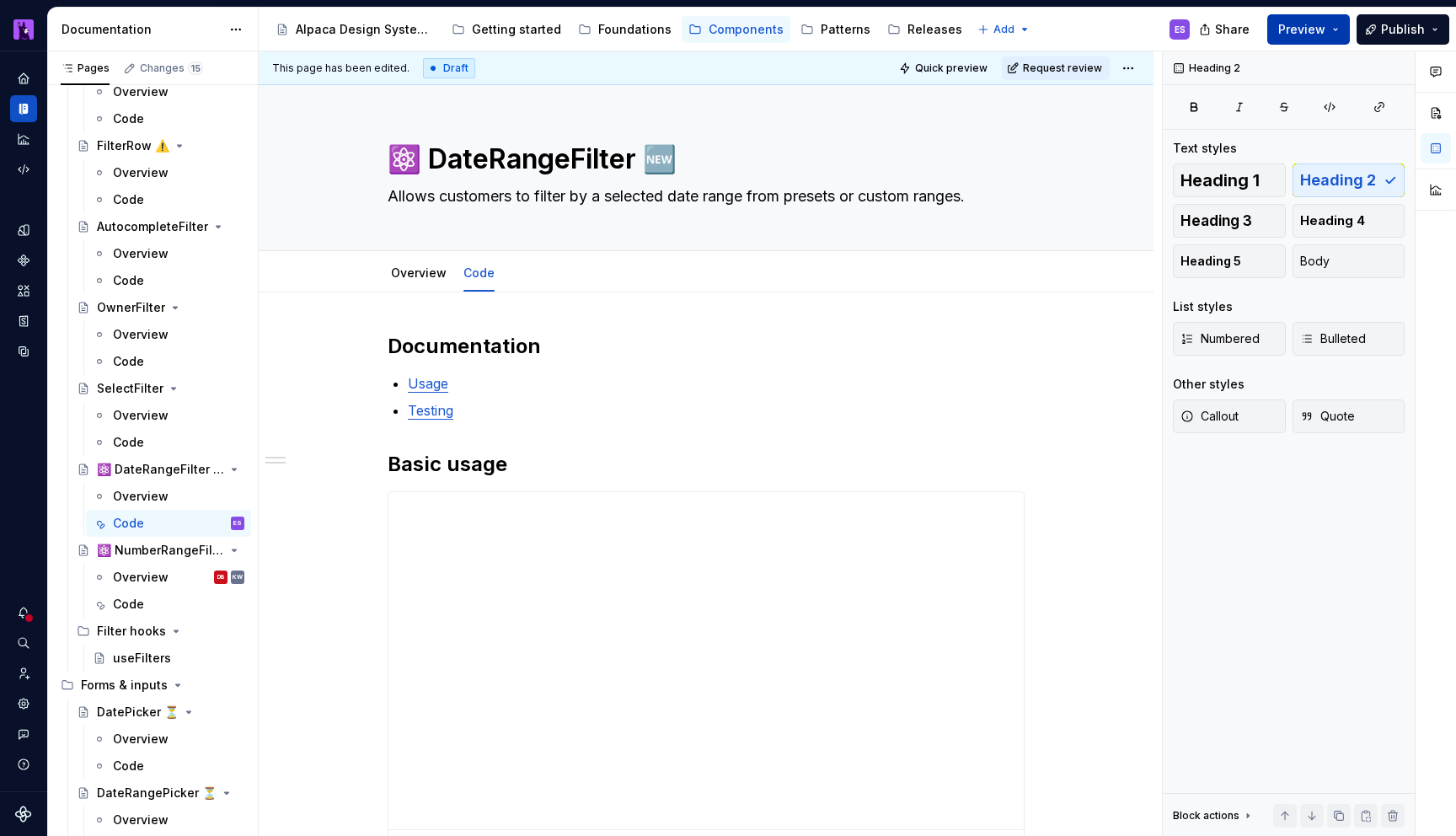
click at [1320, 36] on span "Preview" at bounding box center [1302, 29] width 48 height 17
click at [1409, 22] on span "Publish" at bounding box center [1403, 29] width 44 height 17
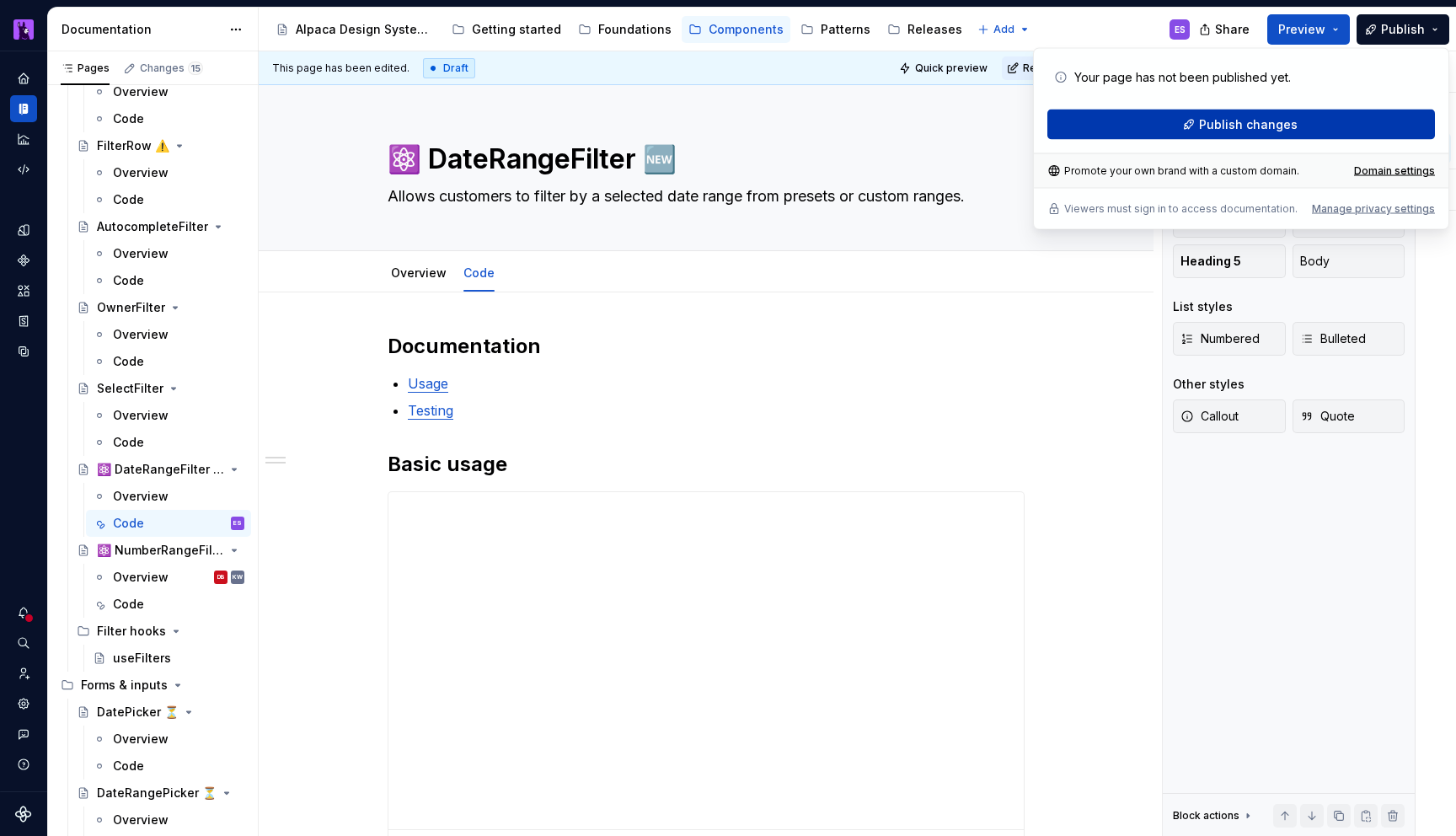
click at [1207, 128] on span "Publish changes" at bounding box center [1249, 124] width 99 height 17
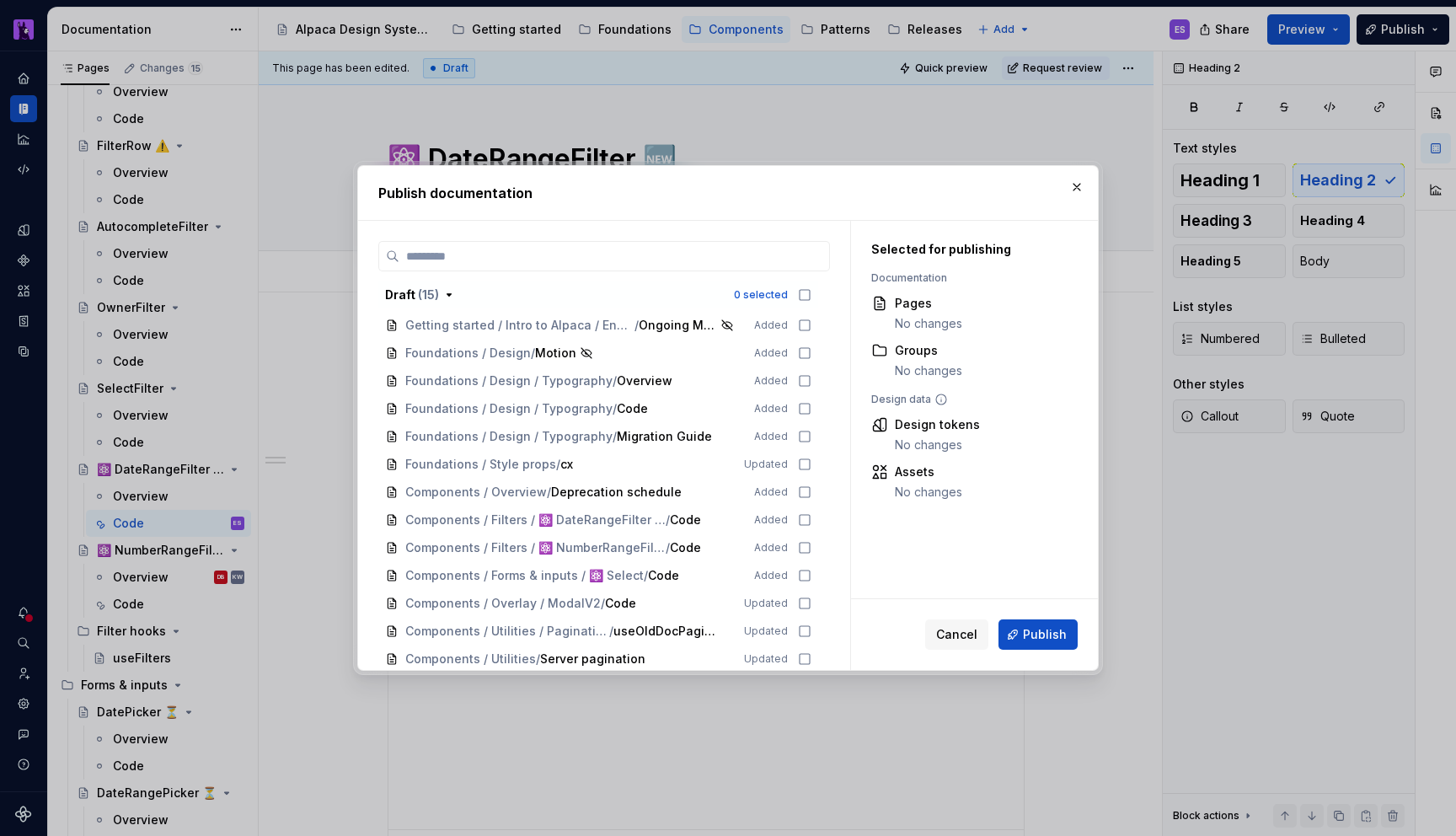
click at [660, 271] on div "Draft ( 15 ) 0 selected Getting started / Intro to Alpaca / Engineering / Migra…" at bounding box center [604, 455] width 452 height 429
click at [675, 258] on input "search" at bounding box center [614, 256] width 429 height 17
click at [1071, 185] on button "button" at bounding box center [1077, 187] width 23 height 23
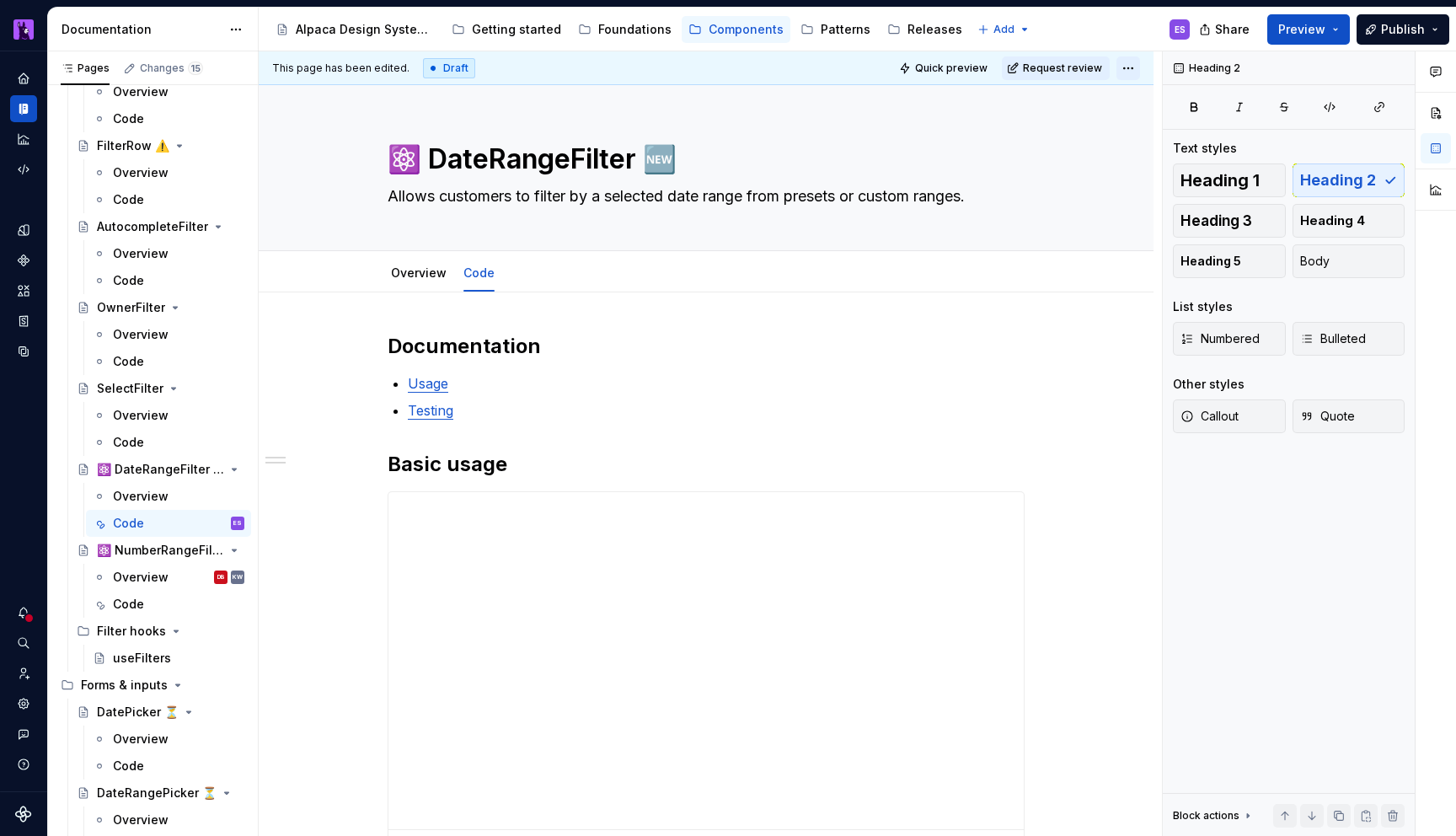
click at [1143, 76] on html "Alpaca ES Design system data Documentation Accessibility guide for tree Page tr…" at bounding box center [728, 418] width 1456 height 836
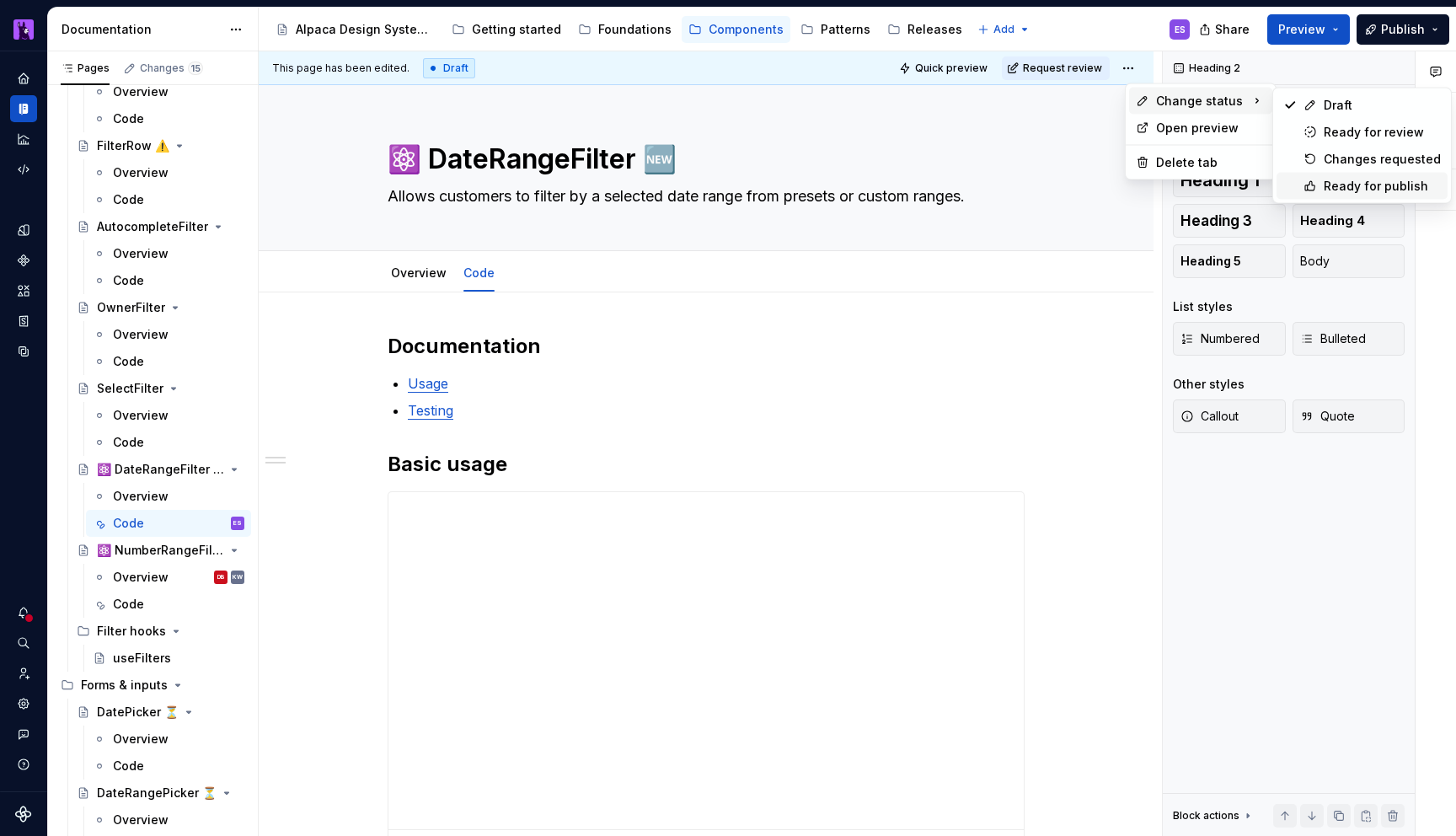
click at [1336, 189] on div "Ready for publish" at bounding box center [1382, 186] width 117 height 17
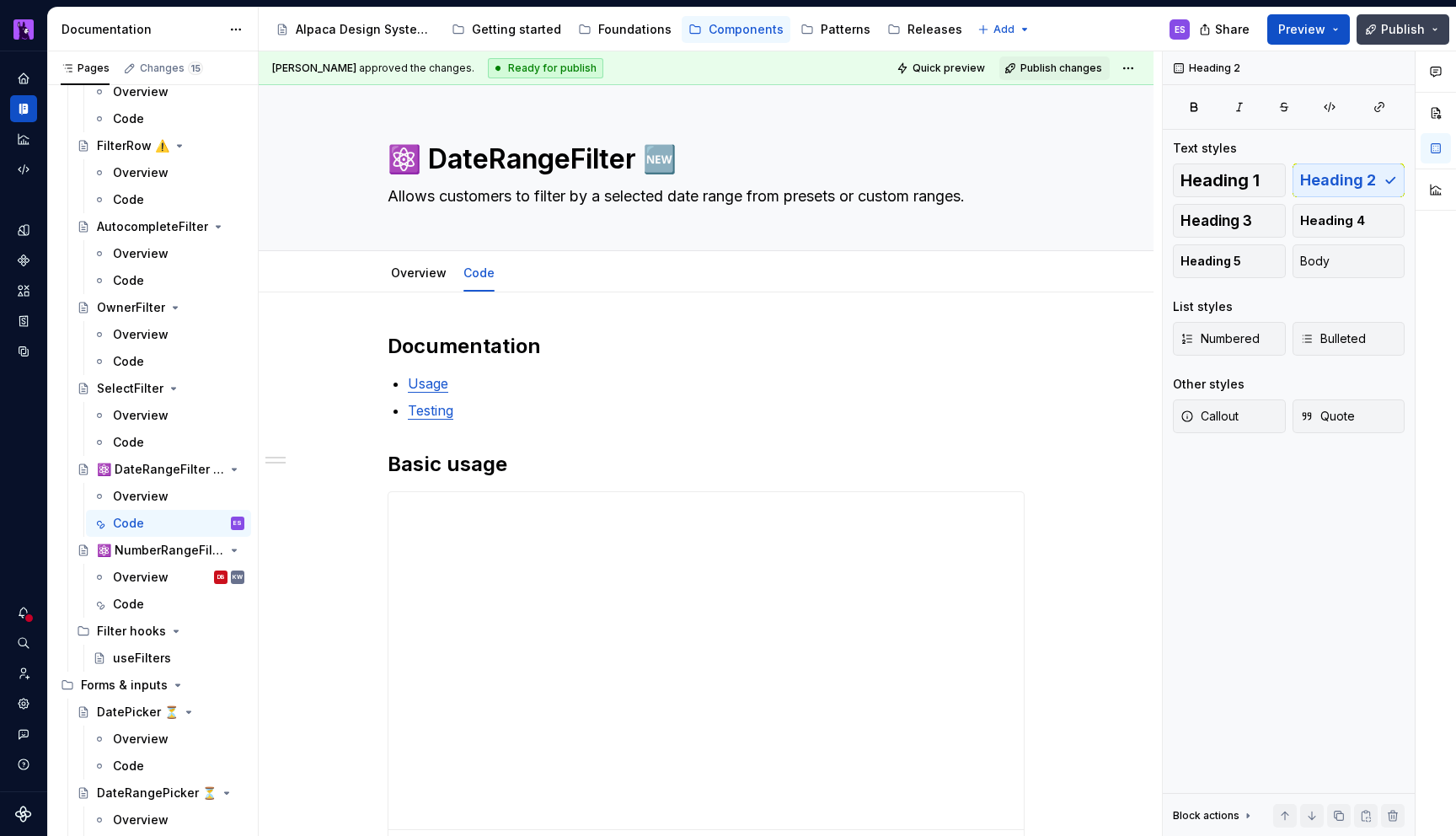
click at [1372, 22] on button "Publish" at bounding box center [1402, 30] width 93 height 31
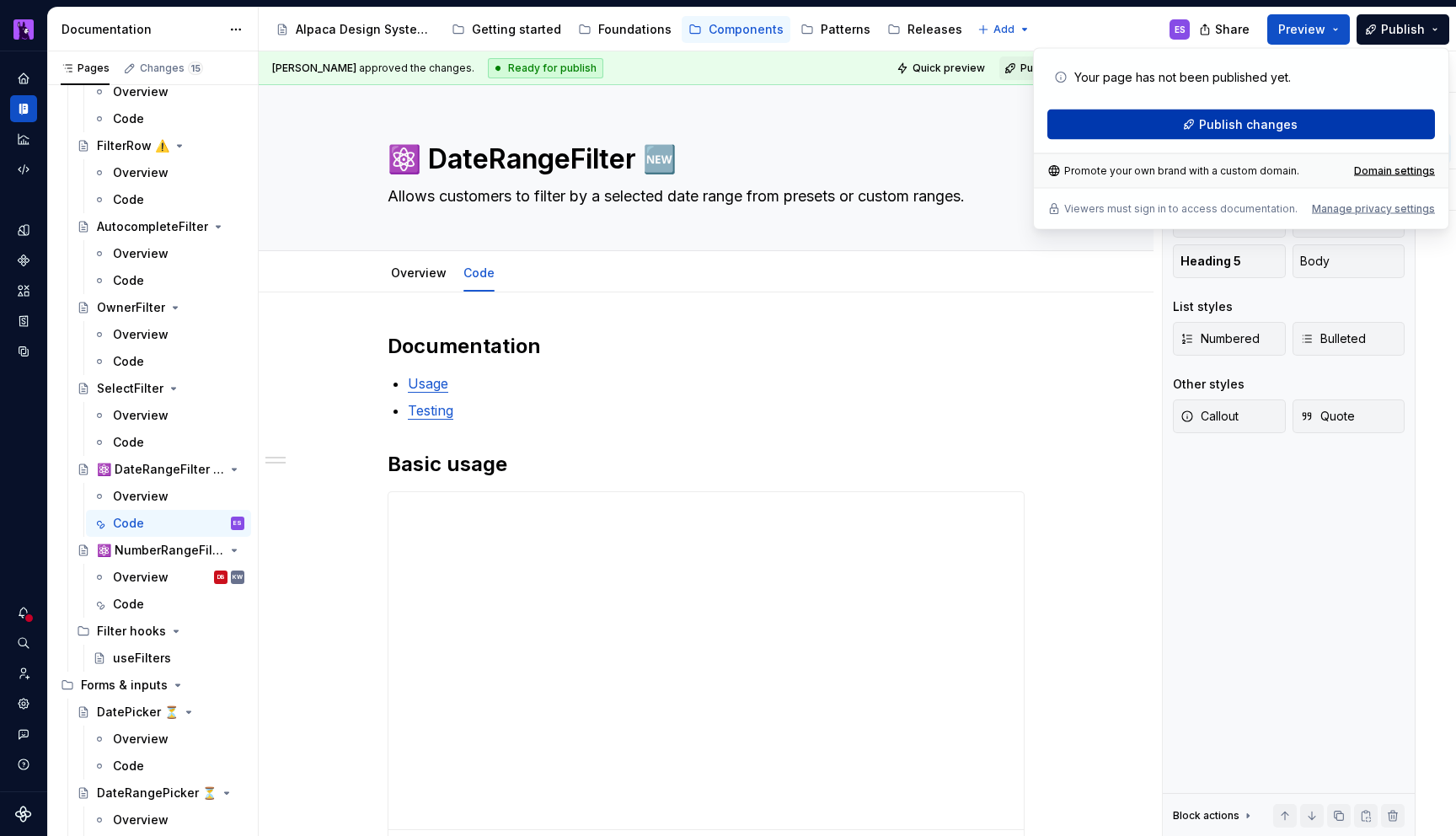
click at [1176, 126] on button "Publish changes" at bounding box center [1241, 125] width 388 height 31
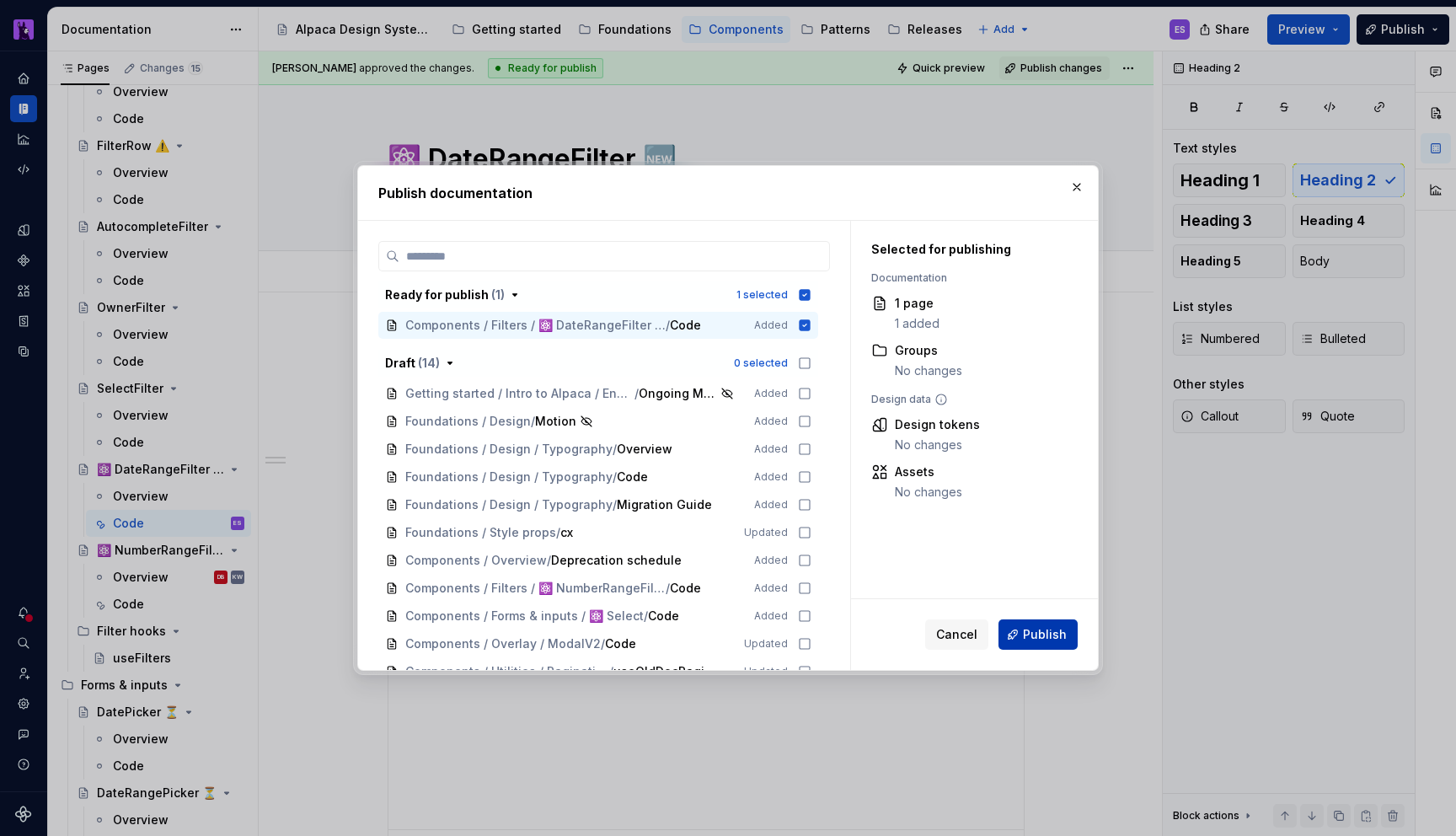
click at [1036, 628] on span "Publish" at bounding box center [1045, 634] width 44 height 17
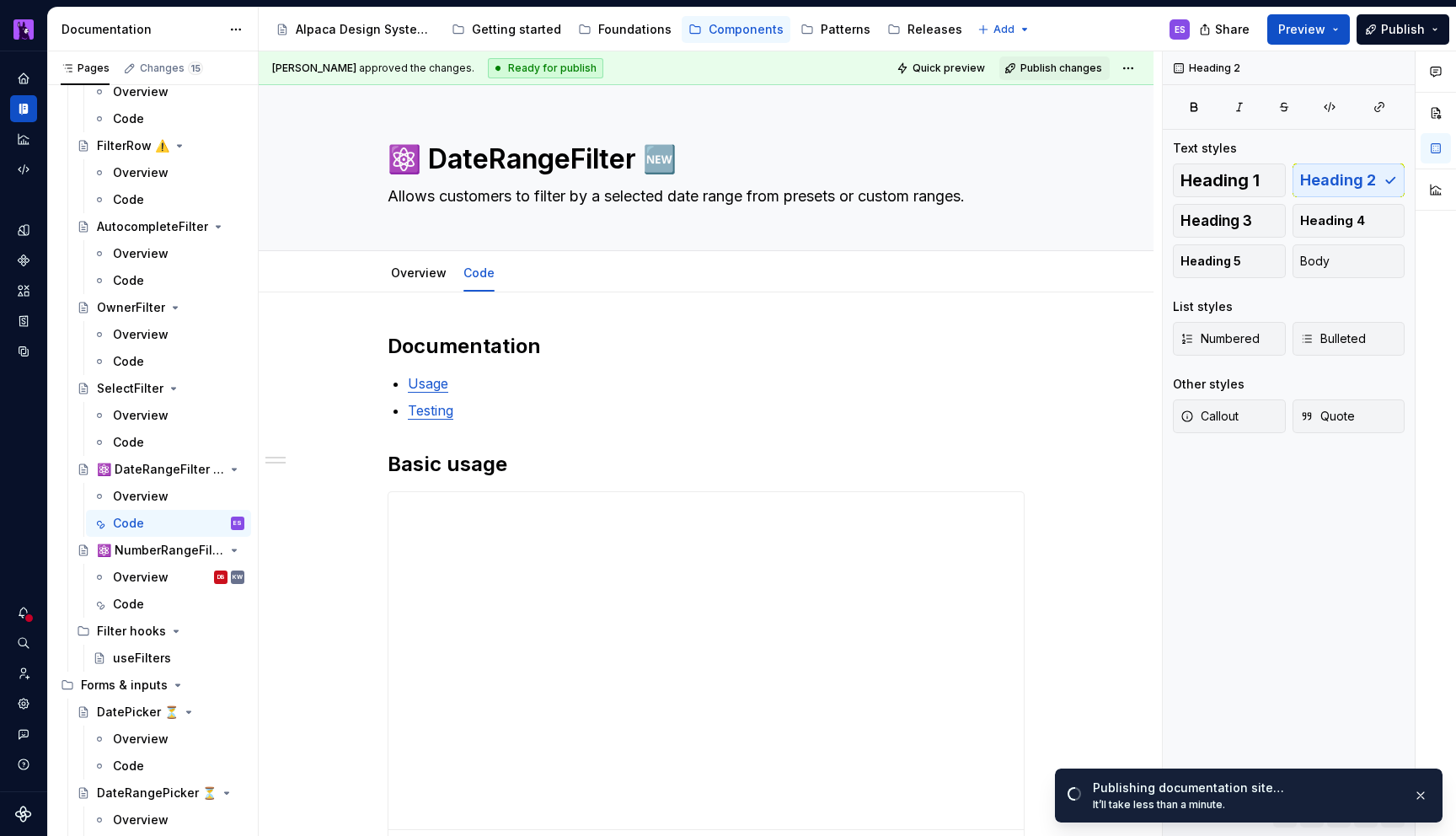
click at [132, 603] on div "Code" at bounding box center [128, 603] width 31 height 17
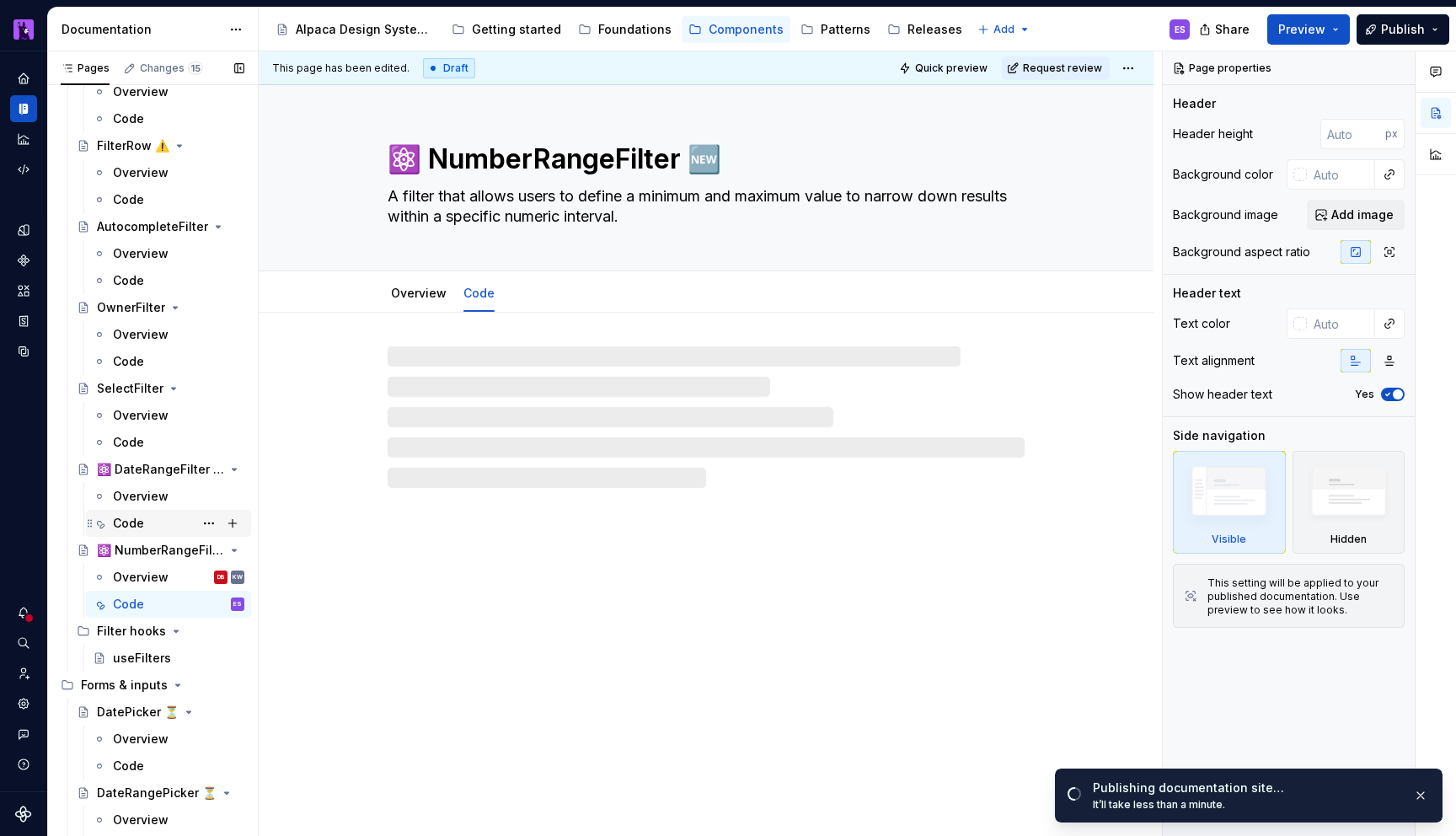
click at [125, 521] on div "Code" at bounding box center [128, 523] width 31 height 17
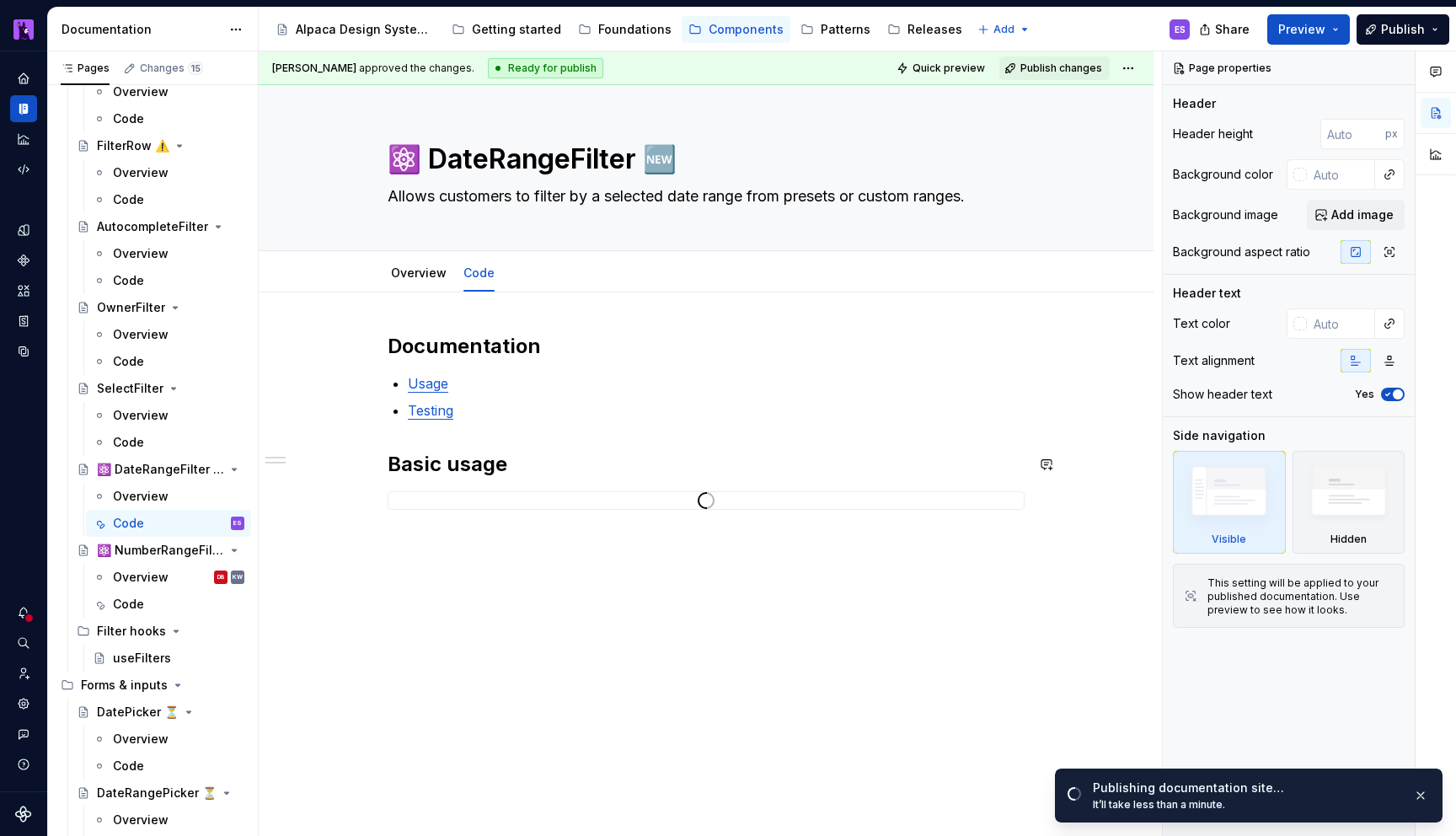
click at [529, 423] on div "Documentation Usage Testing Basic usage" at bounding box center [706, 421] width 637 height 177
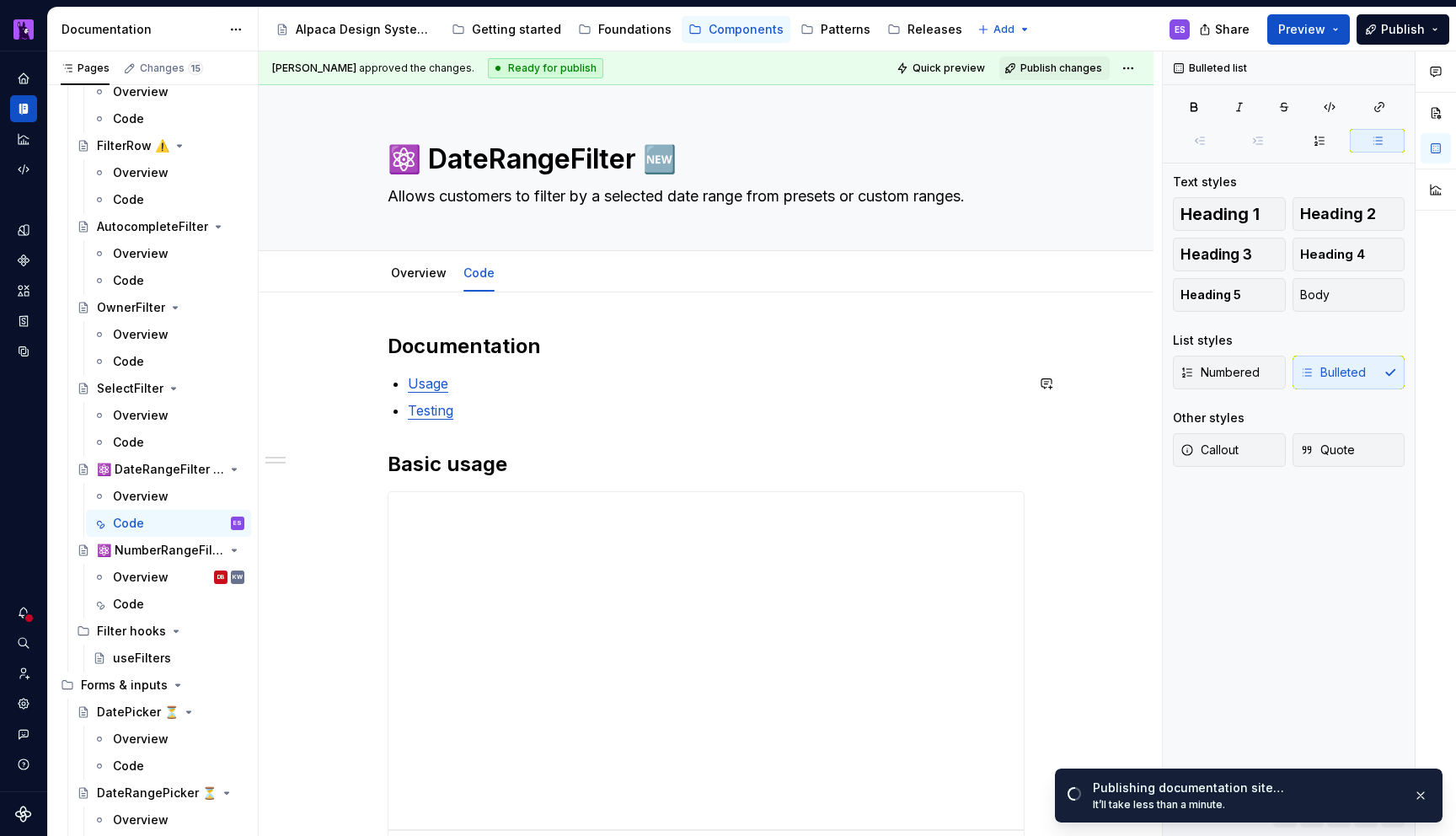
click at [683, 367] on div "**********" at bounding box center [706, 603] width 637 height 539
click at [552, 321] on div "**********" at bounding box center [706, 816] width 895 height 1048
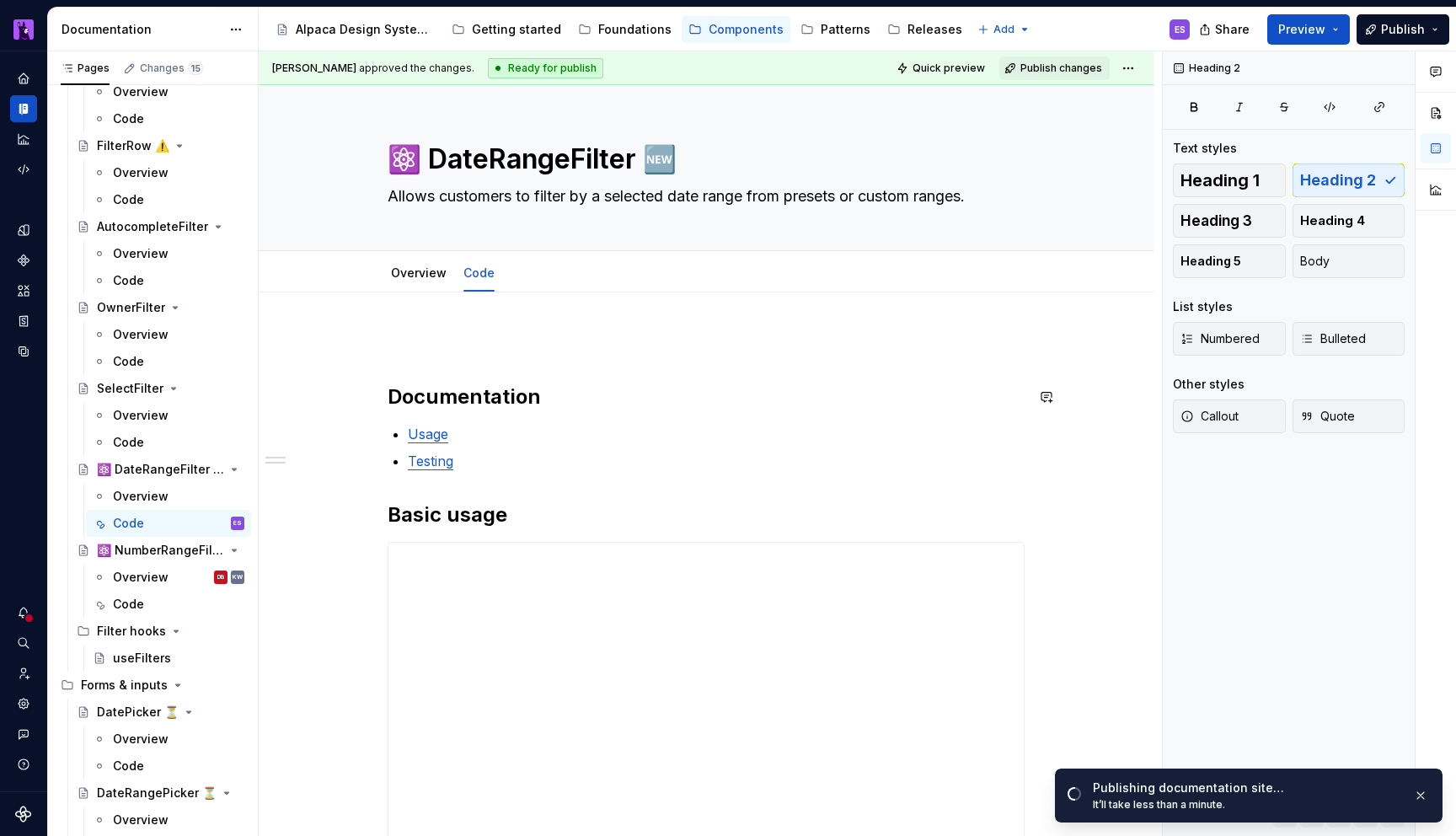
click at [463, 379] on div "**********" at bounding box center [706, 726] width 637 height 787
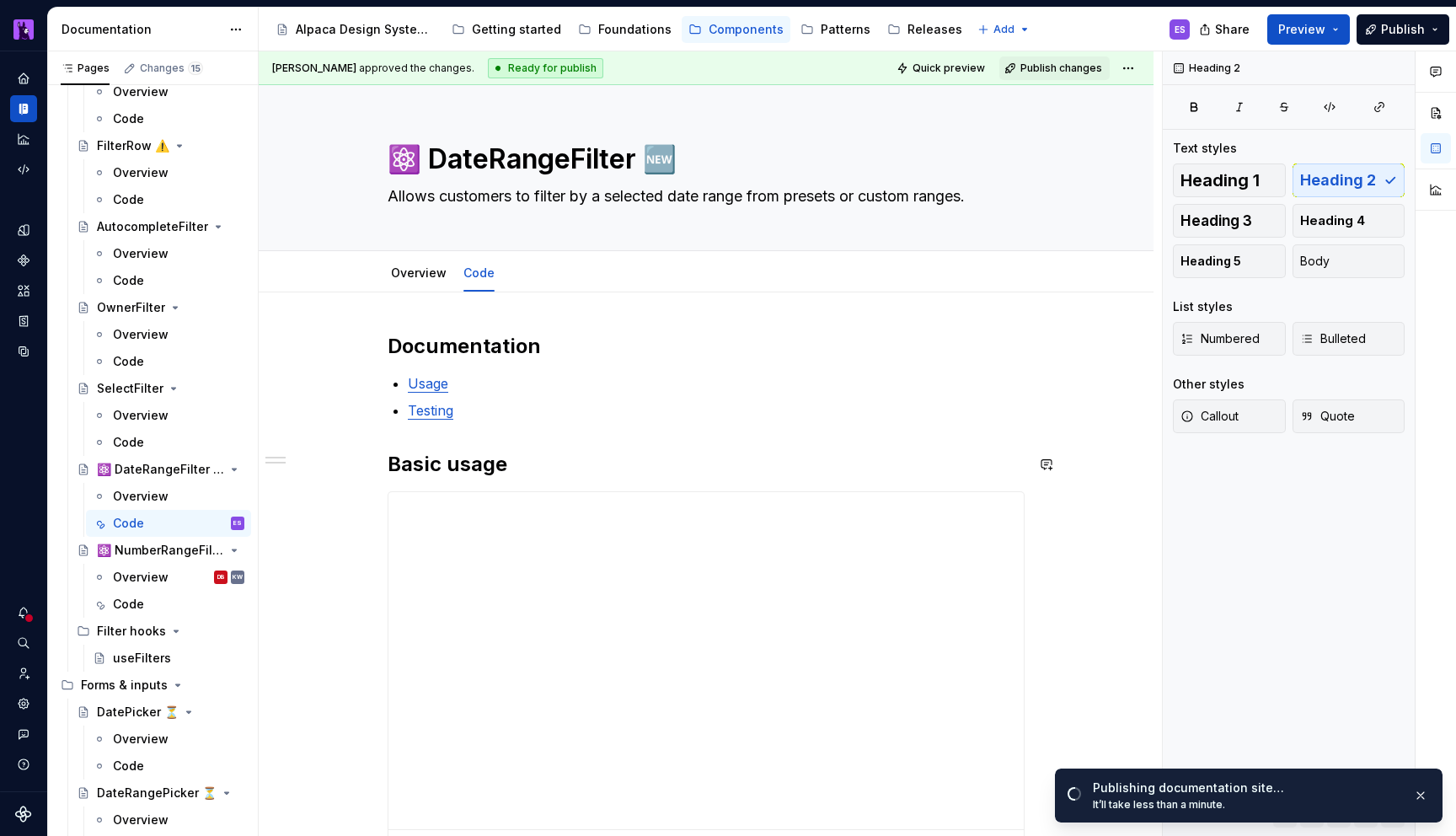
scroll to position [502, 0]
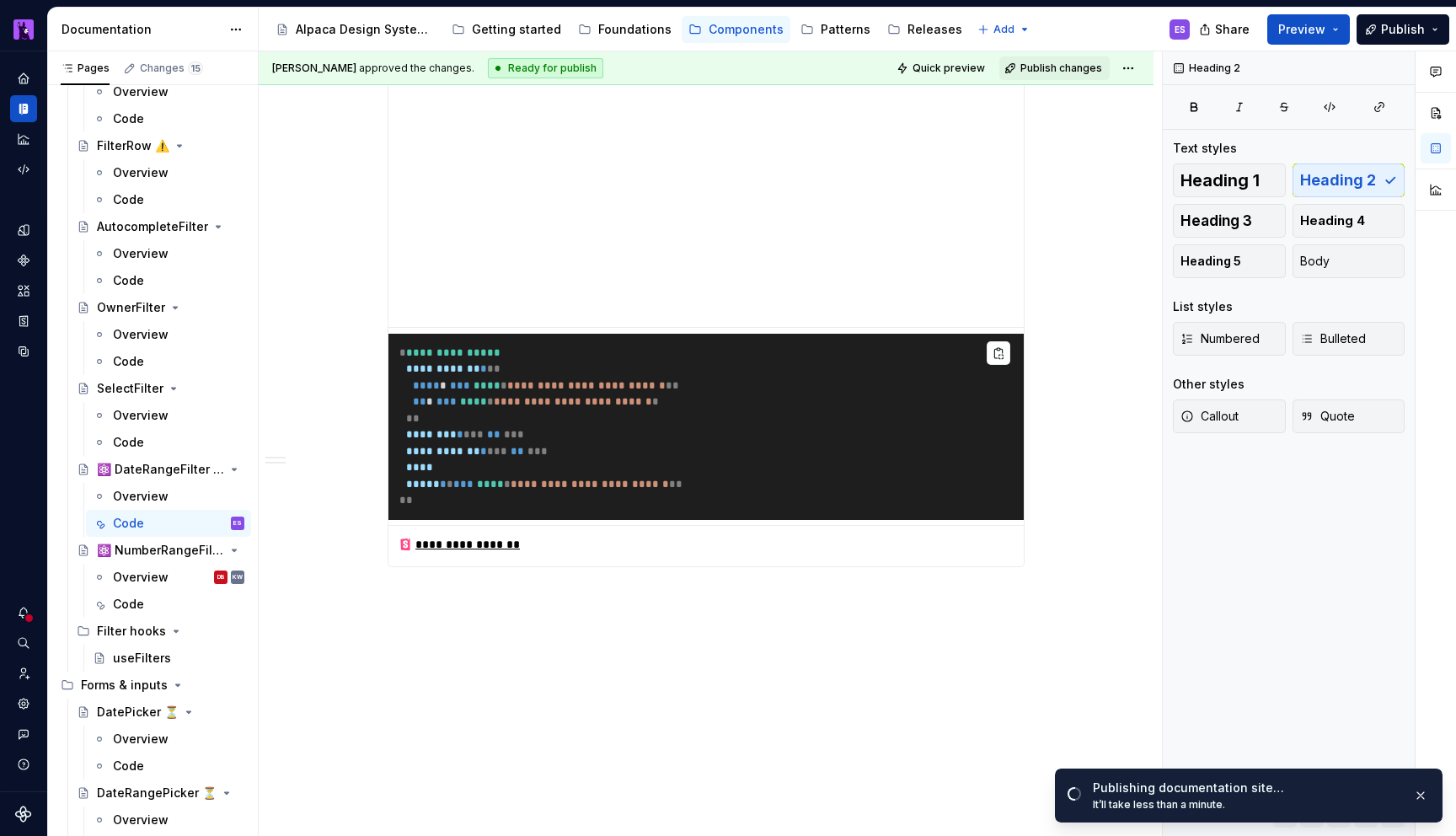
click at [596, 585] on div "**********" at bounding box center [706, 313] width 895 height 1048
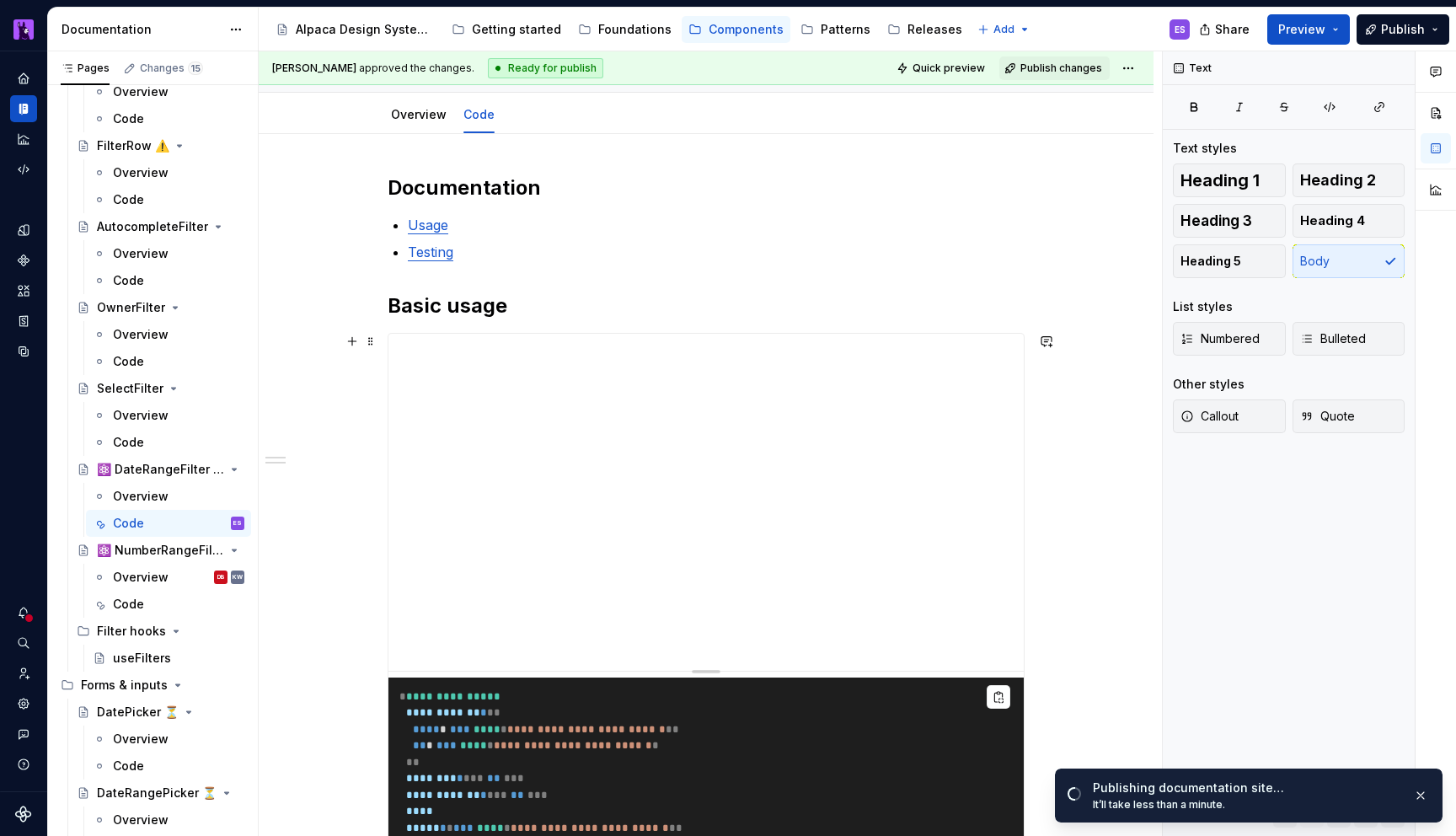
scroll to position [0, 0]
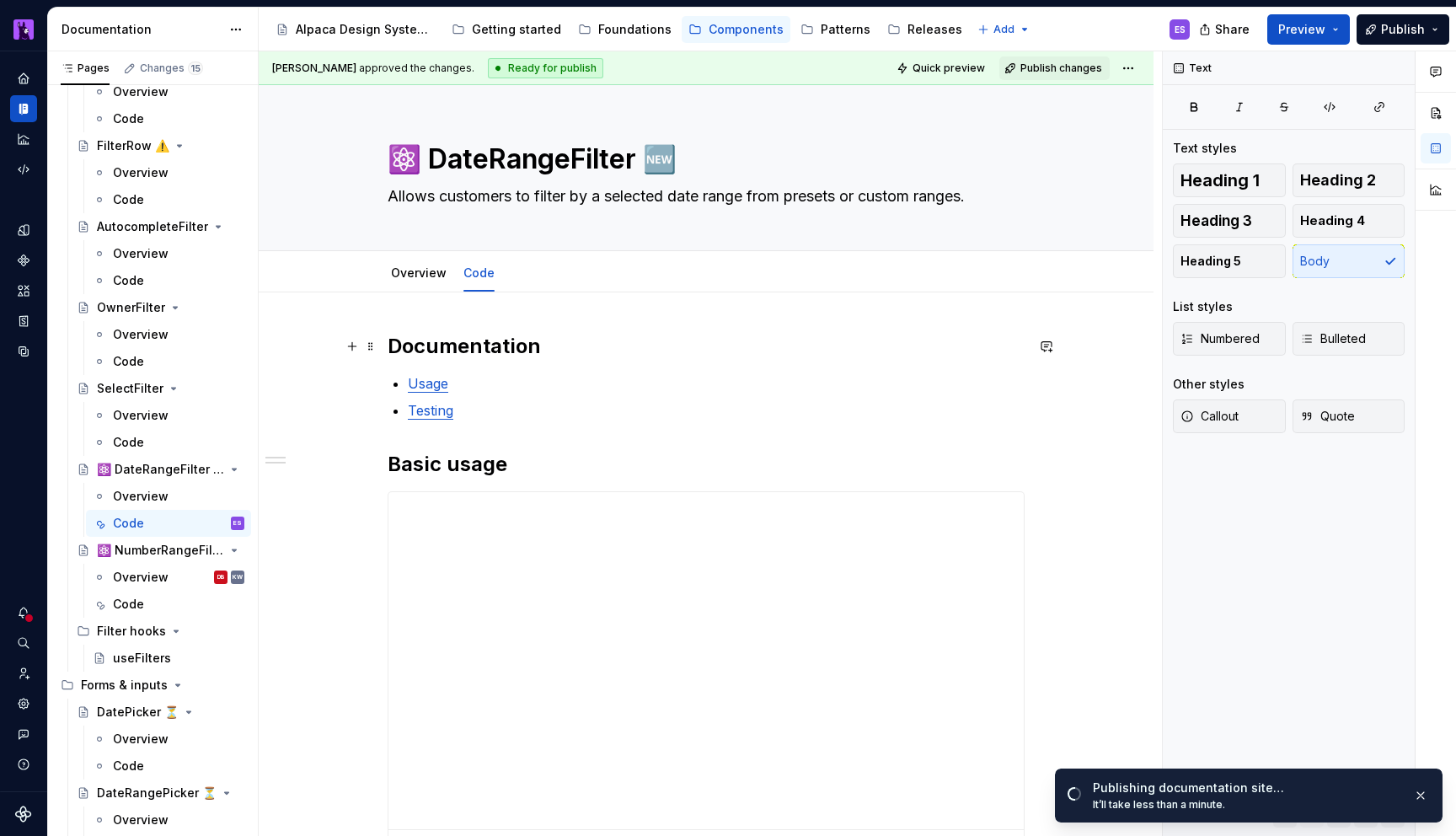
click at [395, 339] on h2 "Documentation" at bounding box center [706, 347] width 637 height 27
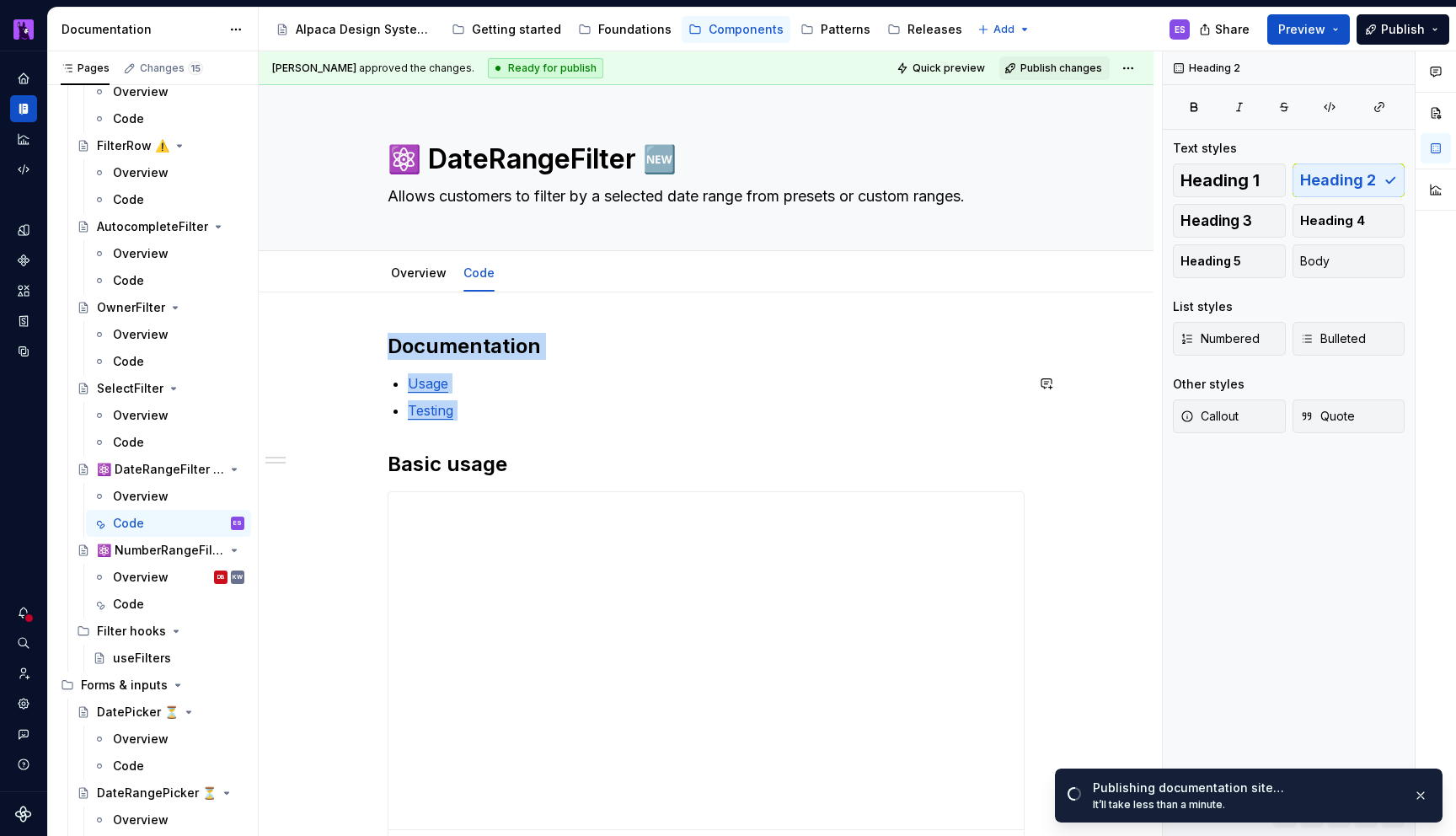
click at [402, 448] on div "**********" at bounding box center [706, 721] width 637 height 777
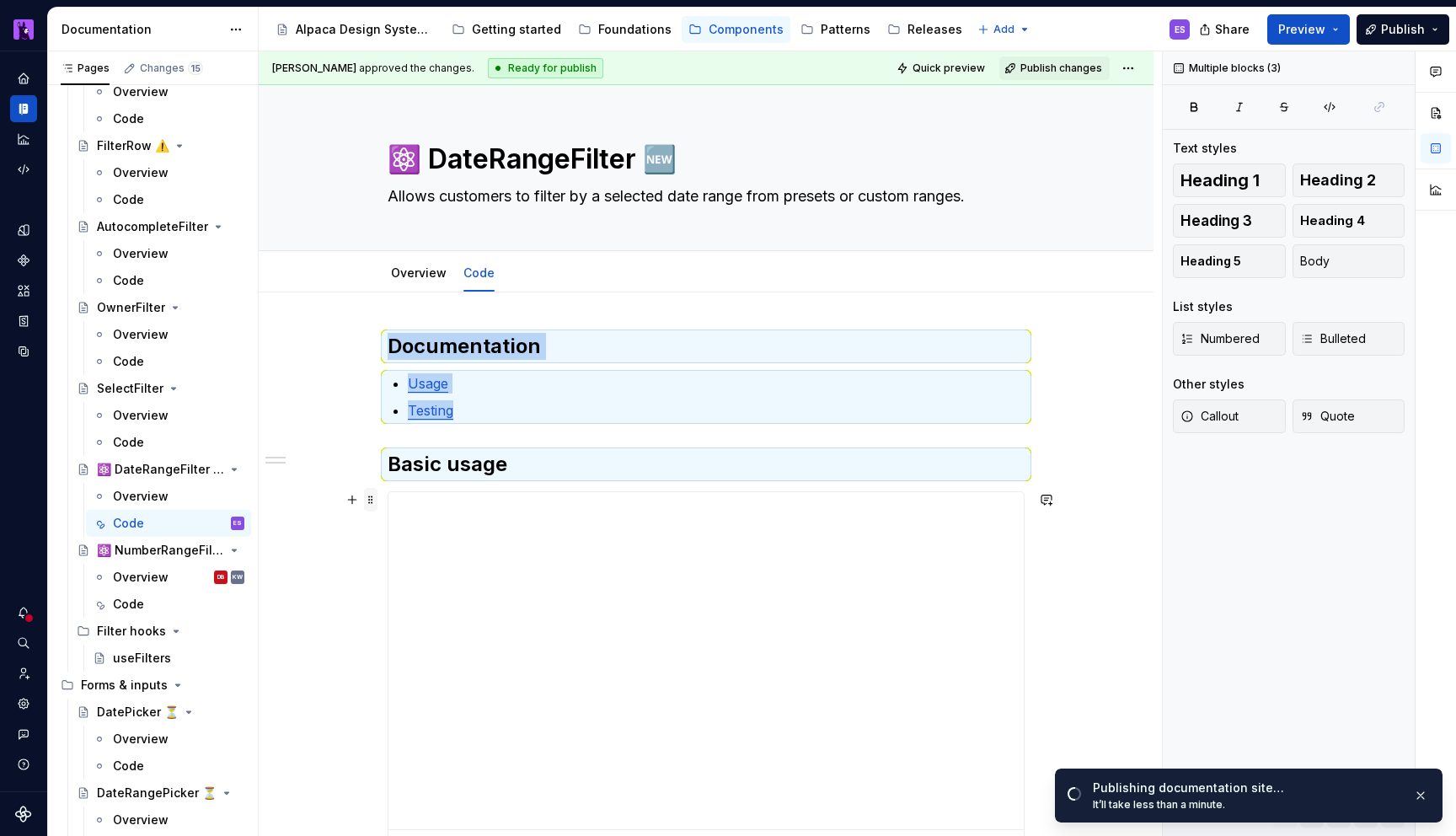
click at [377, 502] on span at bounding box center [370, 499] width 13 height 23
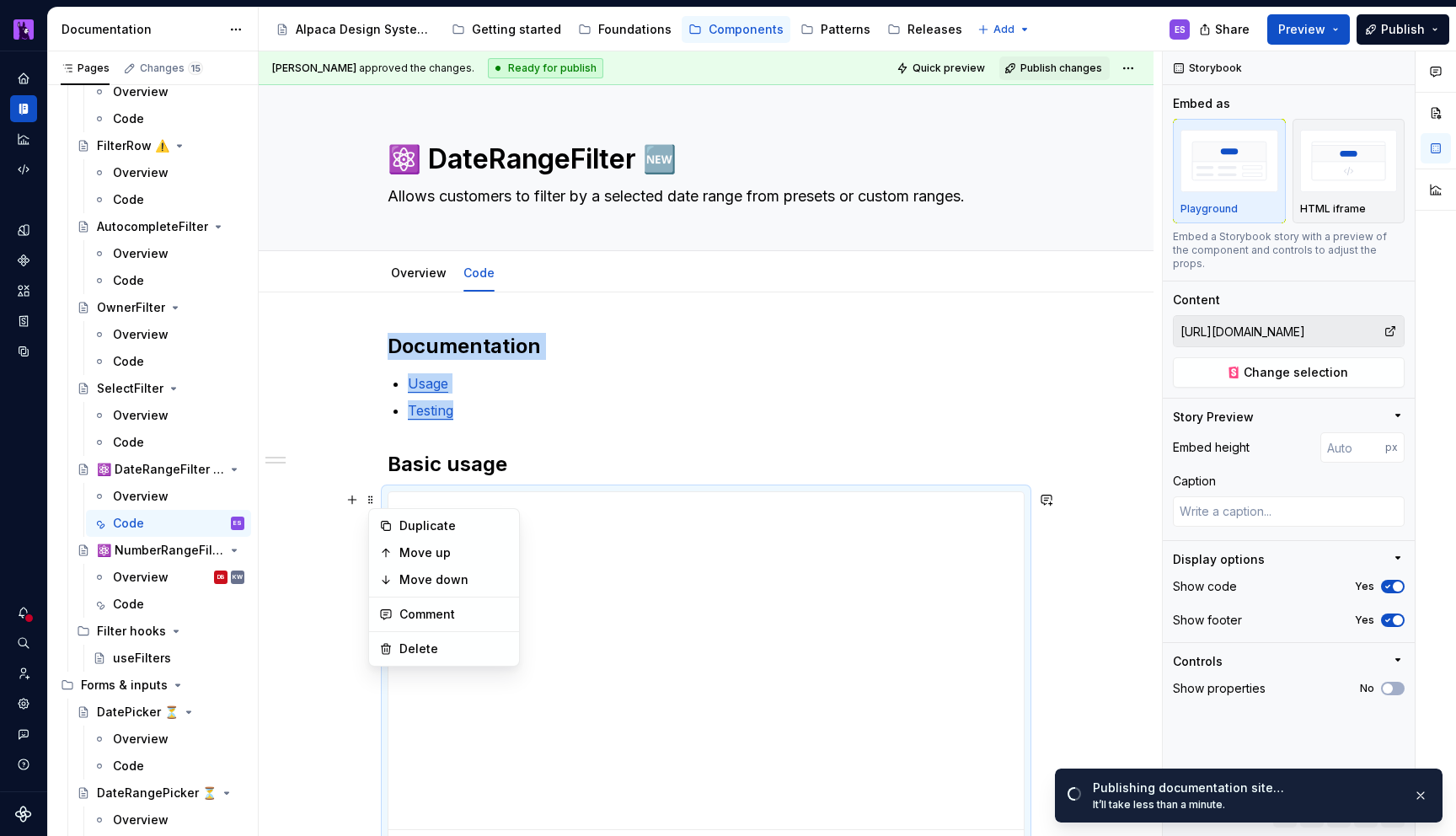
click at [392, 374] on div "**********" at bounding box center [706, 721] width 637 height 777
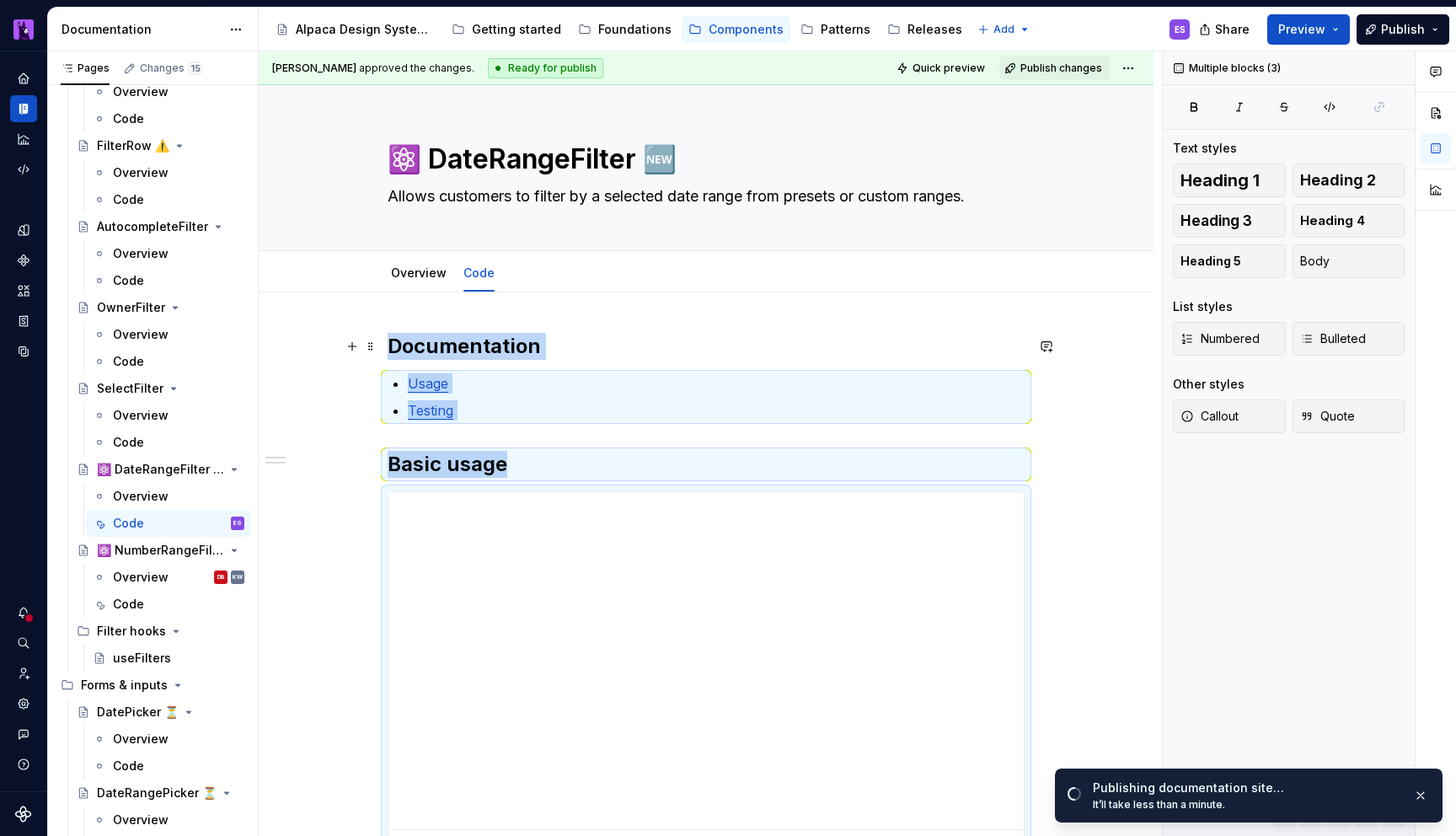
click at [393, 340] on h2 "Documentation" at bounding box center [706, 347] width 637 height 27
copy div "Documentation Usage Testing Basic usage"
click at [143, 606] on div "Code" at bounding box center [179, 604] width 131 height 23
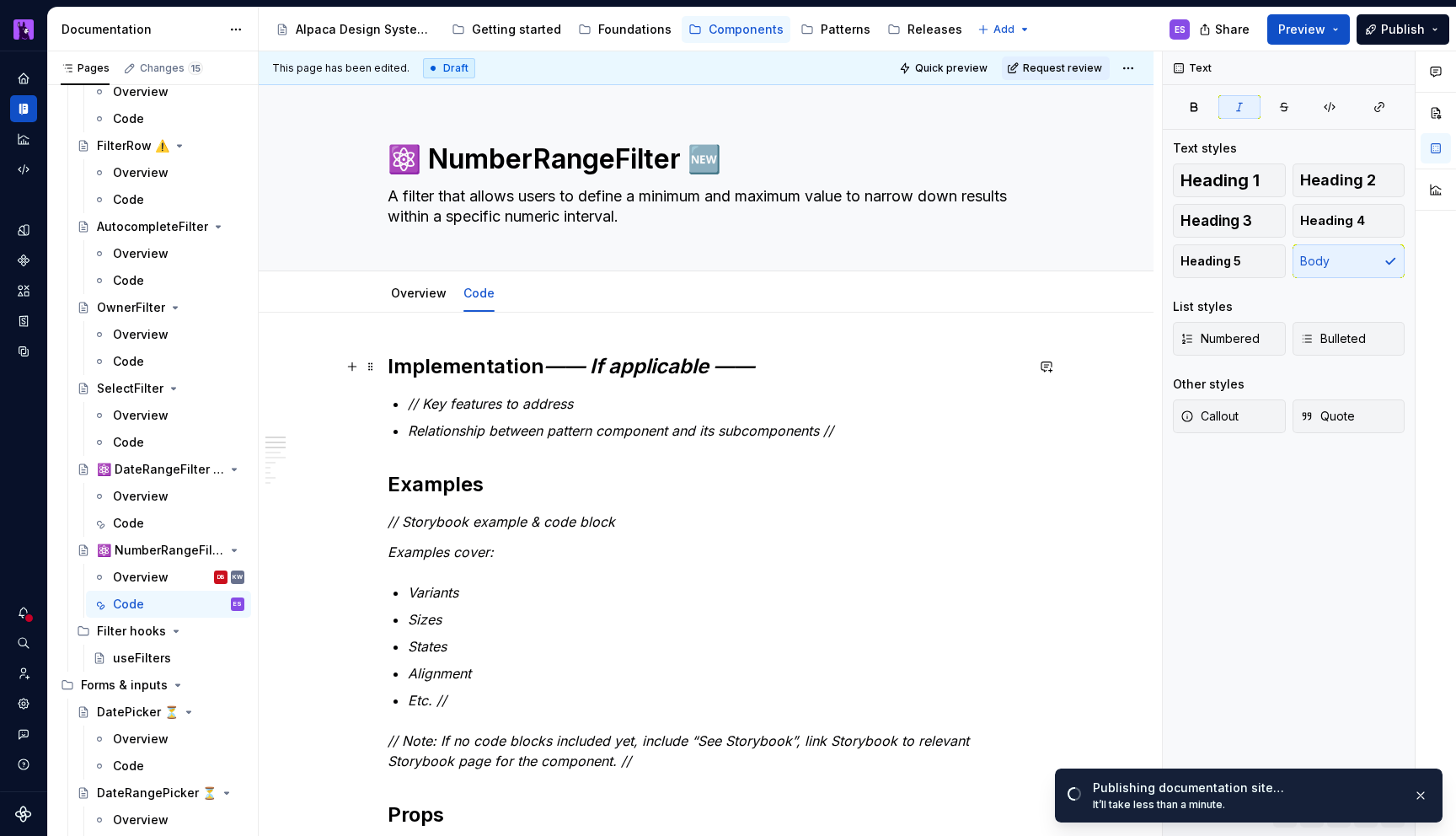
click at [392, 364] on h2 "Implementation —— If applicable ——" at bounding box center [706, 366] width 637 height 27
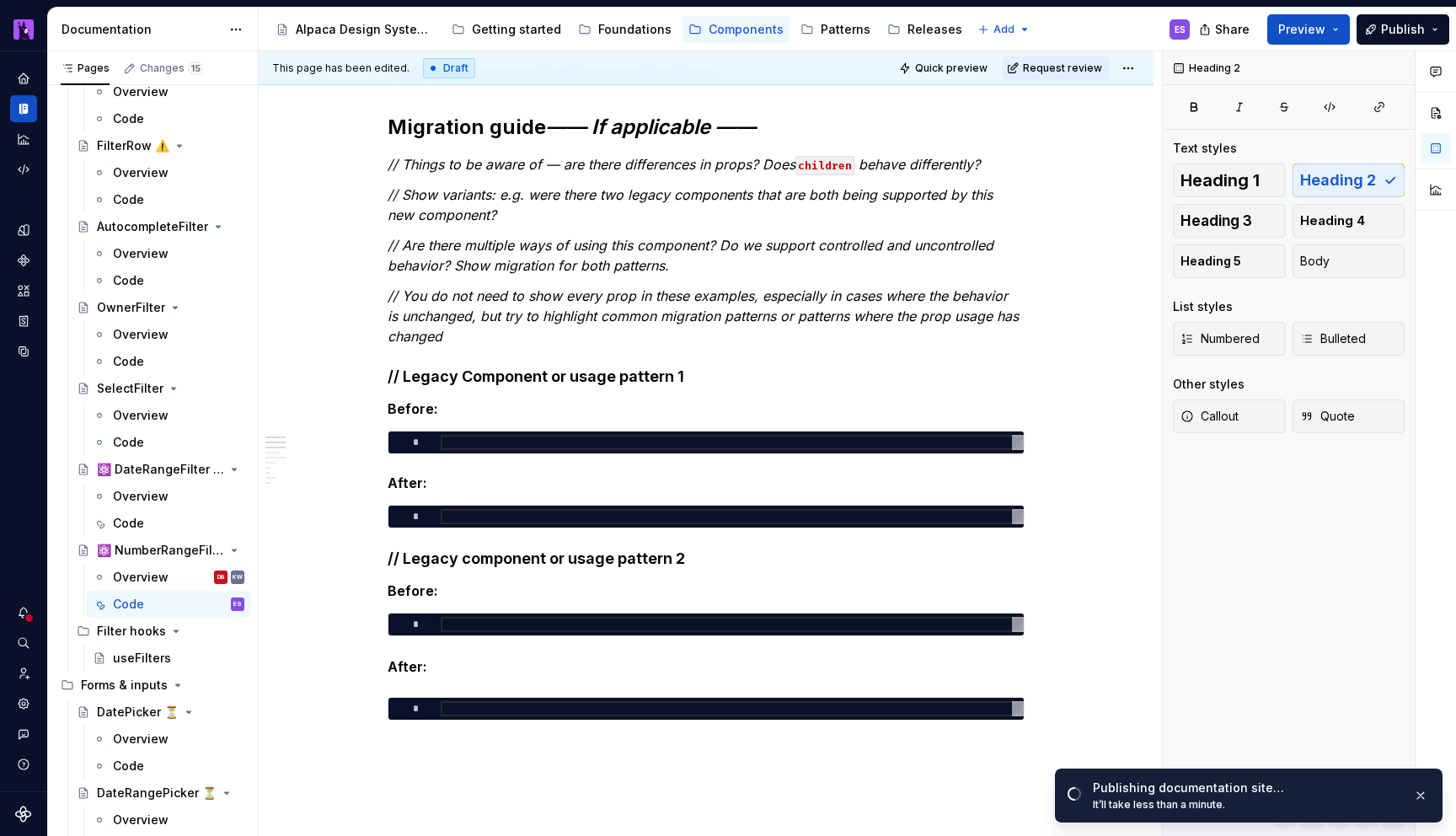
scroll to position [999, 0]
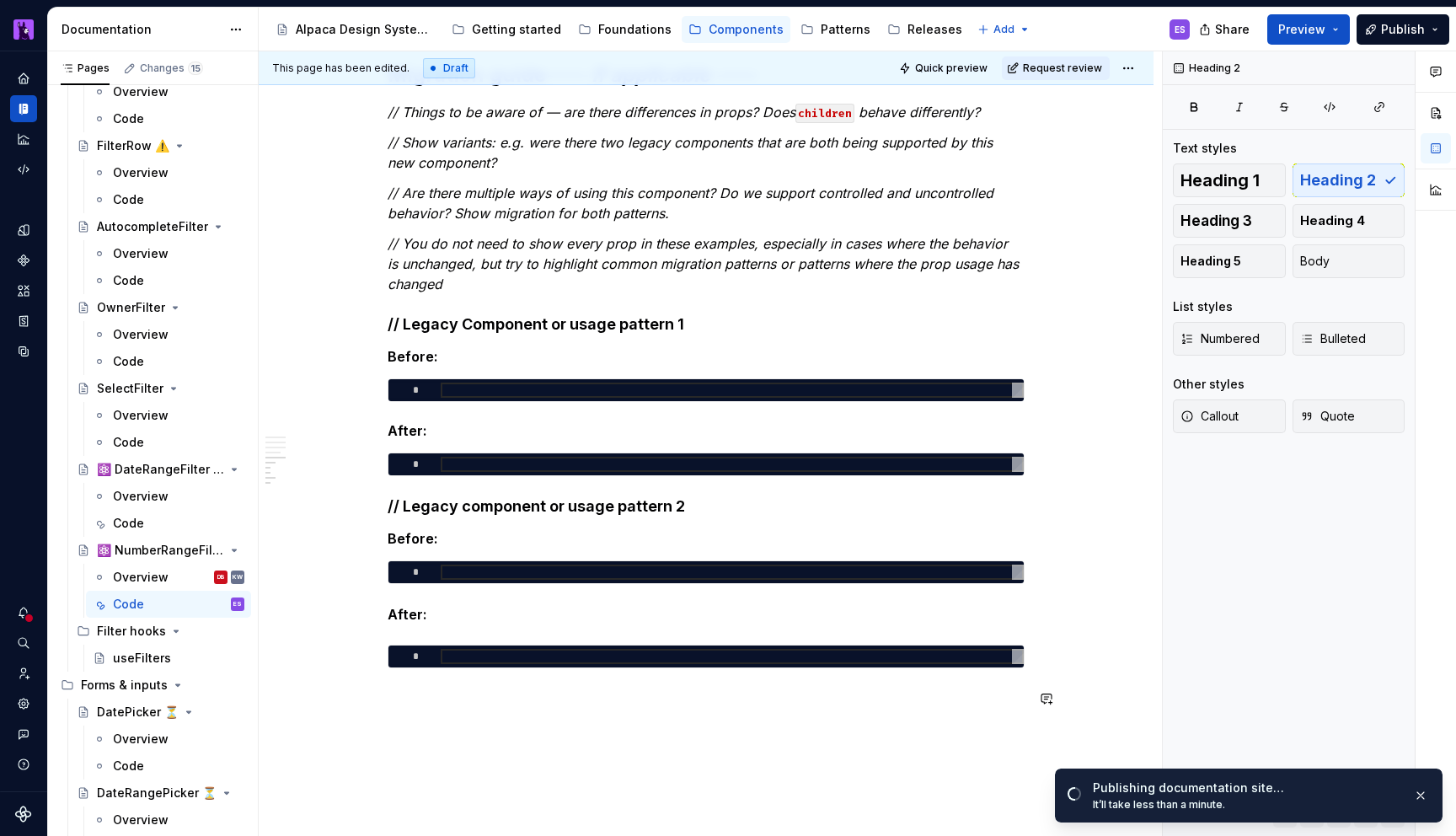
click at [562, 731] on div "This page has been edited. Draft Quick preview Request review ⚛️ NumberRangeFil…" at bounding box center [710, 444] width 904 height 785
click at [540, 733] on div "Implementation —— If applicable —— // Key features to address Relationship betw…" at bounding box center [706, 146] width 895 height 1666
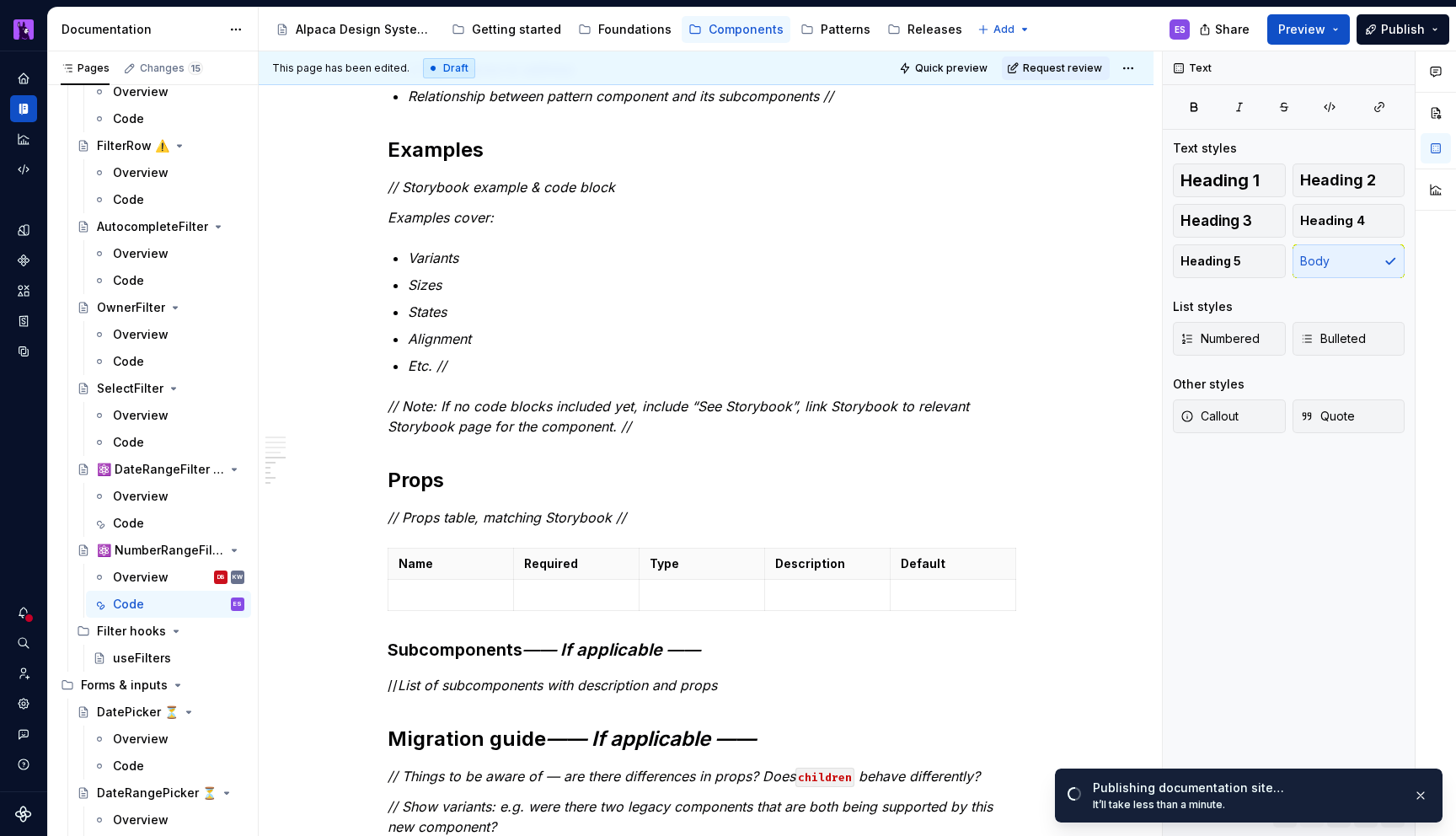
scroll to position [258, 0]
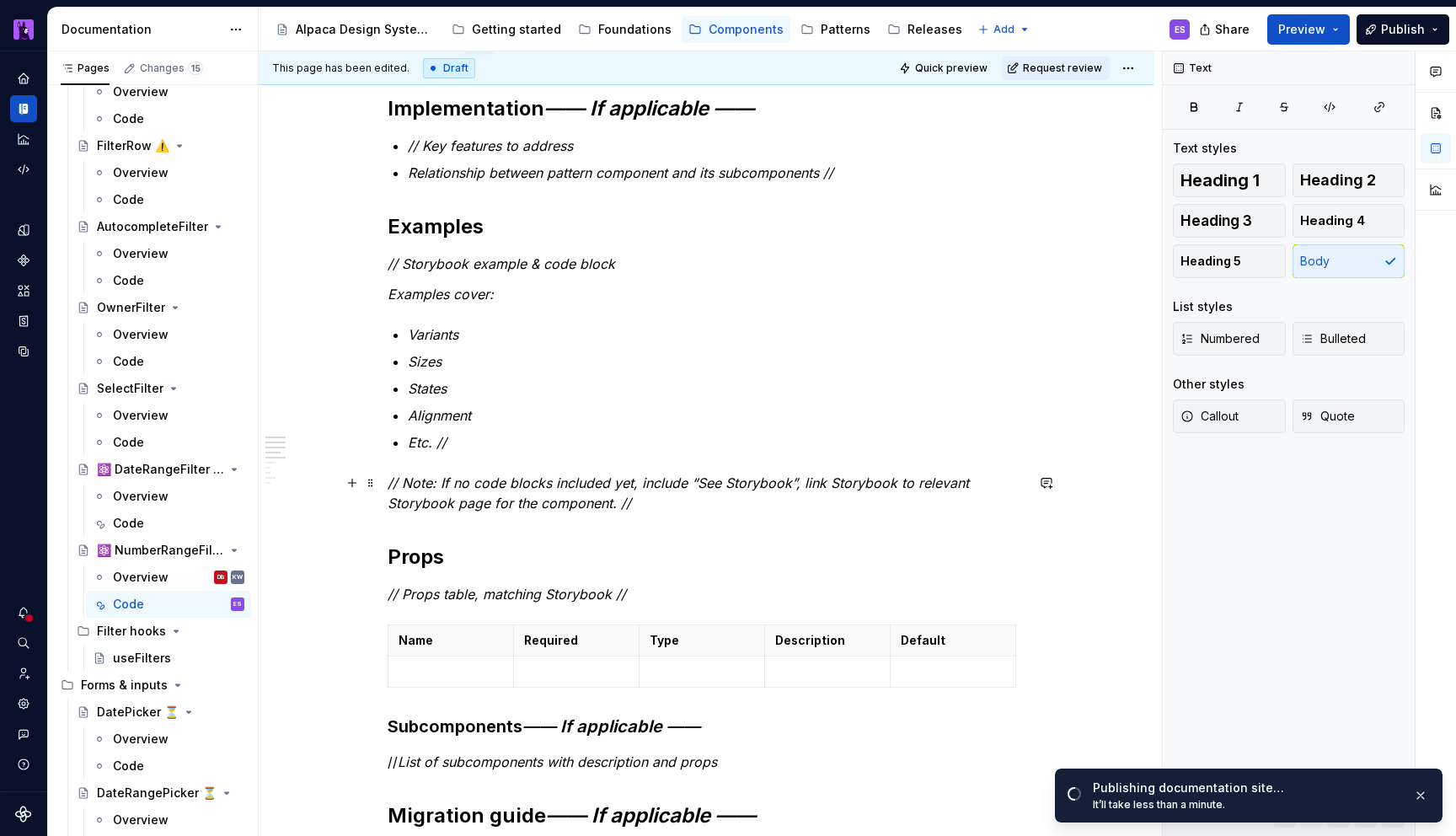
click at [443, 500] on em "// Note: If no code blocks included yet, include “See Storybook”, link Storyboo…" at bounding box center [681, 492] width 586 height 37
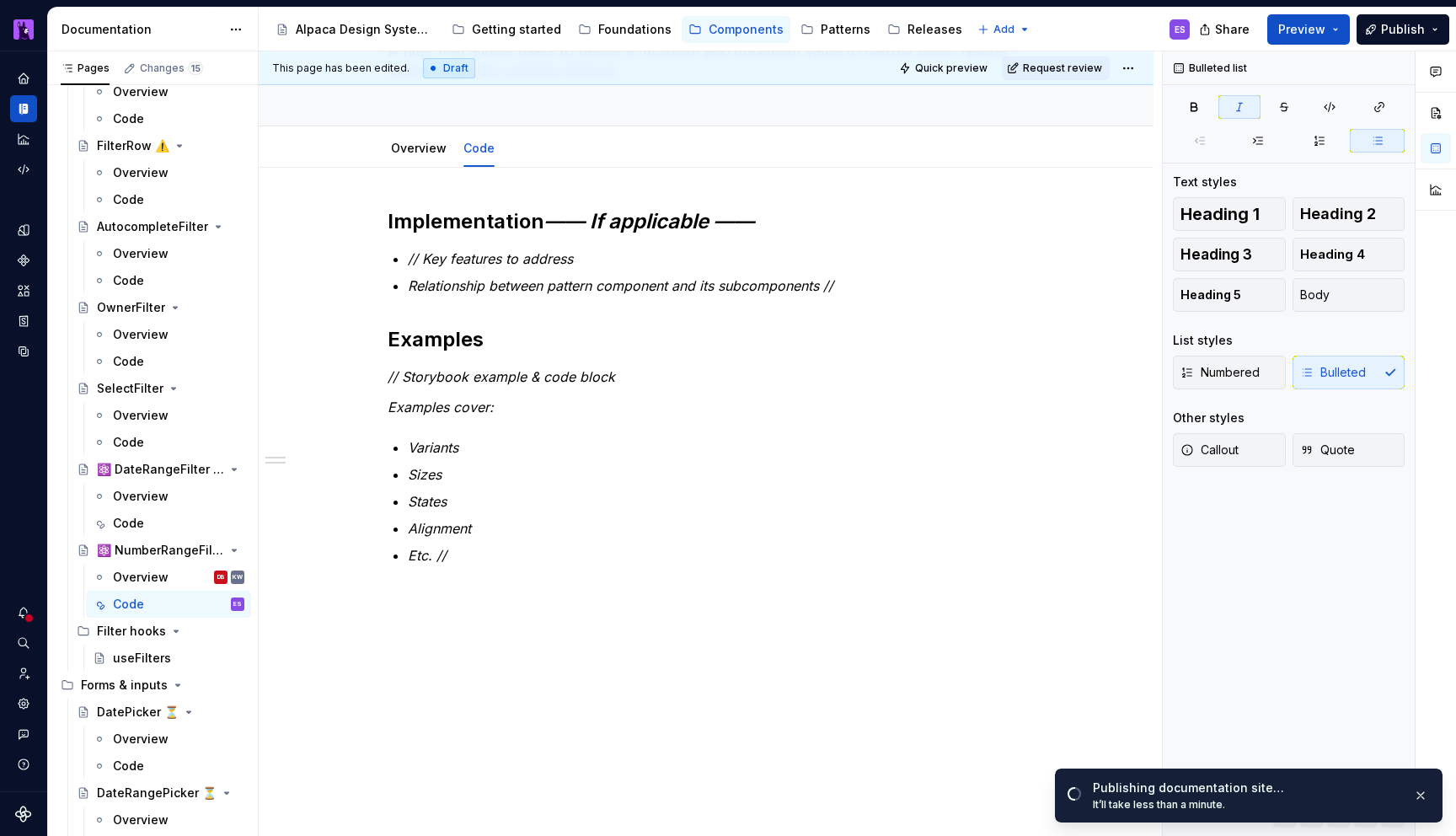
scroll to position [144, 0]
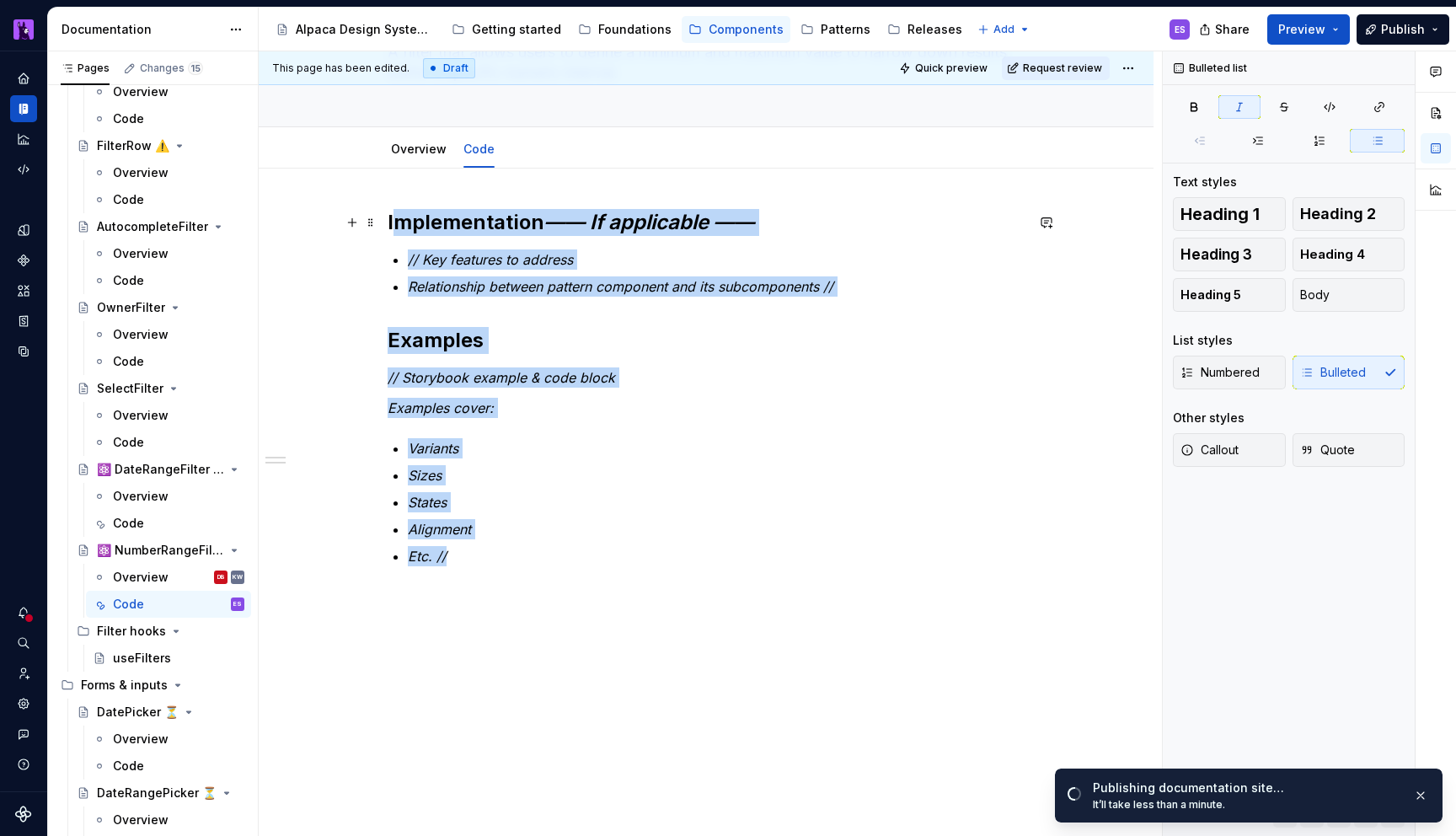
click at [405, 226] on h2 "Implementation —— If applicable ——" at bounding box center [706, 223] width 637 height 27
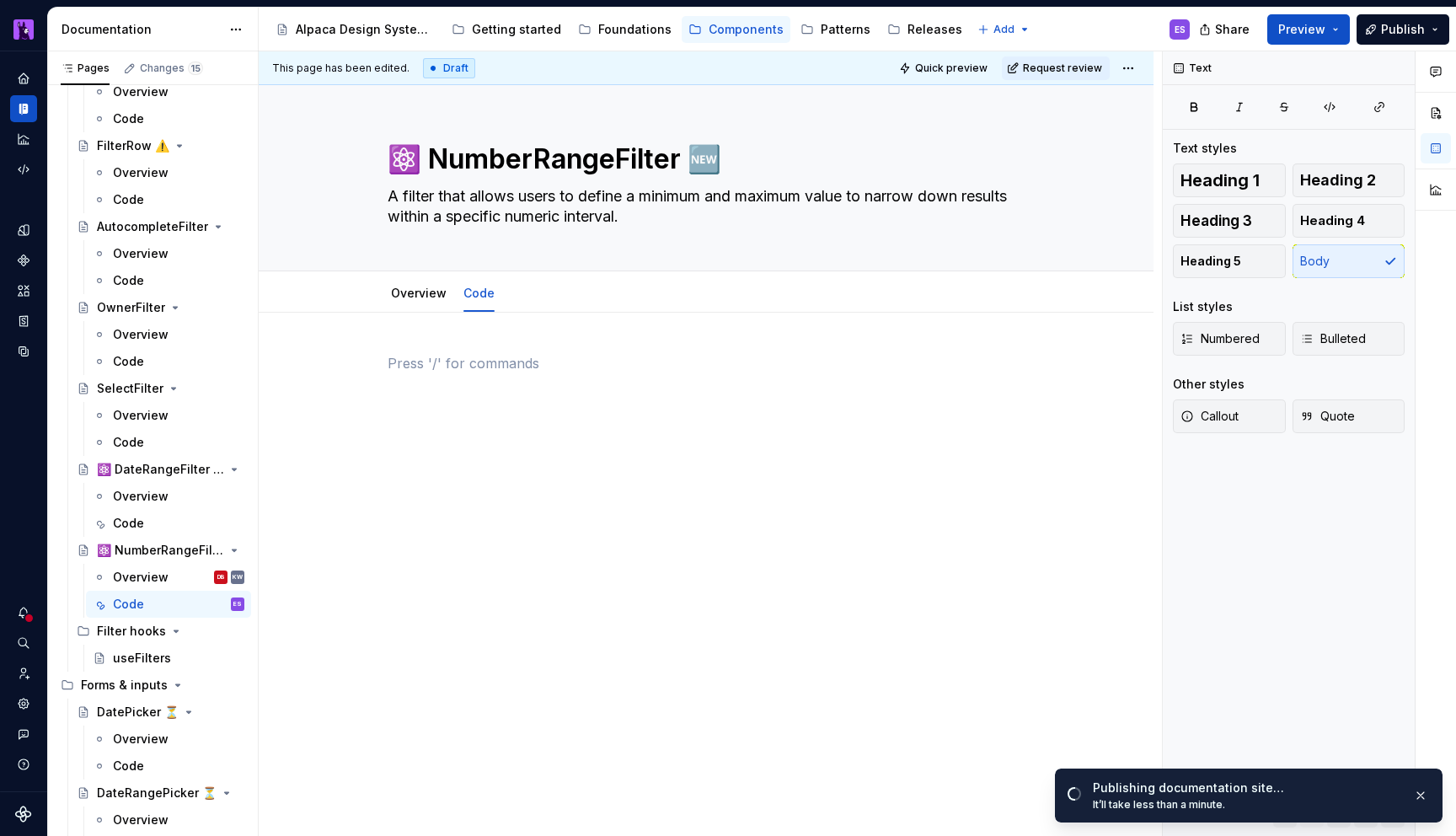
scroll to position [0, 0]
click at [525, 400] on div at bounding box center [706, 384] width 637 height 64
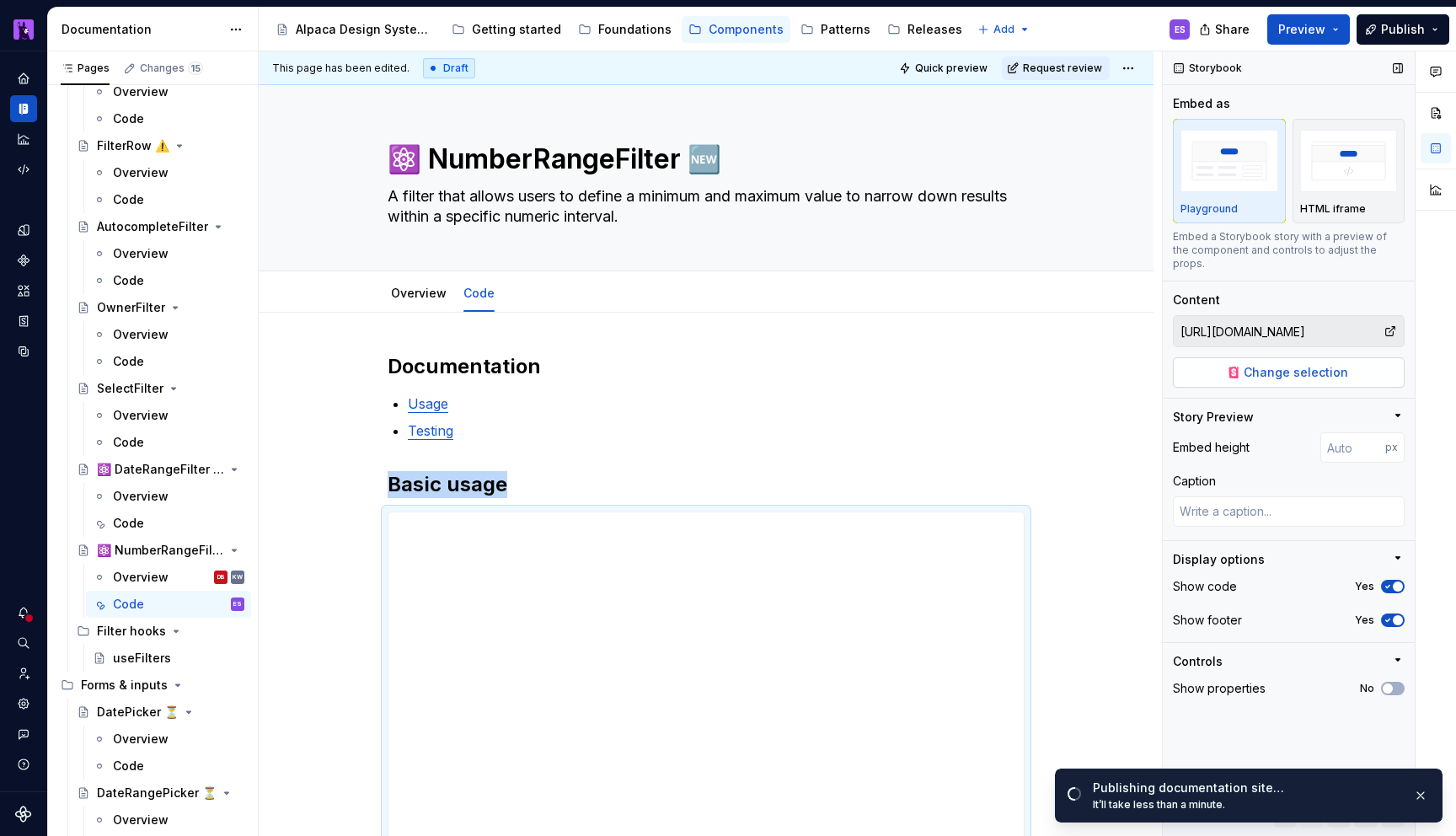
click at [1354, 357] on button "Change selection" at bounding box center [1289, 373] width 232 height 31
type textarea "*"
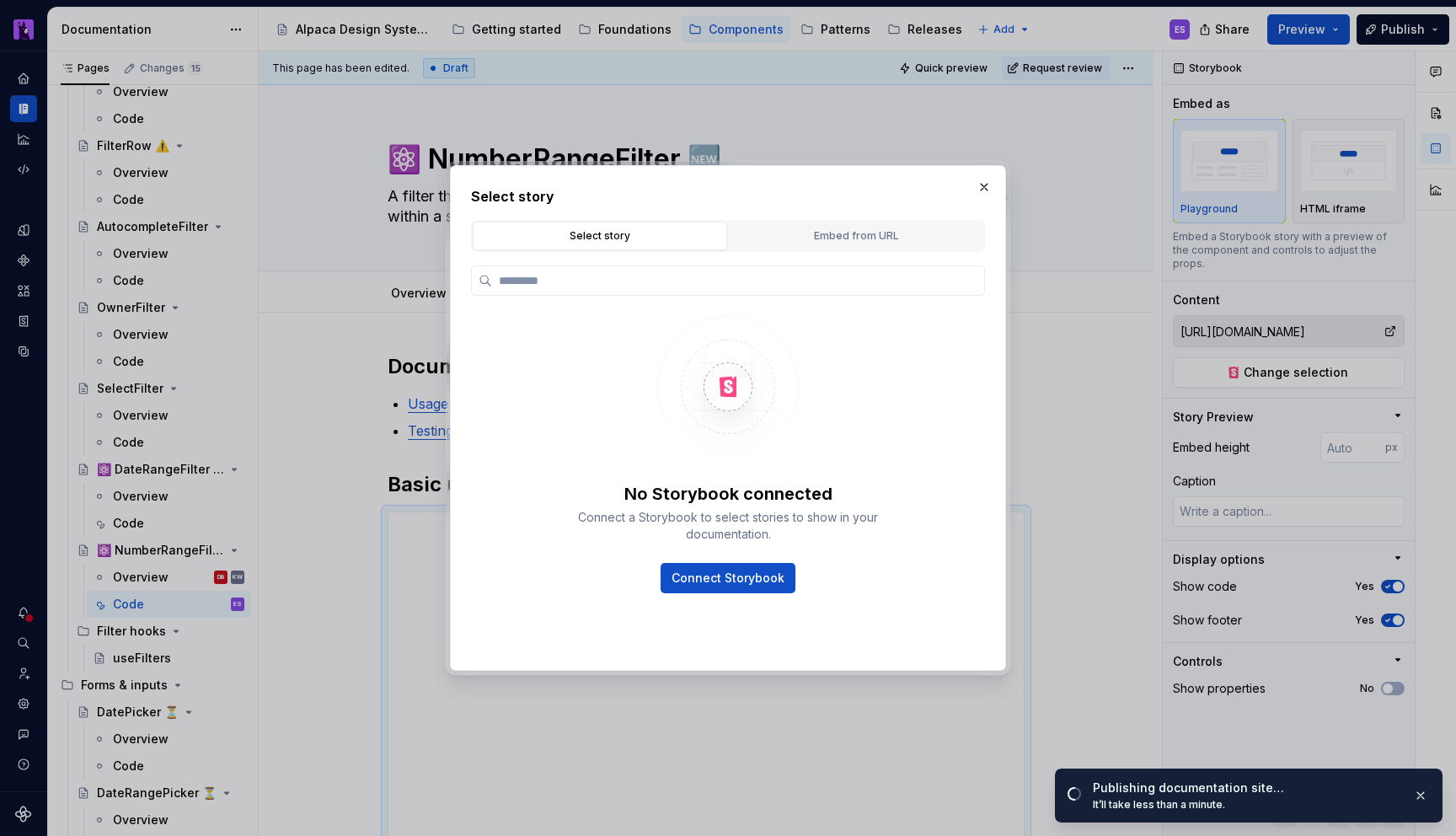
click at [841, 213] on div "Select story Select story Embed from URL No Storybook connected Connect a Story…" at bounding box center [728, 415] width 514 height 458
click at [849, 222] on button "Embed from URL" at bounding box center [856, 236] width 254 height 29
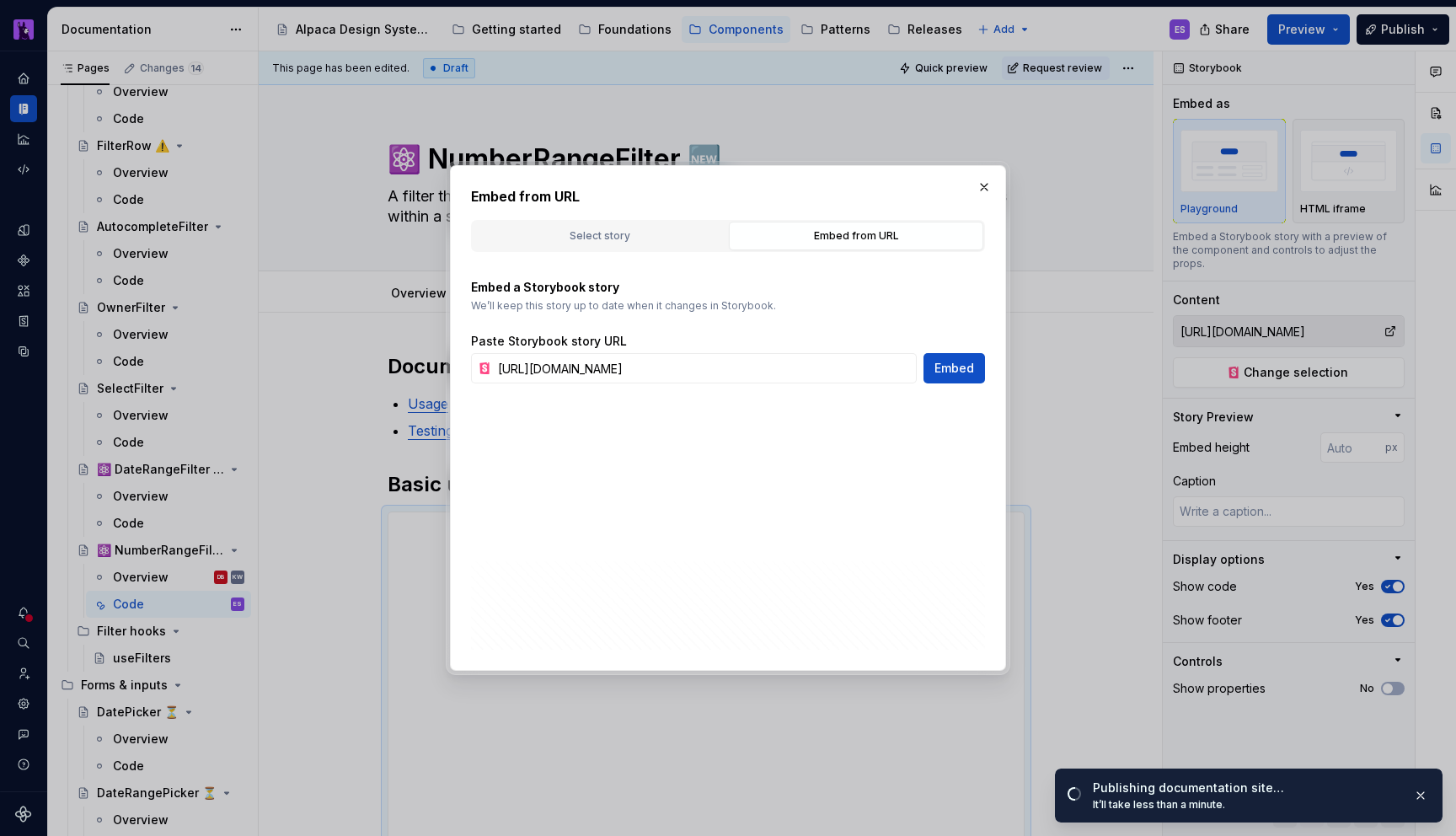
type textarea "*"
click at [716, 363] on input "[URL][DOMAIN_NAME]" at bounding box center [704, 368] width 426 height 31
paste input "filters-number"
type input "[URL][DOMAIN_NAME]"
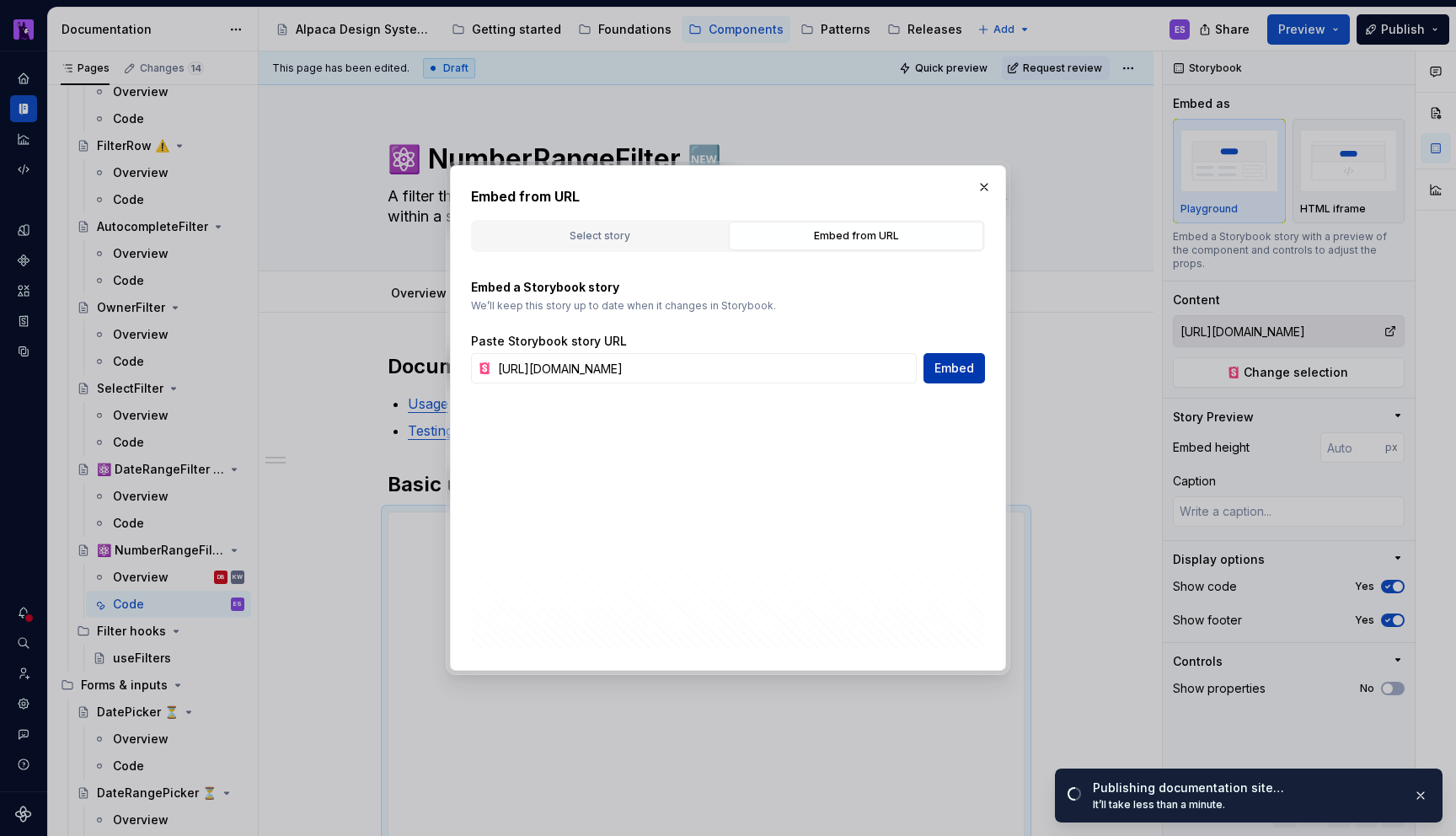
click at [967, 364] on span "Embed" at bounding box center [954, 368] width 40 height 17
type textarea "*"
type input "[URL][DOMAIN_NAME]"
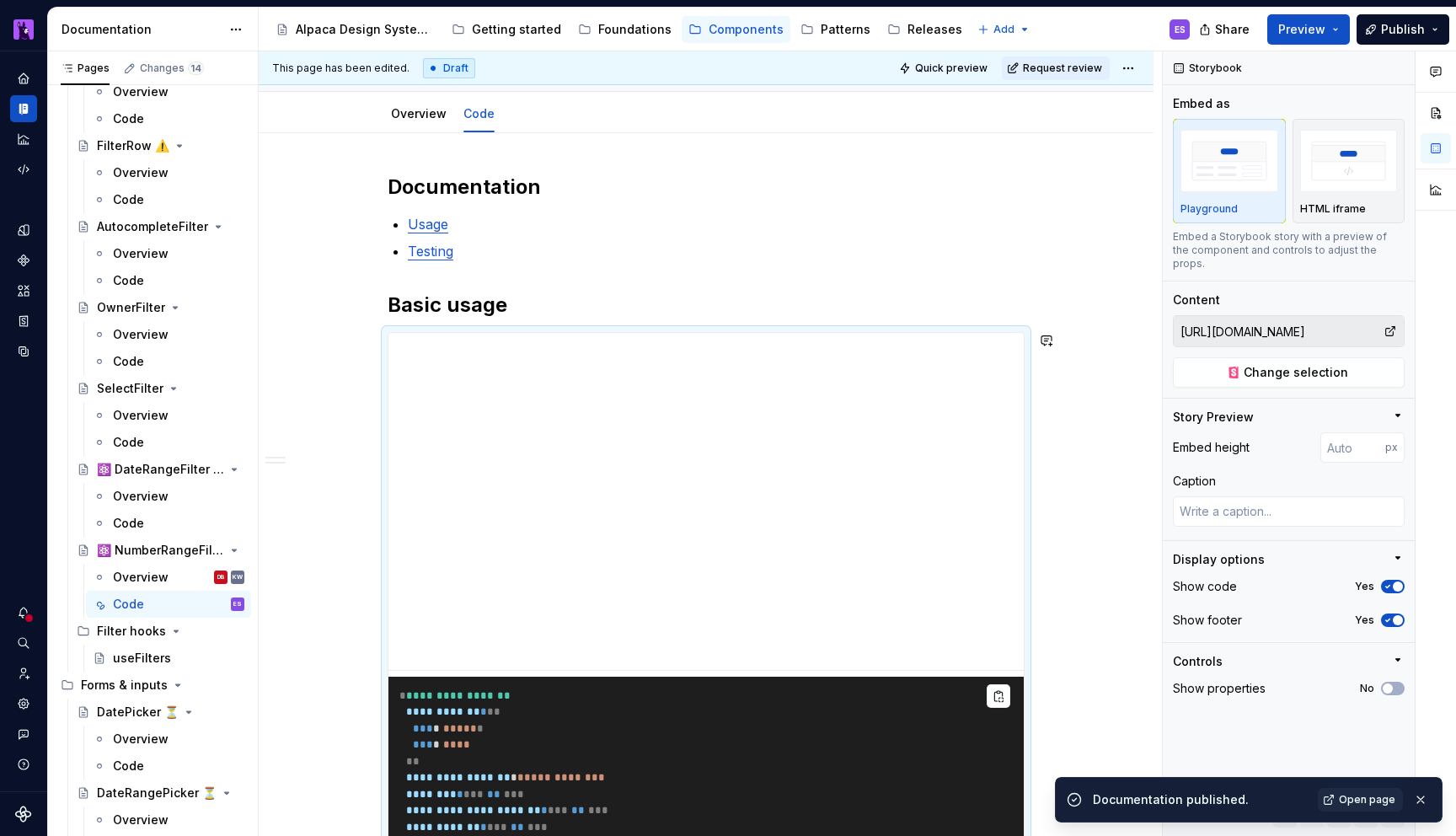
scroll to position [140, 0]
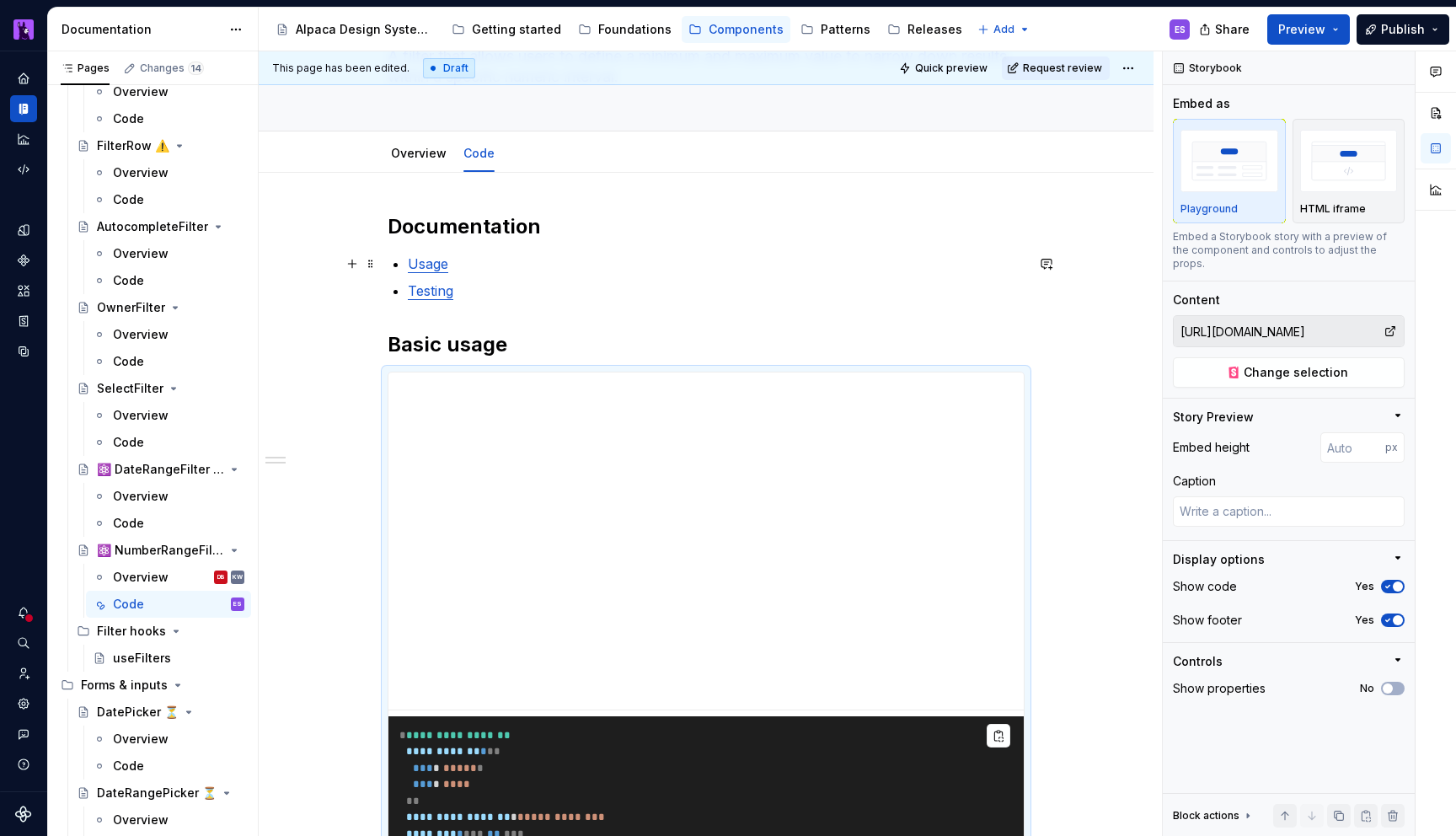
type textarea "*"
click at [512, 258] on p "Usage" at bounding box center [716, 263] width 617 height 21
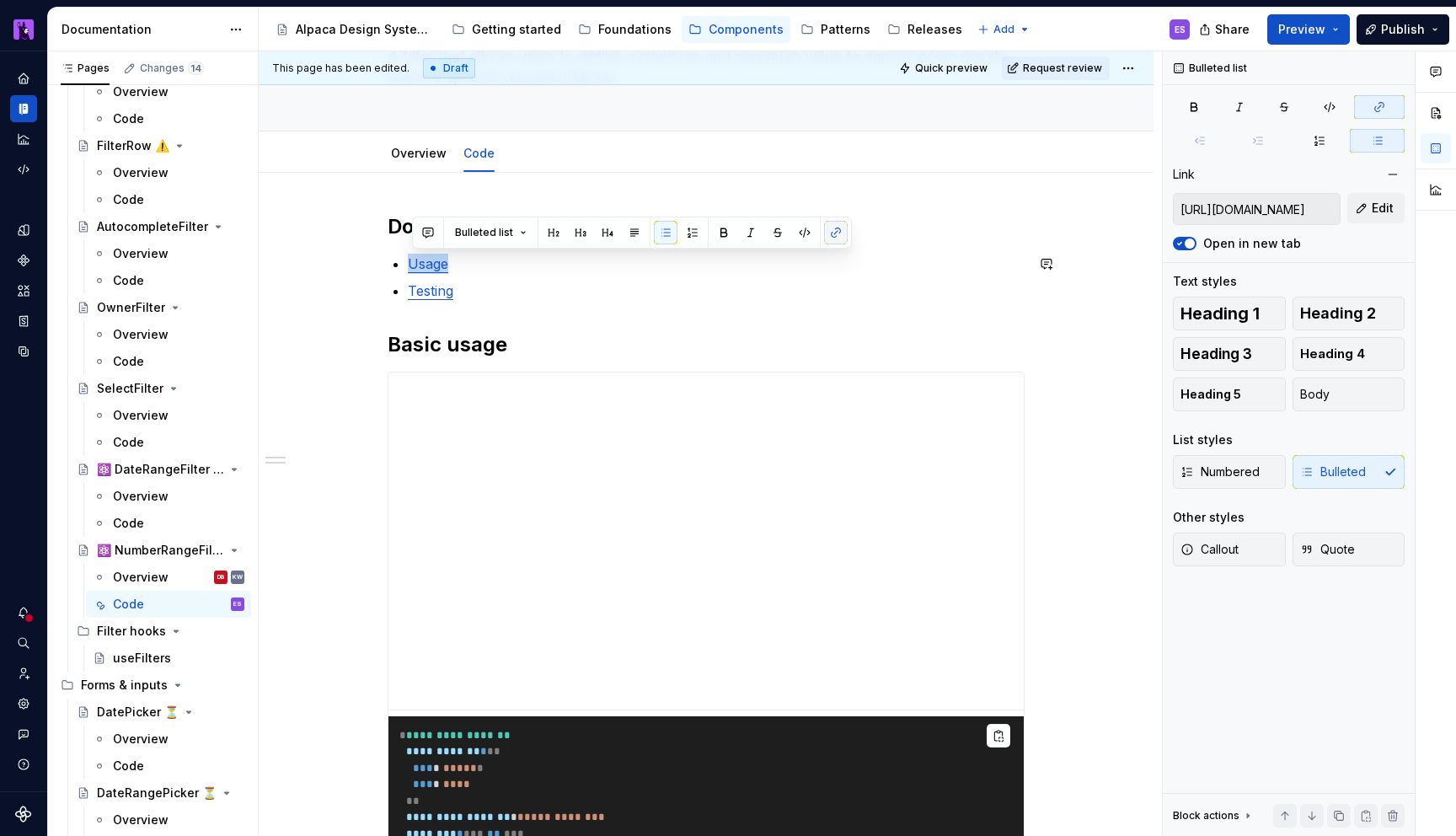
click at [827, 233] on button "button" at bounding box center [836, 233] width 23 height 23
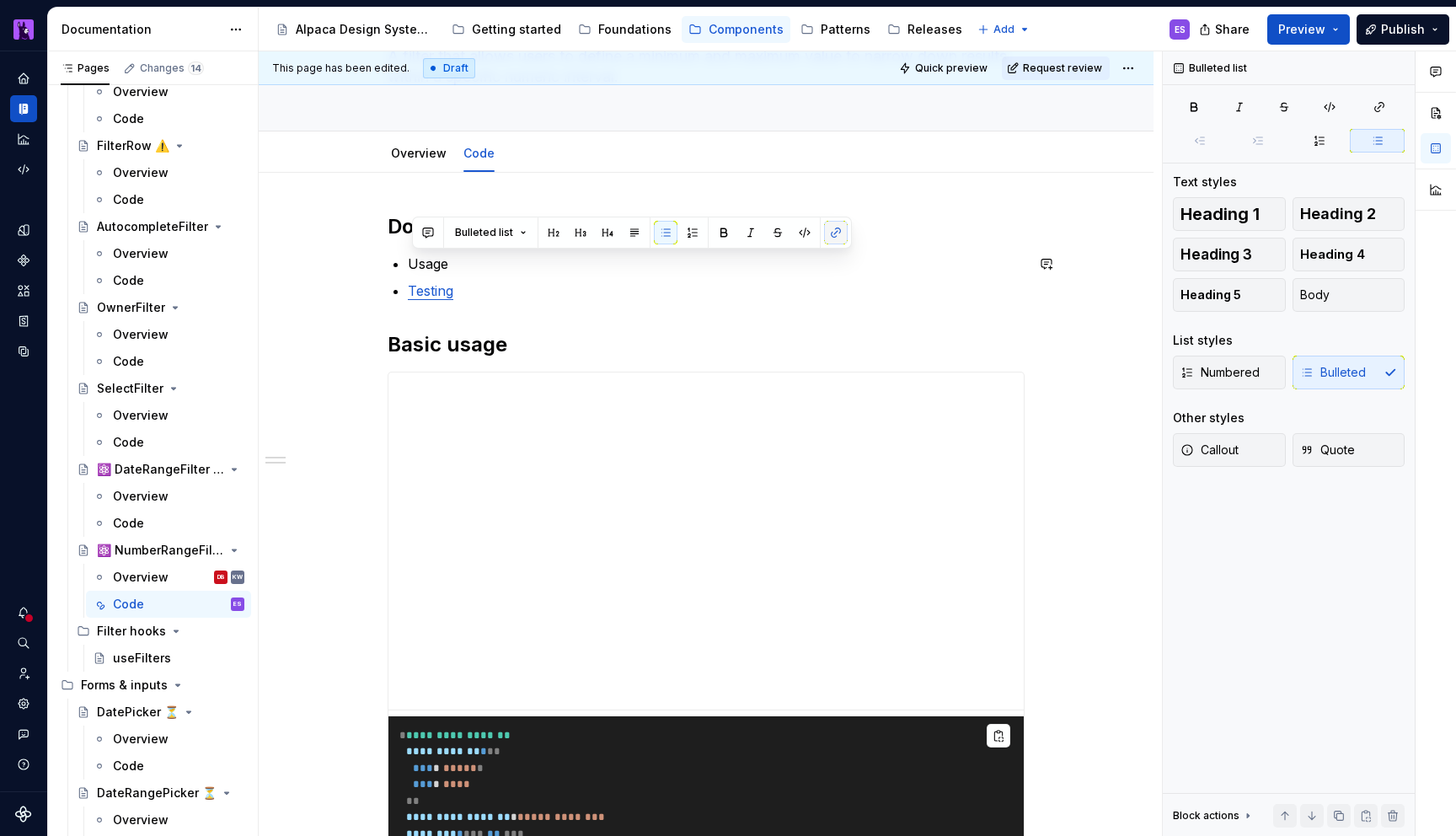
click at [833, 233] on button "button" at bounding box center [836, 233] width 23 height 23
click at [838, 227] on button "button" at bounding box center [836, 233] width 23 height 23
click at [838, 307] on div "**********" at bounding box center [706, 753] width 637 height 1082
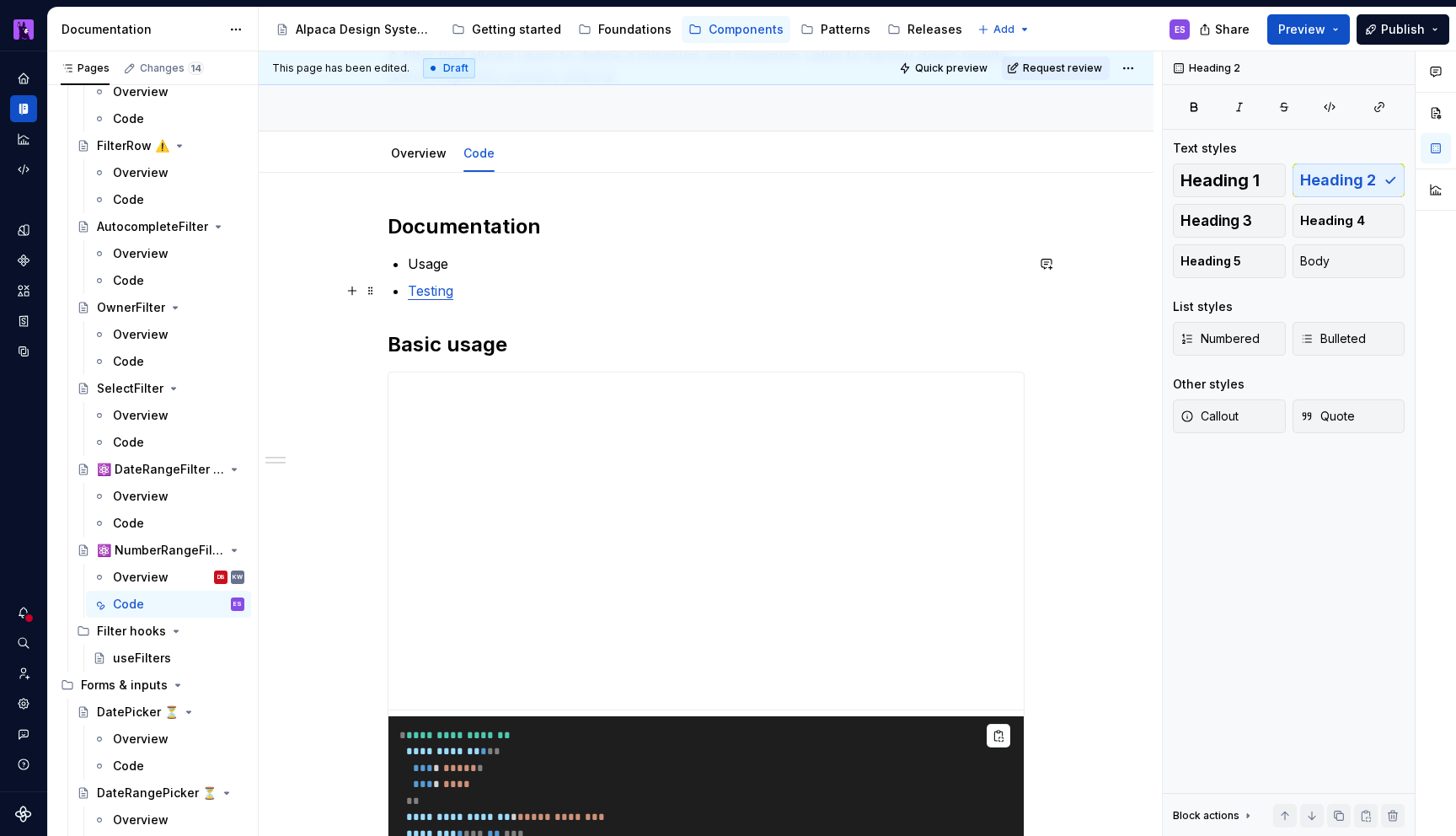
click at [626, 280] on p "Testing" at bounding box center [716, 290] width 617 height 21
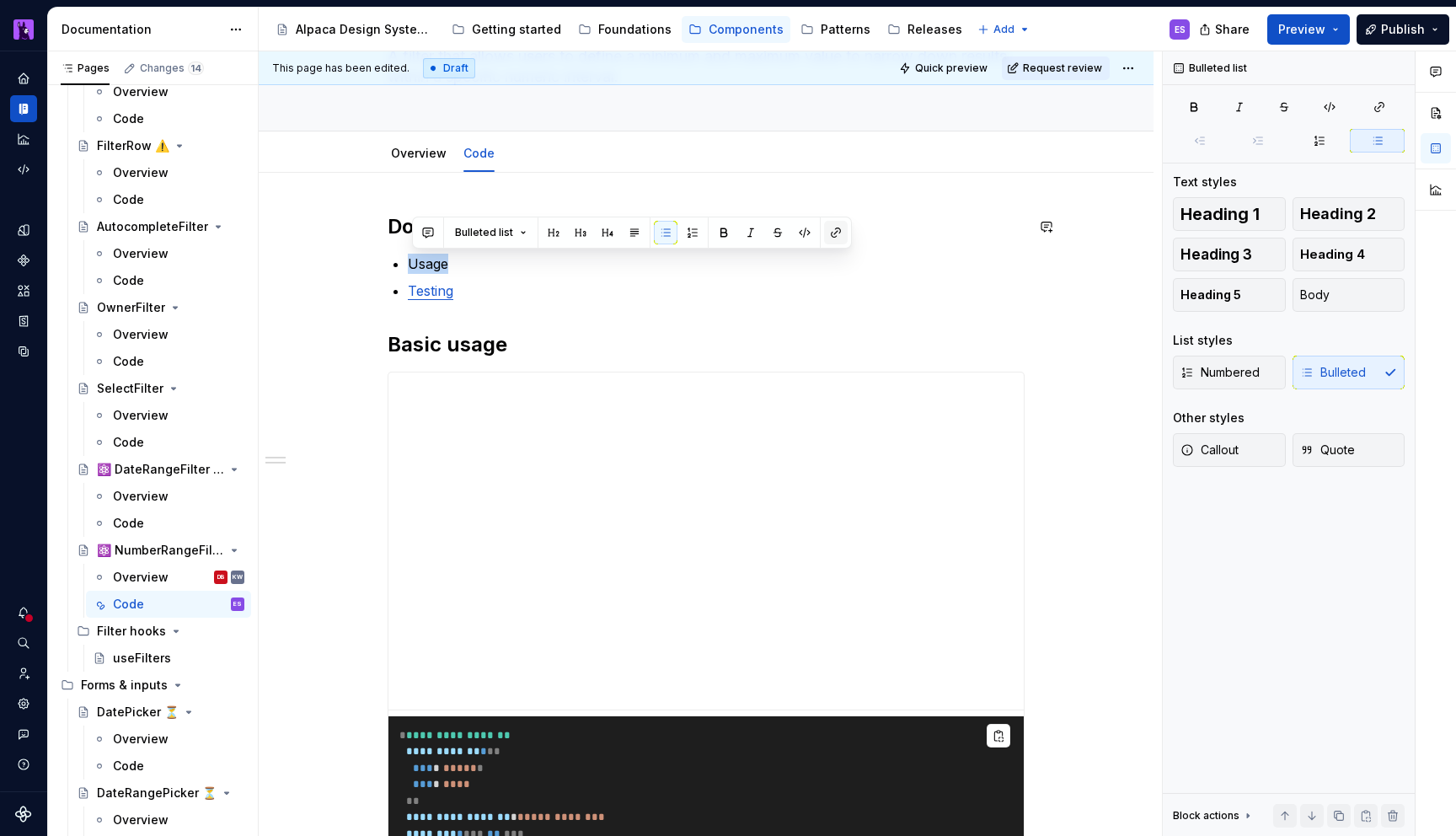
click at [826, 234] on button "button" at bounding box center [836, 233] width 23 height 23
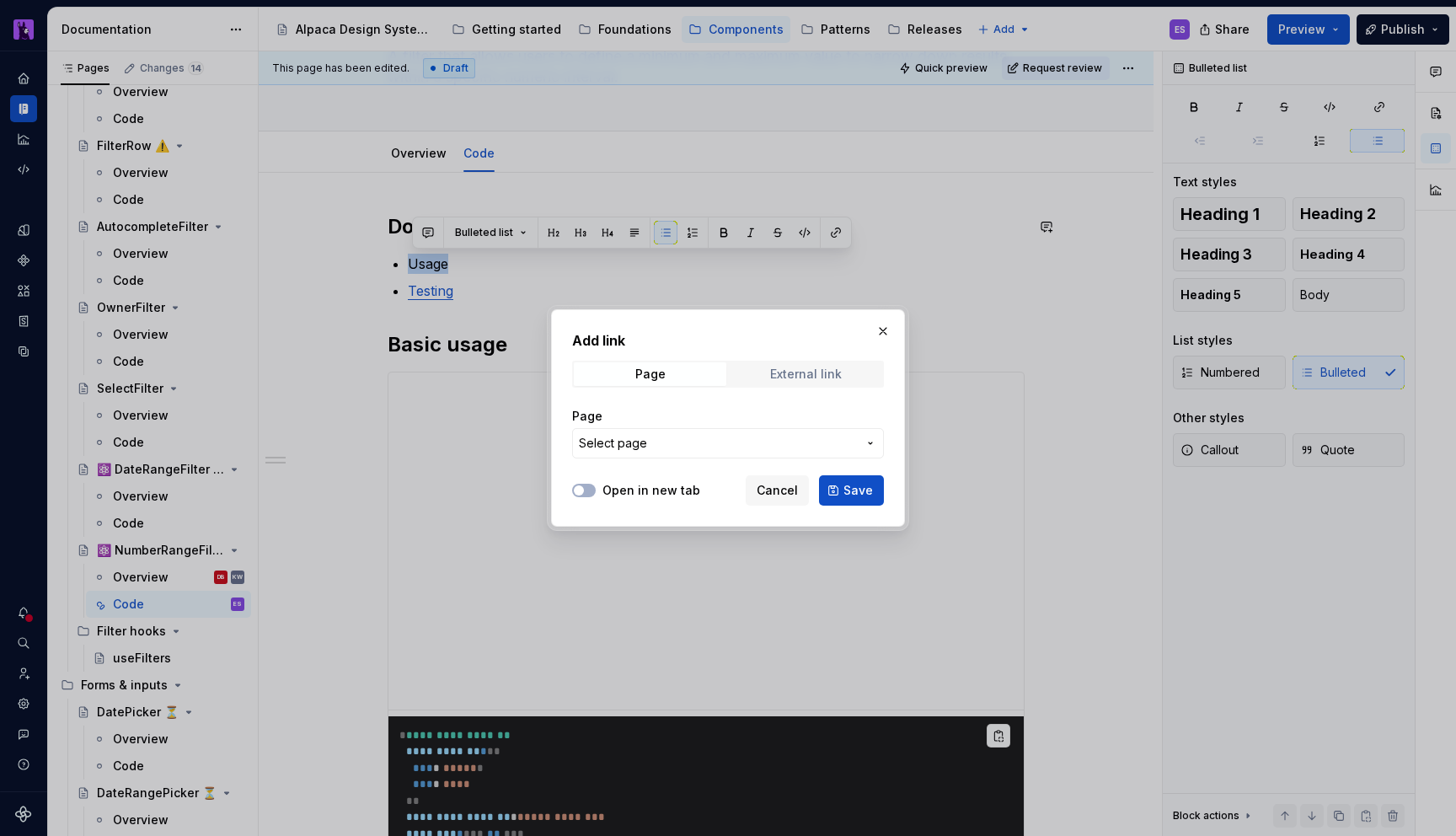
click at [775, 365] on span "External link" at bounding box center [806, 374] width 153 height 23
click at [744, 432] on input "URL" at bounding box center [728, 444] width 312 height 31
paste input "[URL][DOMAIN_NAME]"
type input "[URL][DOMAIN_NAME]"
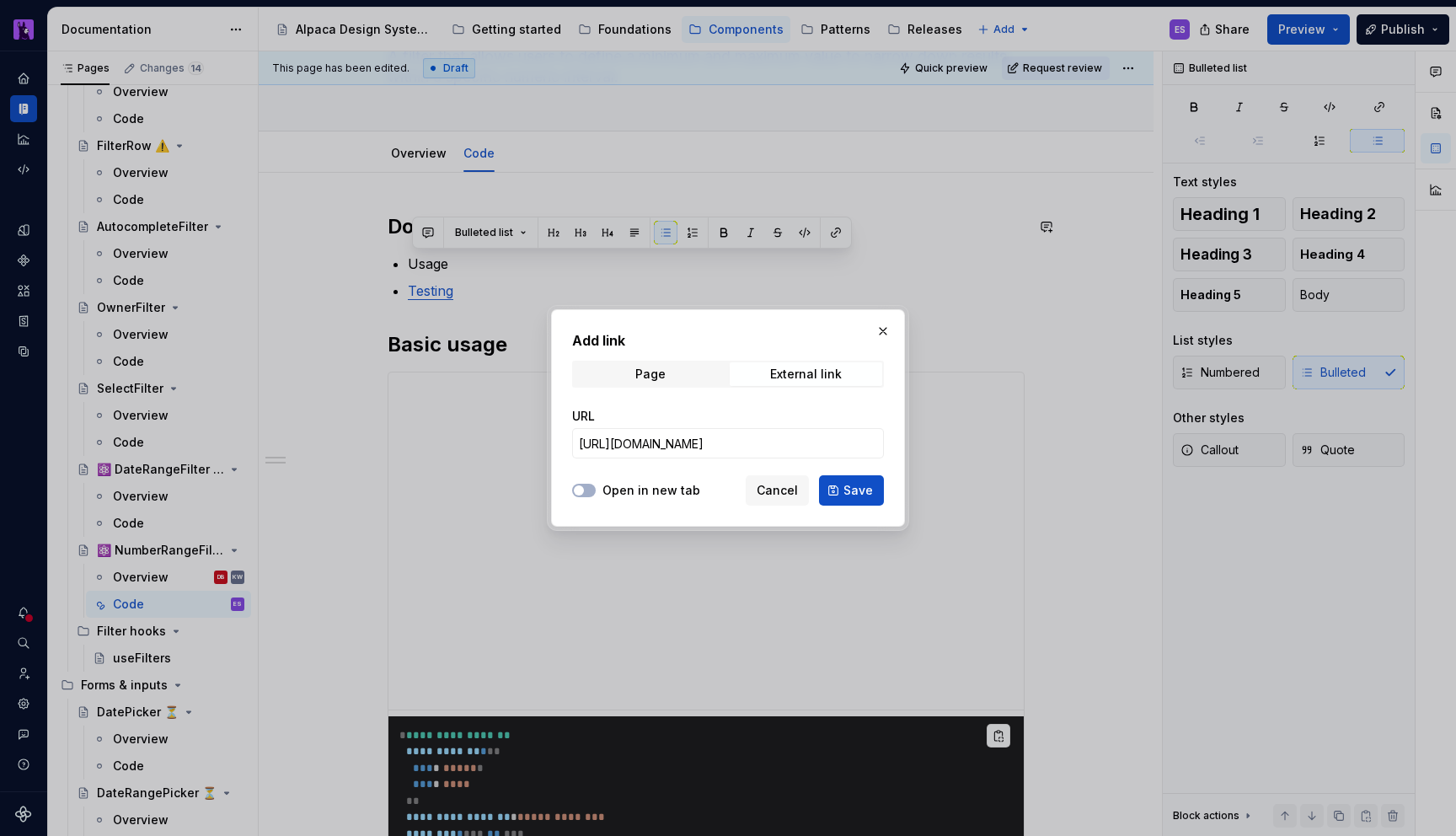
click at [592, 498] on div "Open in new tab Cancel Save" at bounding box center [728, 487] width 312 height 37
click at [630, 493] on label "Open in new tab" at bounding box center [651, 490] width 98 height 17
click at [596, 493] on button "Open in new tab" at bounding box center [584, 490] width 23 height 13
drag, startPoint x: 859, startPoint y: 492, endPoint x: 1050, endPoint y: 615, distance: 227.2
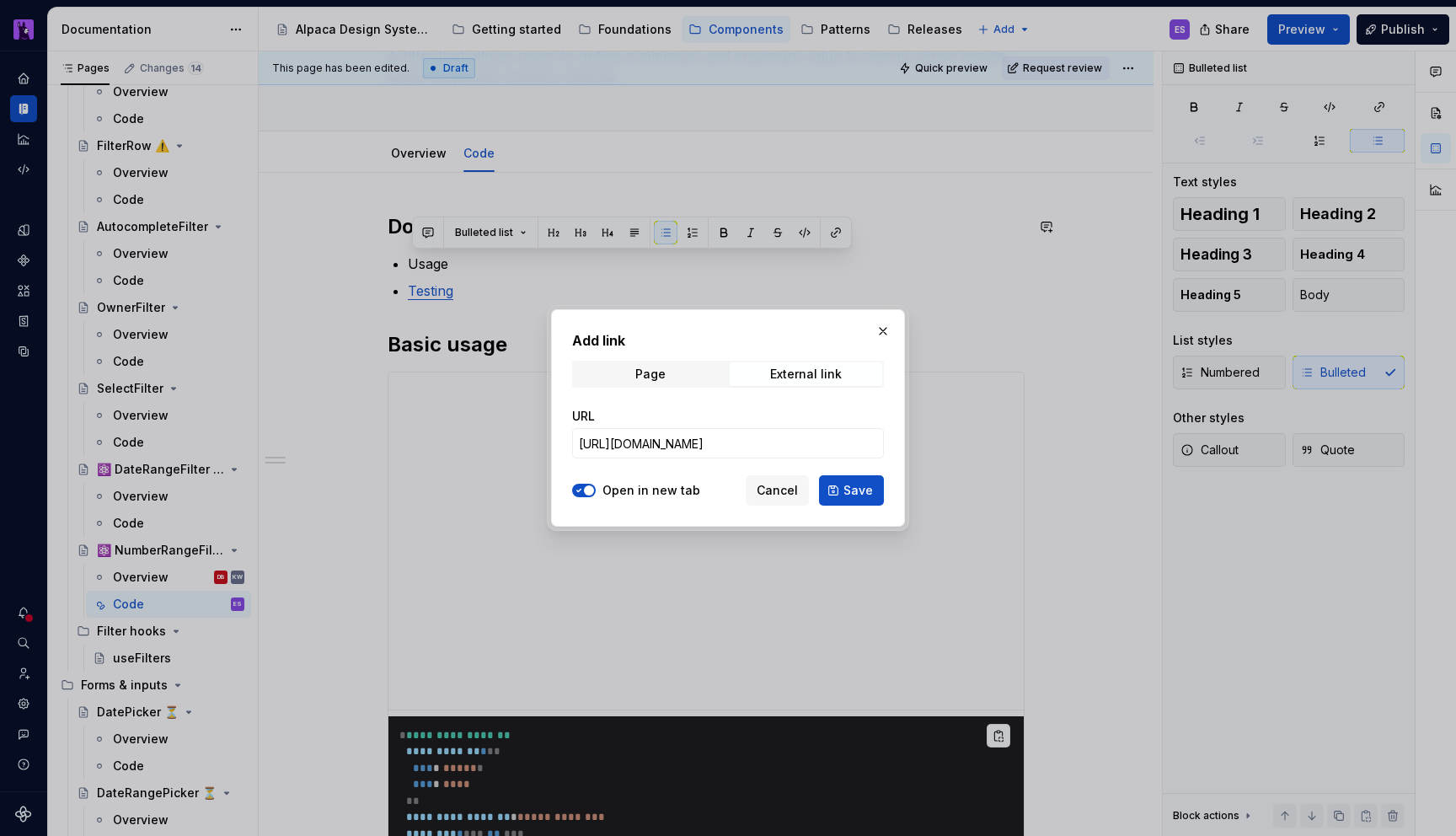
click at [859, 492] on span "Save" at bounding box center [858, 490] width 30 height 17
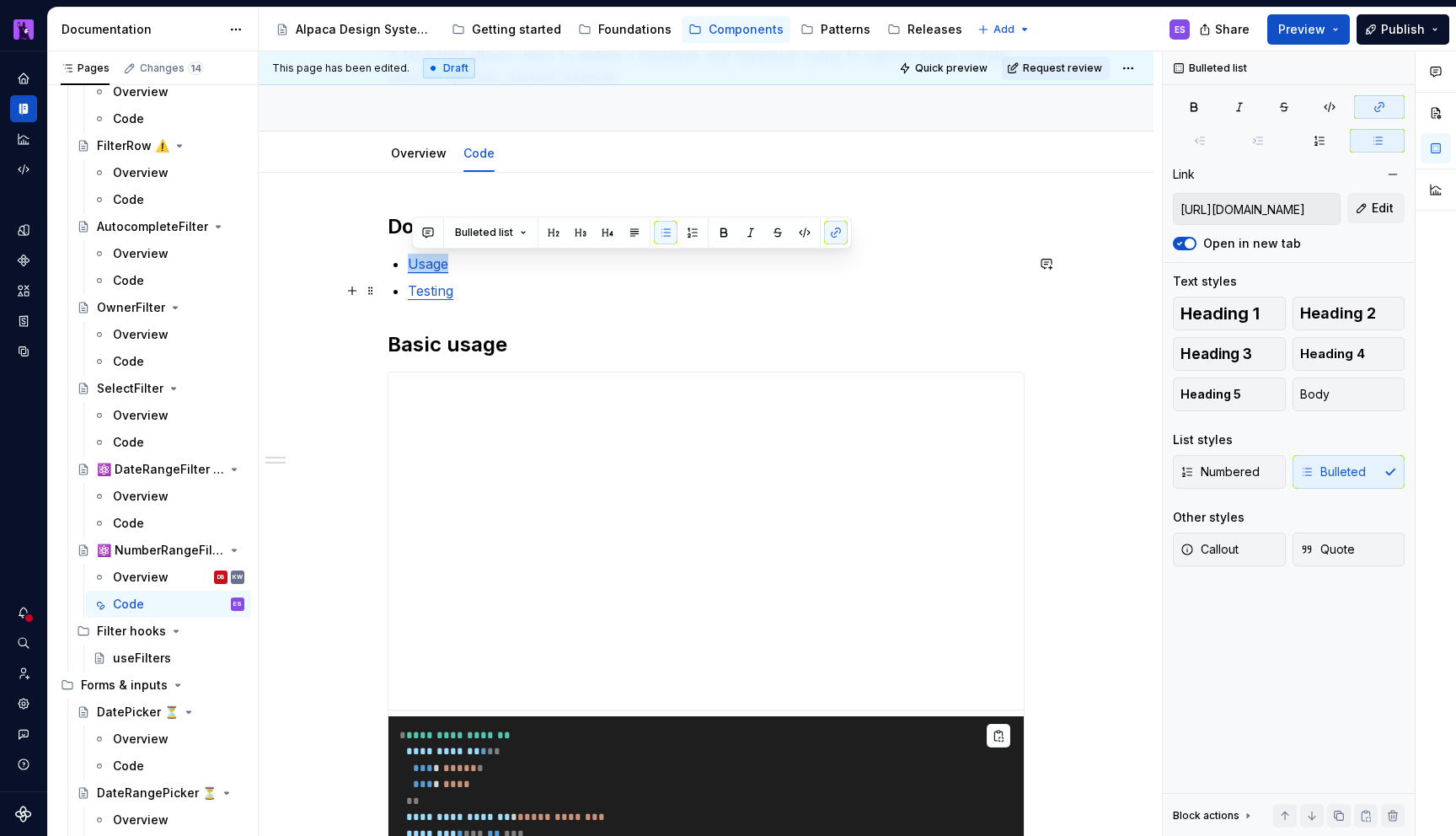
click at [560, 295] on p "Testing" at bounding box center [716, 290] width 617 height 21
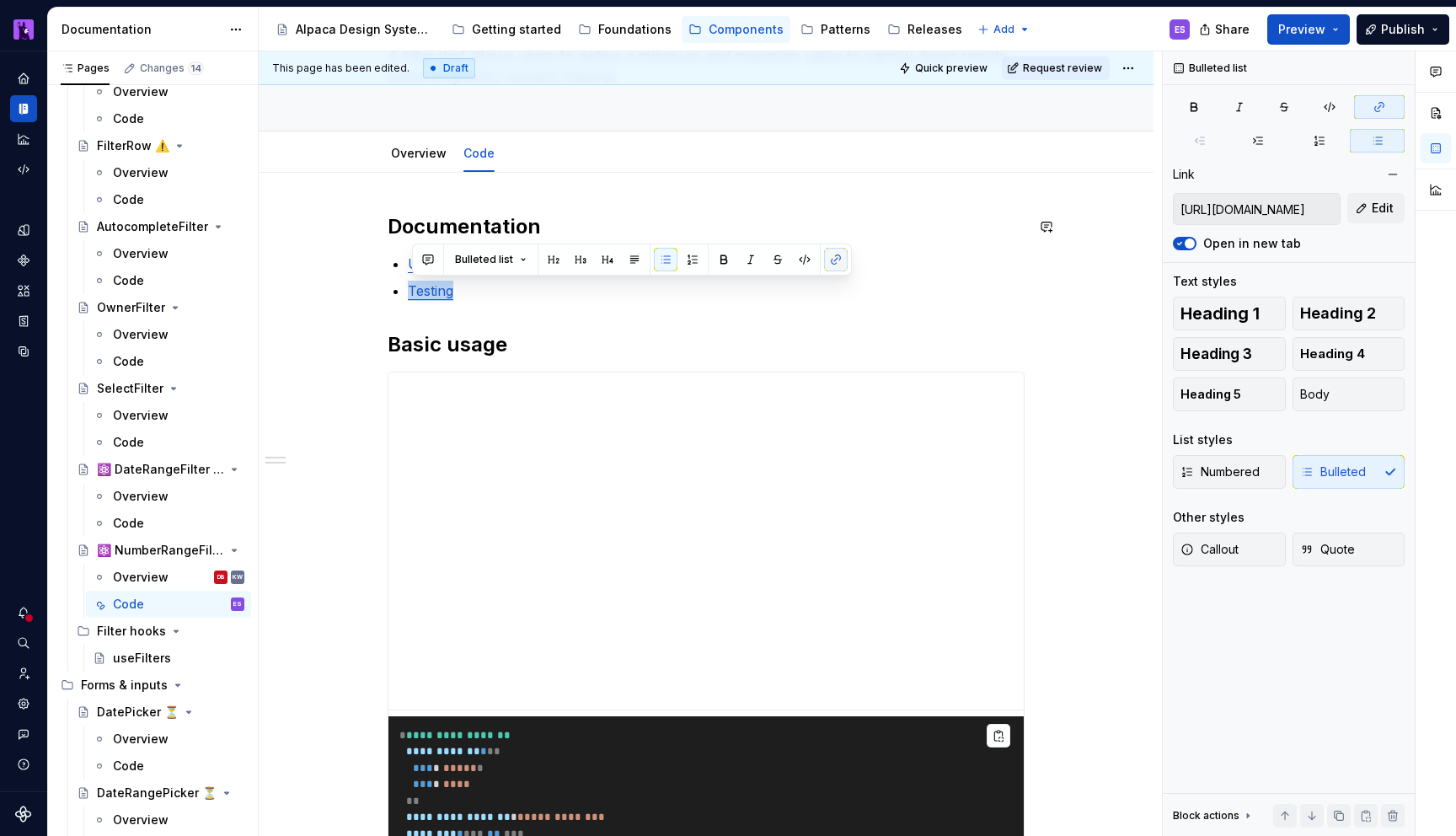
click at [841, 262] on button "button" at bounding box center [836, 260] width 23 height 23
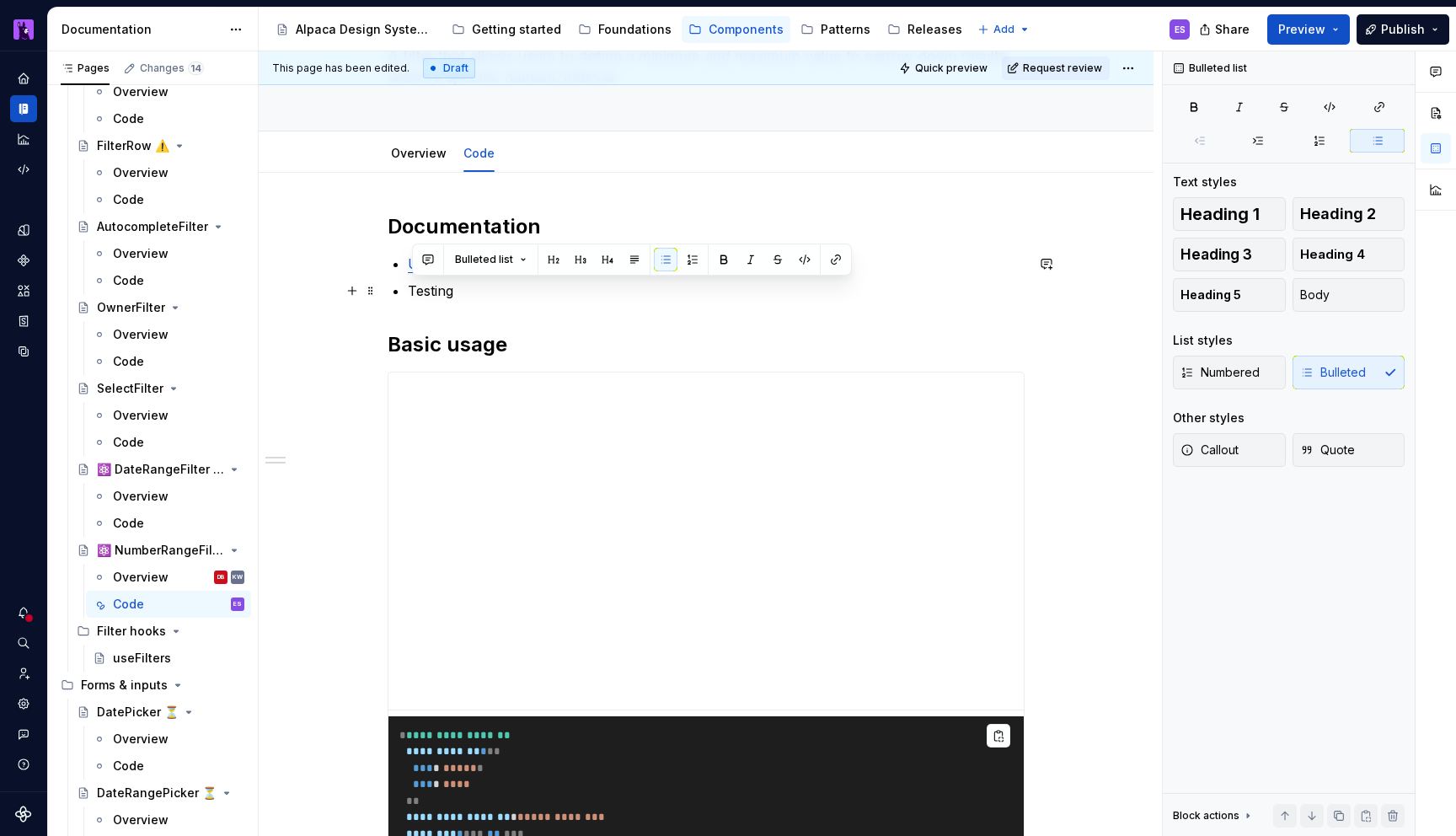
click at [680, 299] on p "Testing" at bounding box center [716, 290] width 617 height 21
type textarea "*"
click at [834, 258] on button "button" at bounding box center [836, 260] width 23 height 23
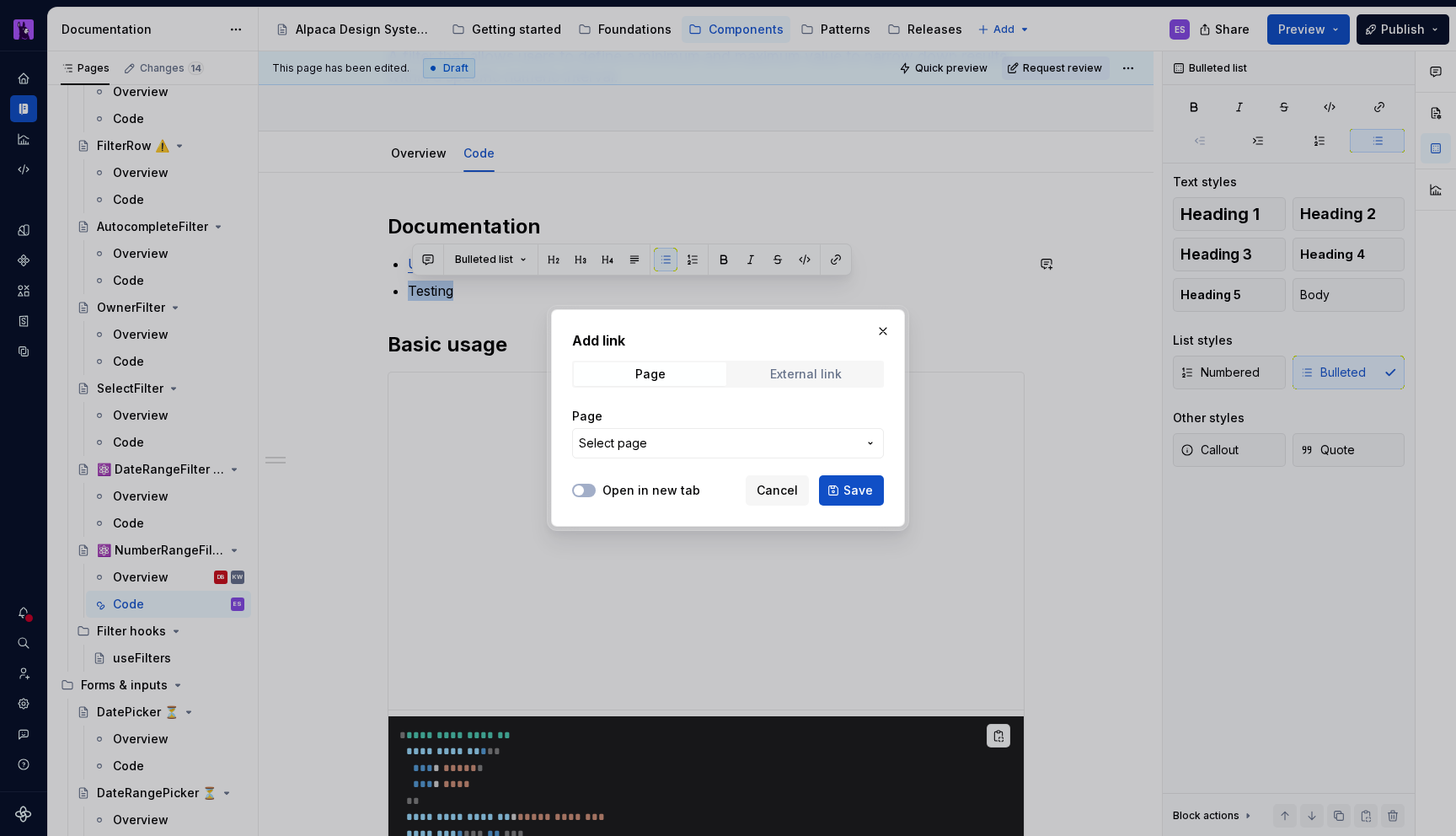
click at [786, 382] on span "External link" at bounding box center [806, 374] width 153 height 23
click at [713, 443] on input "URL" at bounding box center [728, 444] width 312 height 31
paste input "[URL][DOMAIN_NAME]"
type input "[URL][DOMAIN_NAME]"
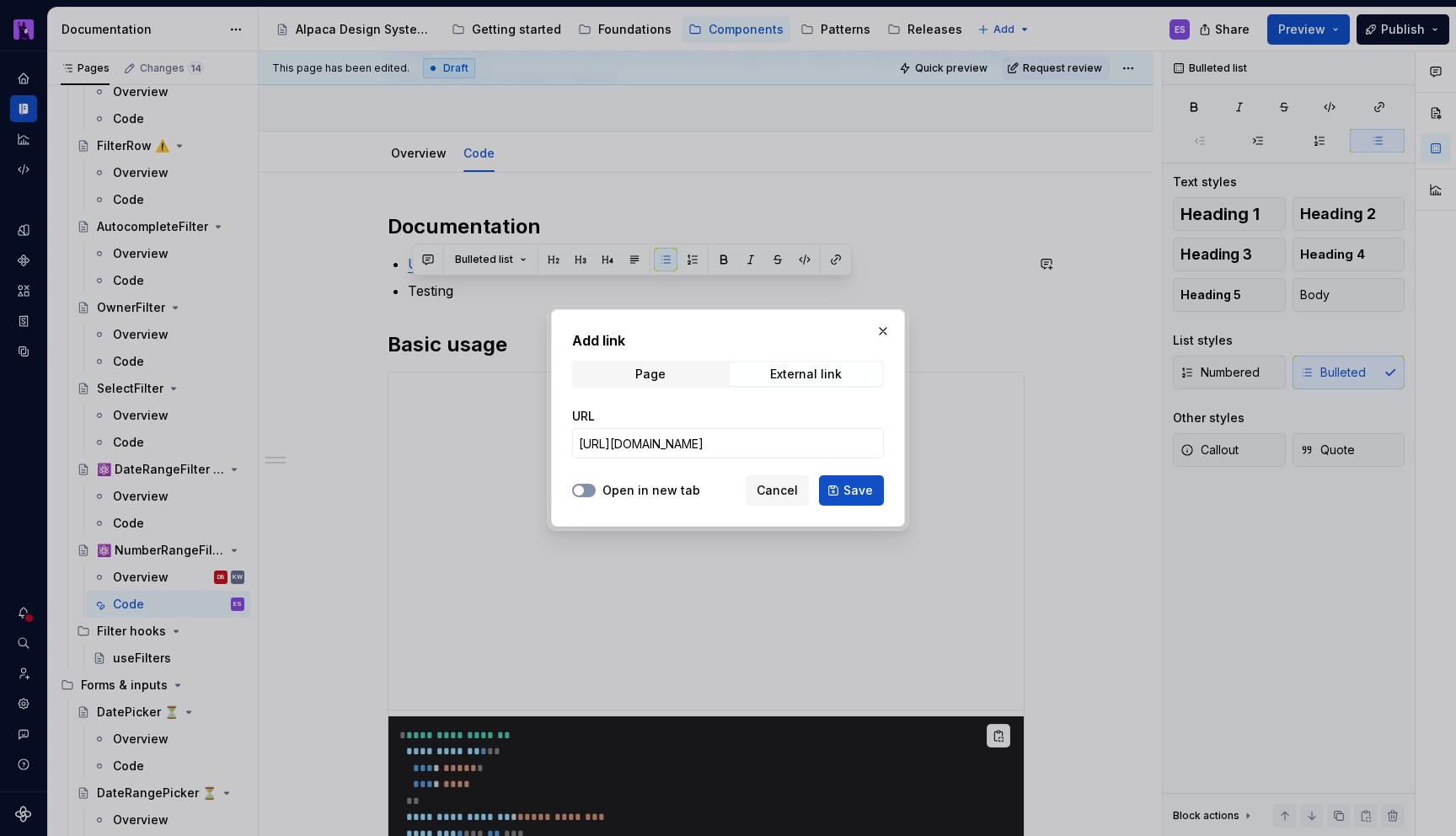
click at [577, 488] on span "button" at bounding box center [578, 489] width 10 height 10
click at [863, 488] on span "Save" at bounding box center [858, 490] width 30 height 17
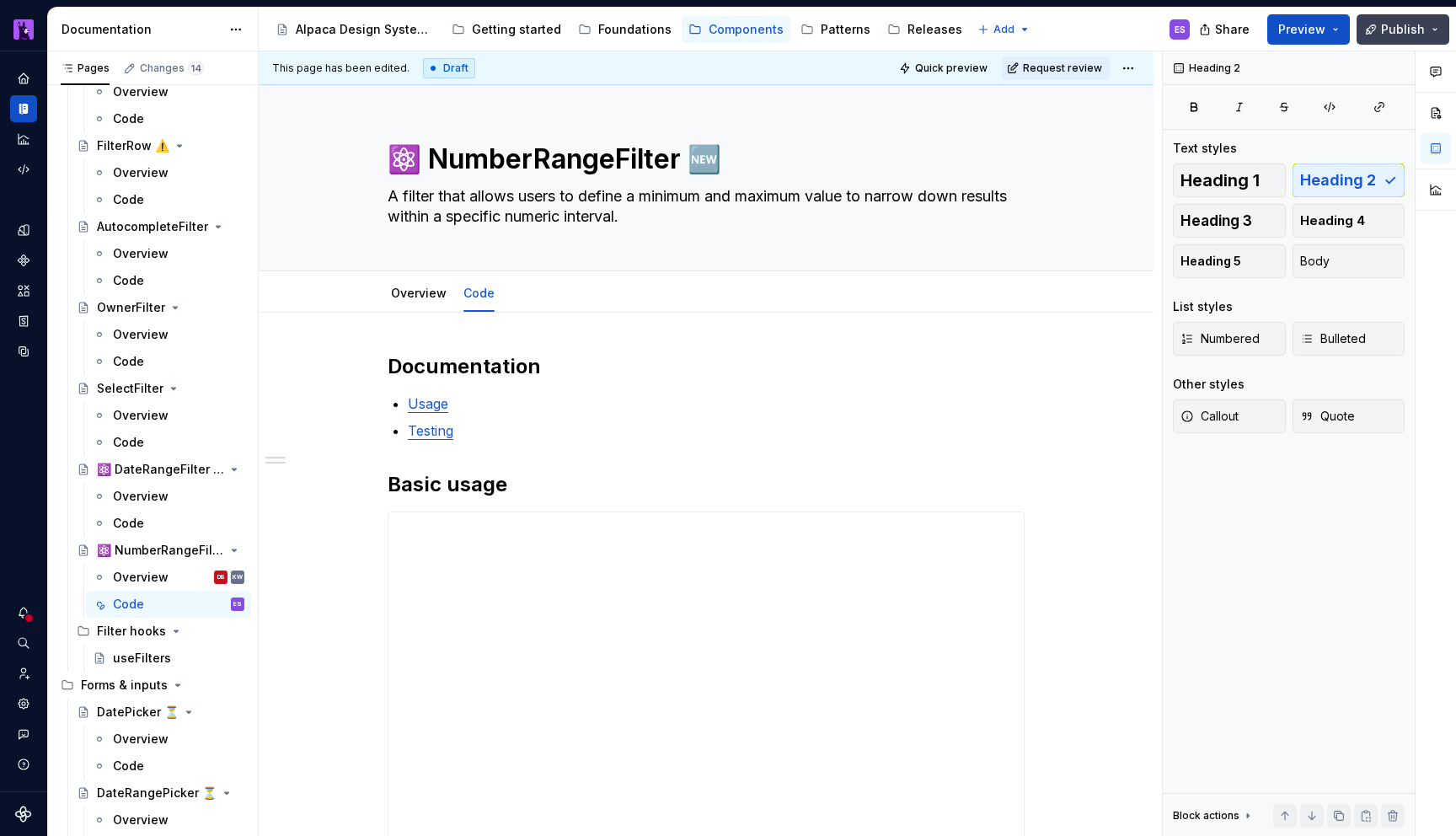
click at [1406, 32] on span "Publish" at bounding box center [1403, 29] width 44 height 17
click at [716, 370] on h2 "Documentation" at bounding box center [706, 366] width 637 height 27
click at [1138, 72] on html "Alpaca ES Design system data Documentation Accessibility guide for tree Page tr…" at bounding box center [728, 418] width 1456 height 836
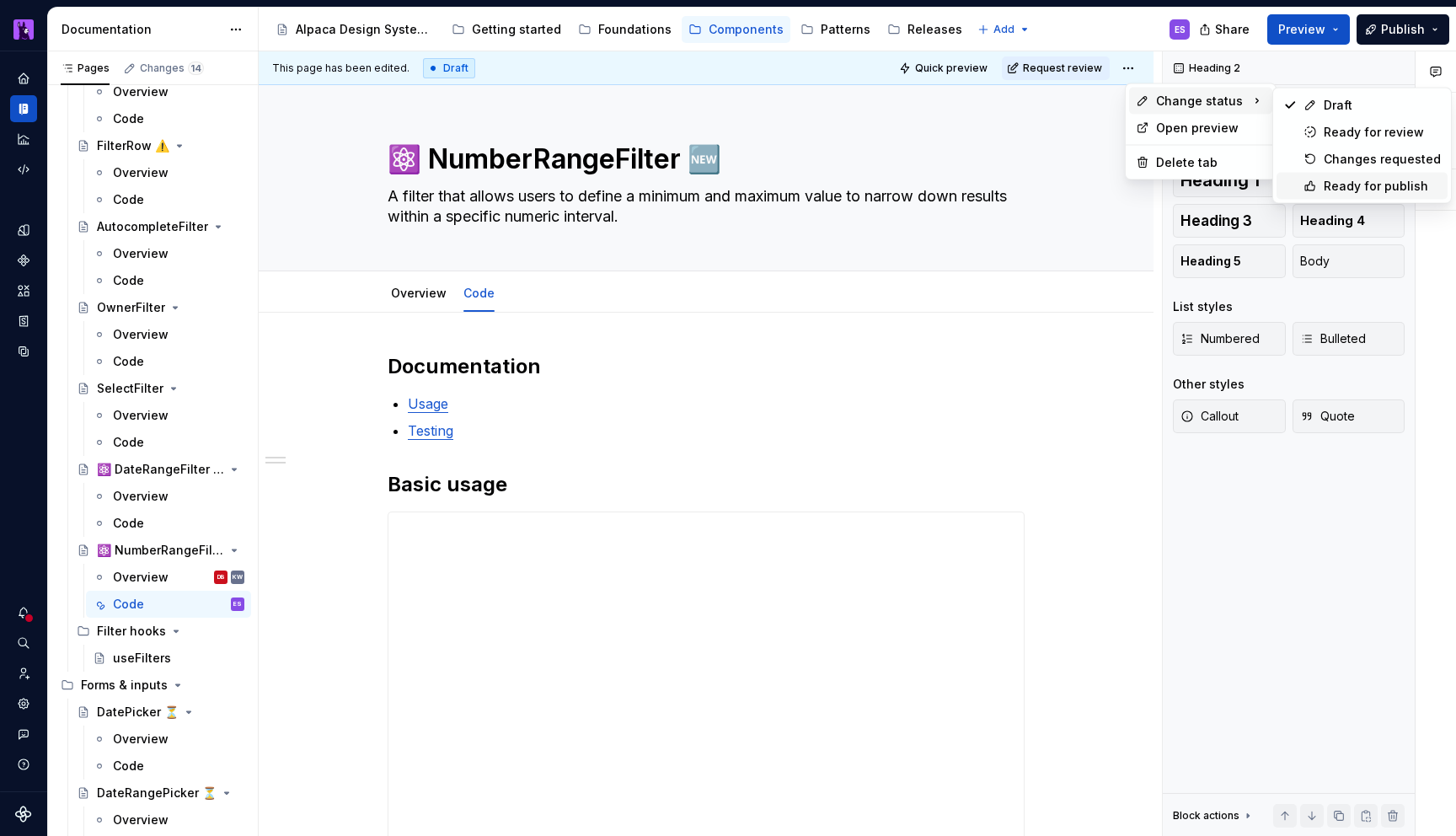
click at [1388, 180] on div "Ready for publish" at bounding box center [1382, 186] width 117 height 17
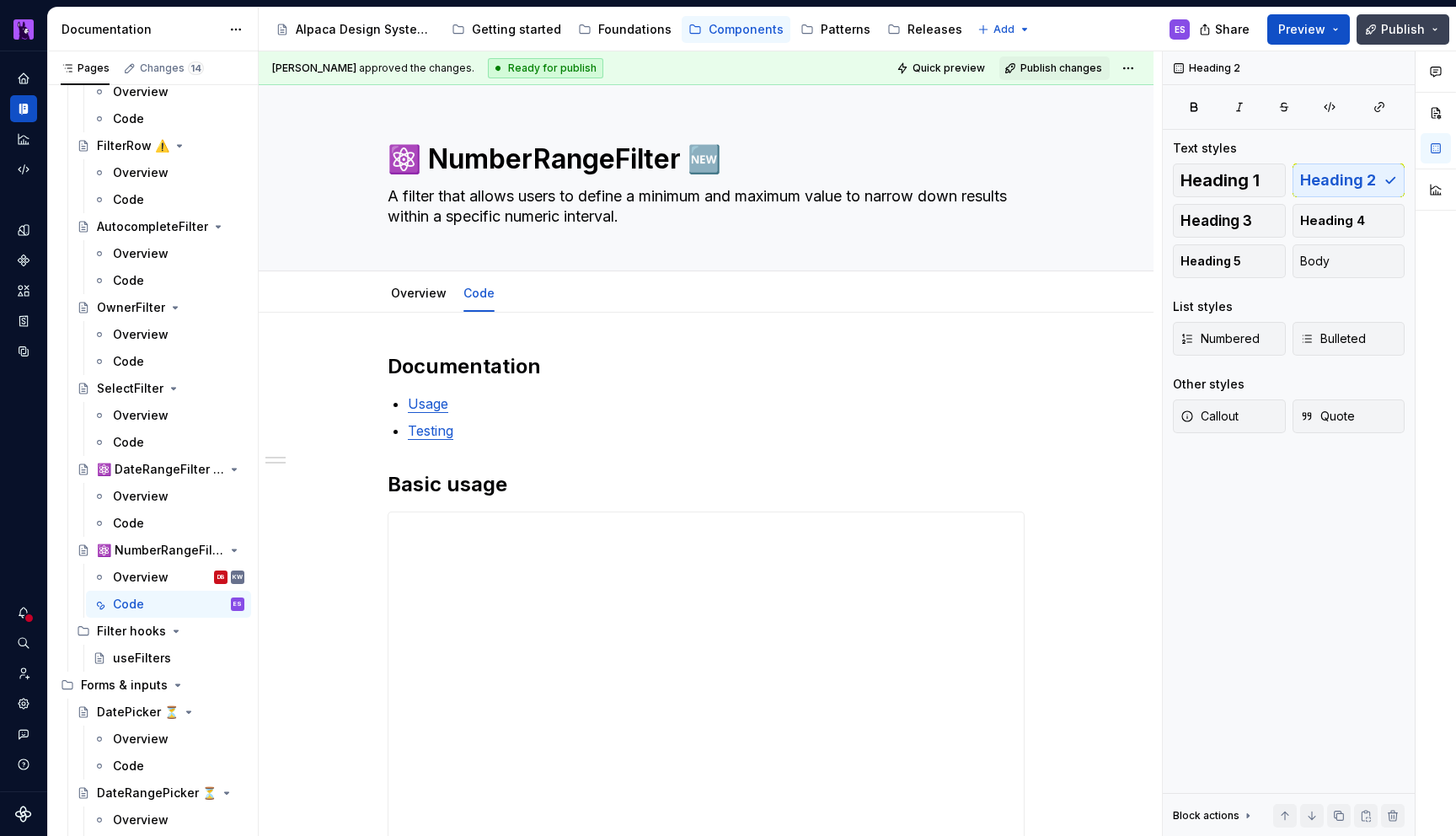
click at [1434, 21] on button "Publish" at bounding box center [1402, 30] width 93 height 31
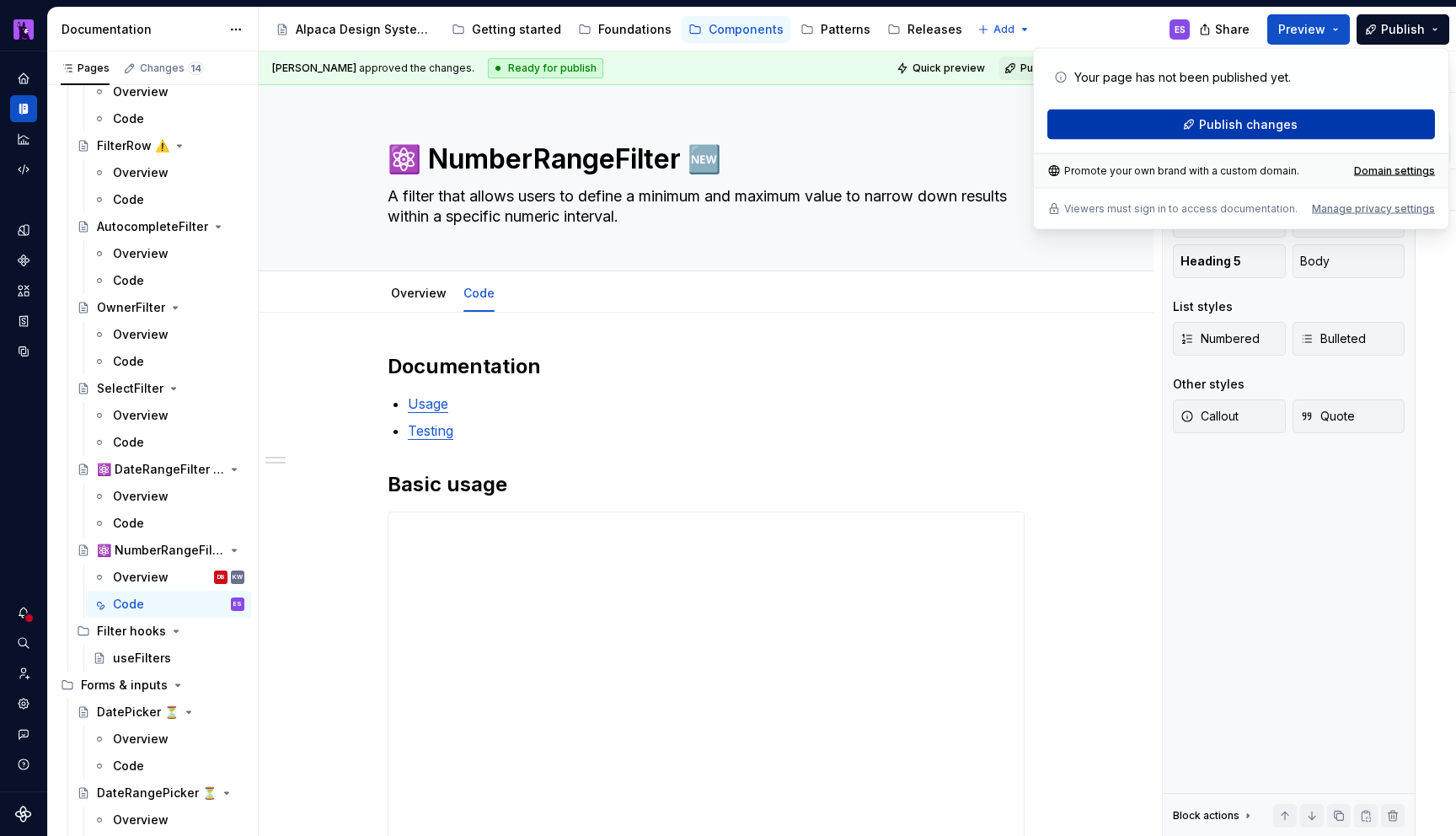
click at [1216, 134] on button "Publish changes" at bounding box center [1241, 125] width 388 height 31
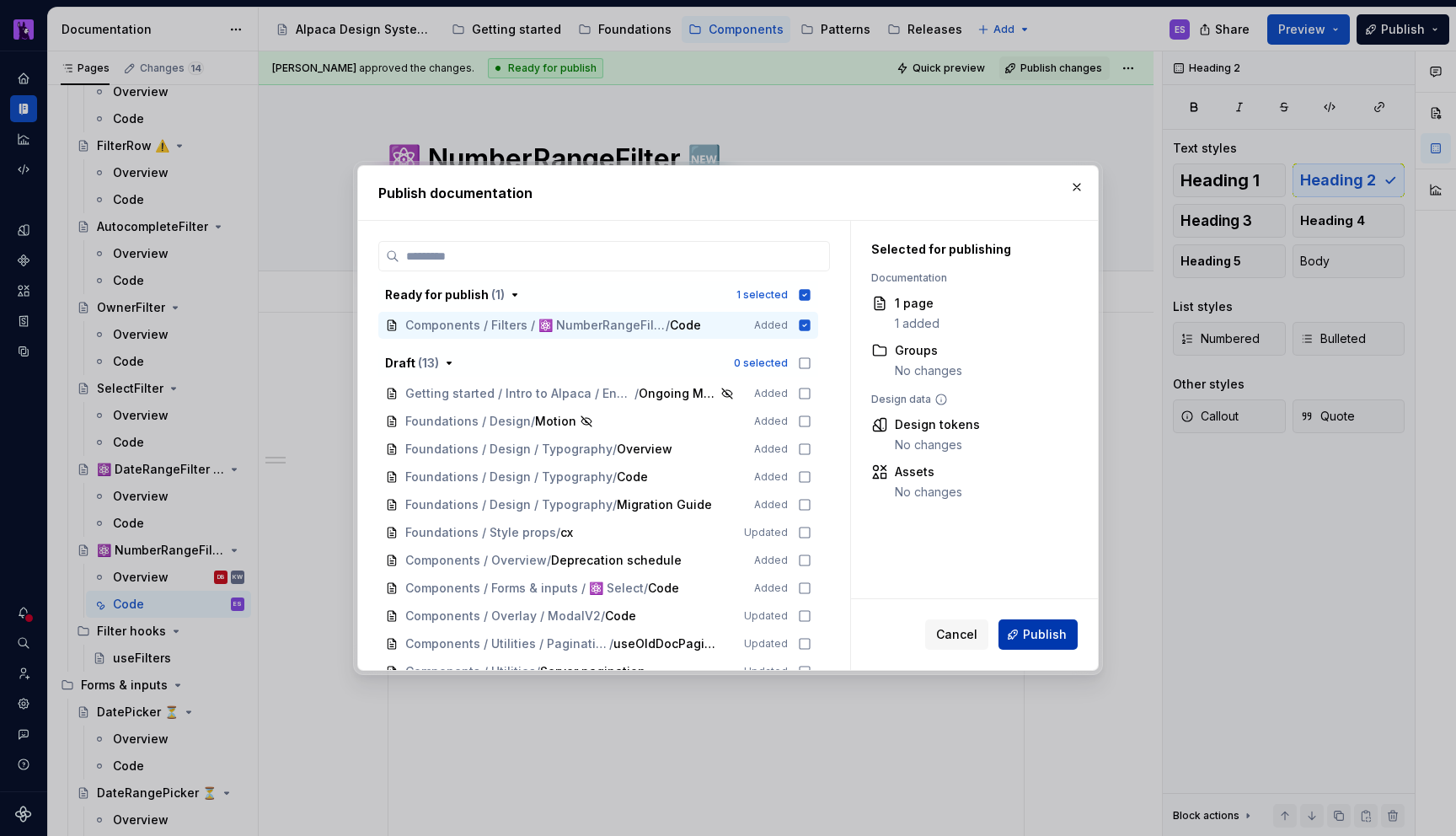
click at [1048, 624] on button "Publish" at bounding box center [1038, 635] width 79 height 31
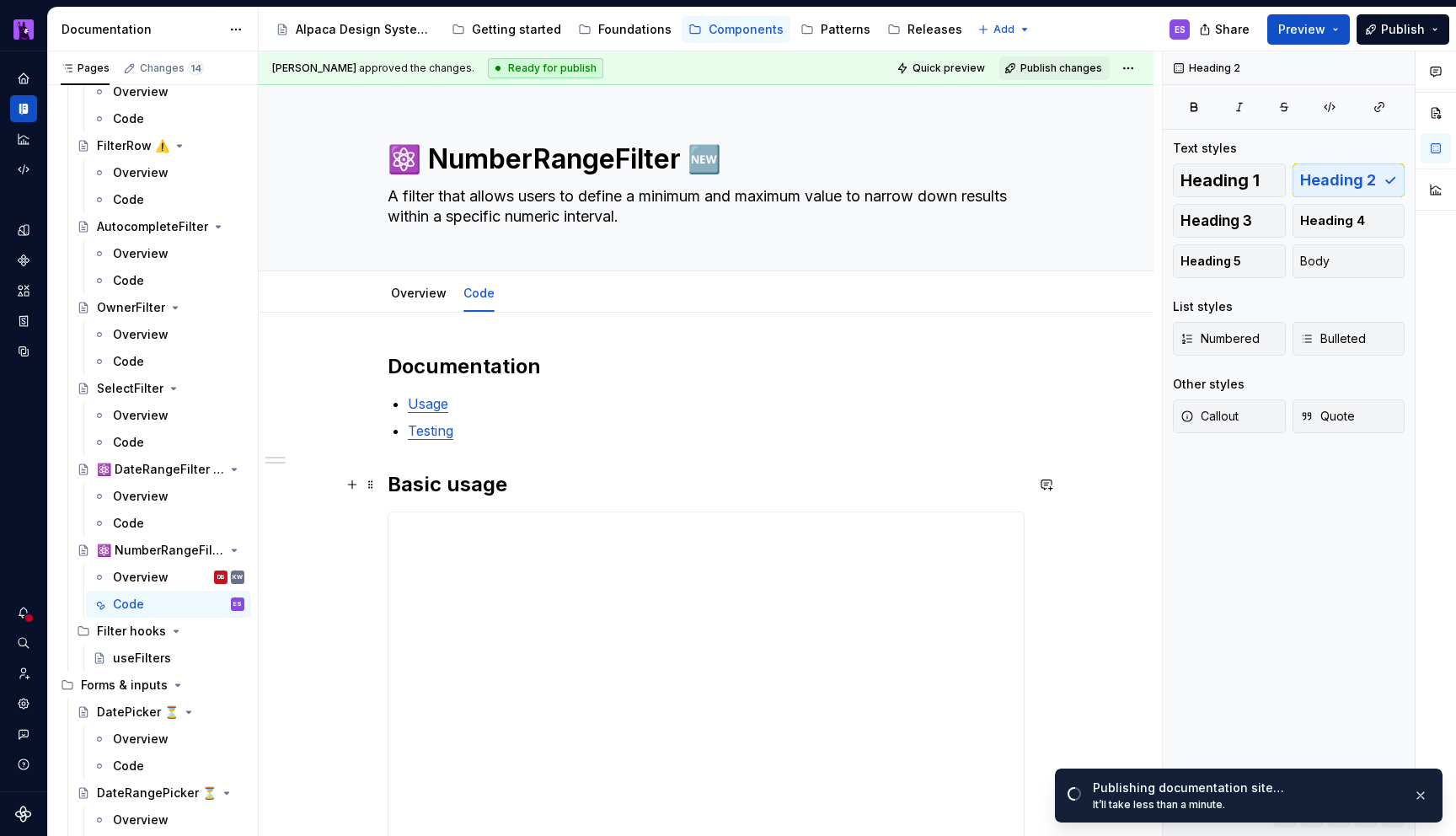
click at [674, 473] on h2 "Basic usage" at bounding box center [706, 484] width 637 height 27
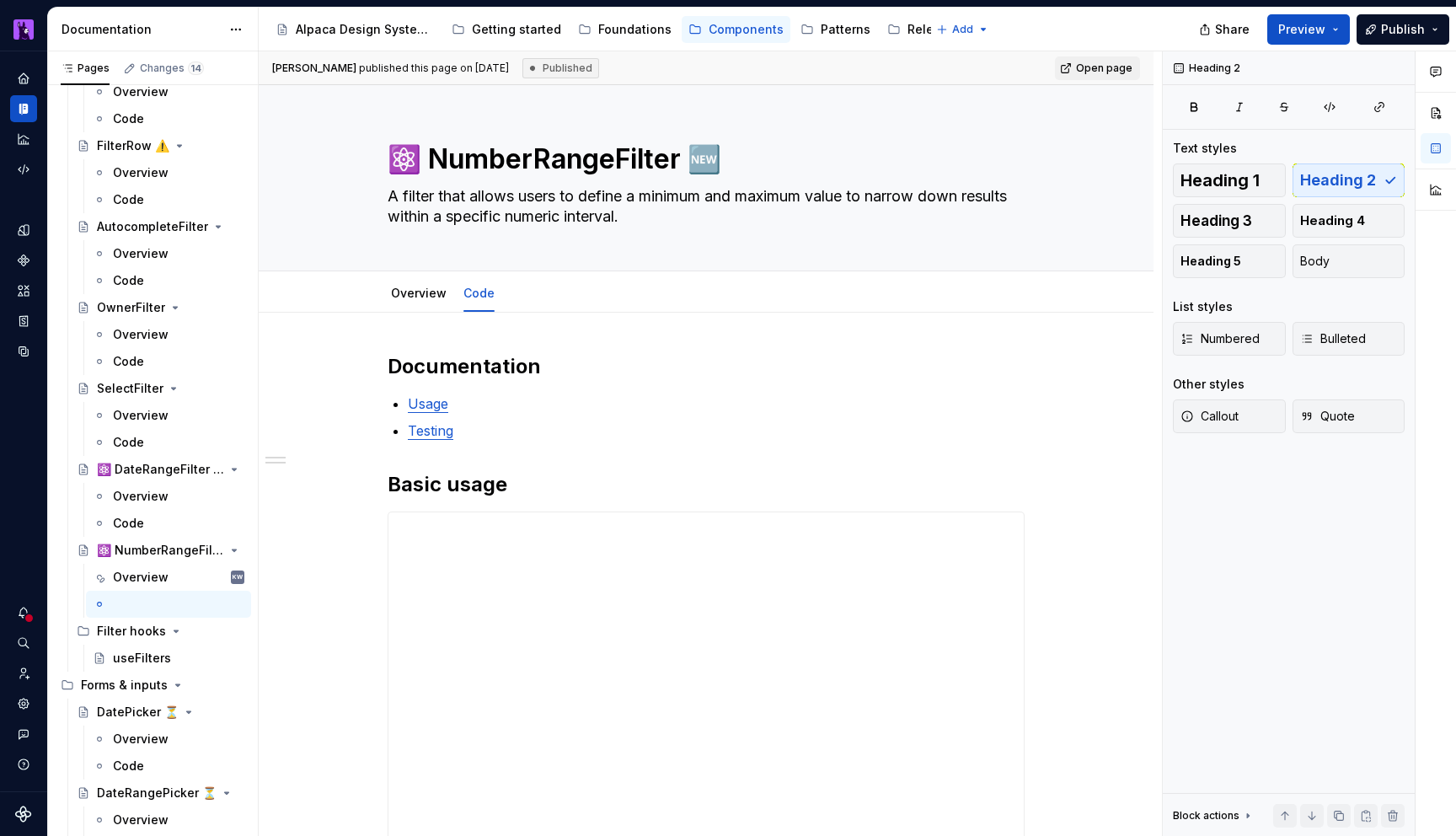
type textarea "*"
